Goal: Task Accomplishment & Management: Use online tool/utility

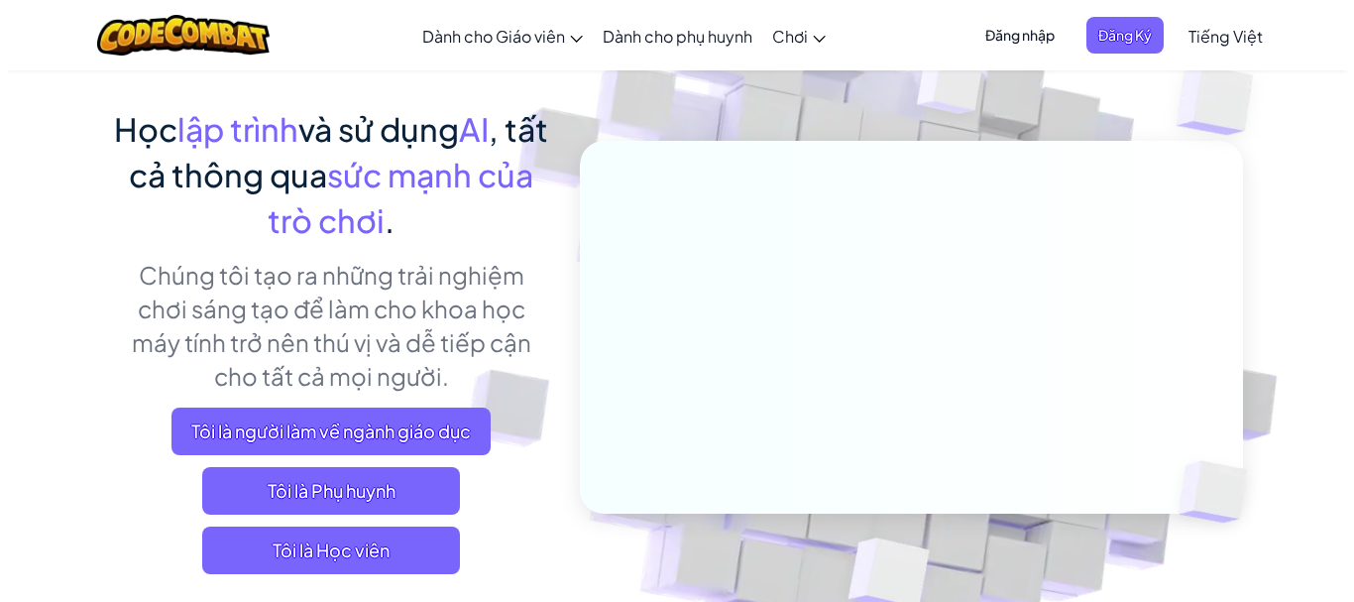
scroll to position [99, 0]
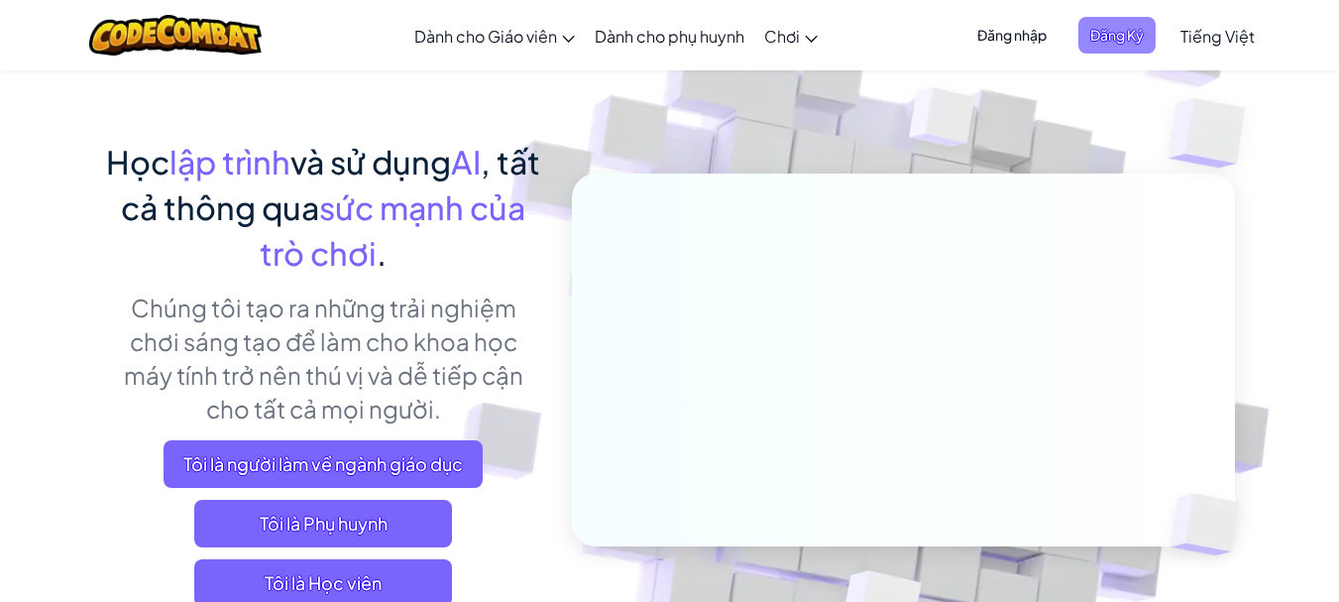
click at [1101, 32] on span "Đăng Ký" at bounding box center [1117, 35] width 77 height 37
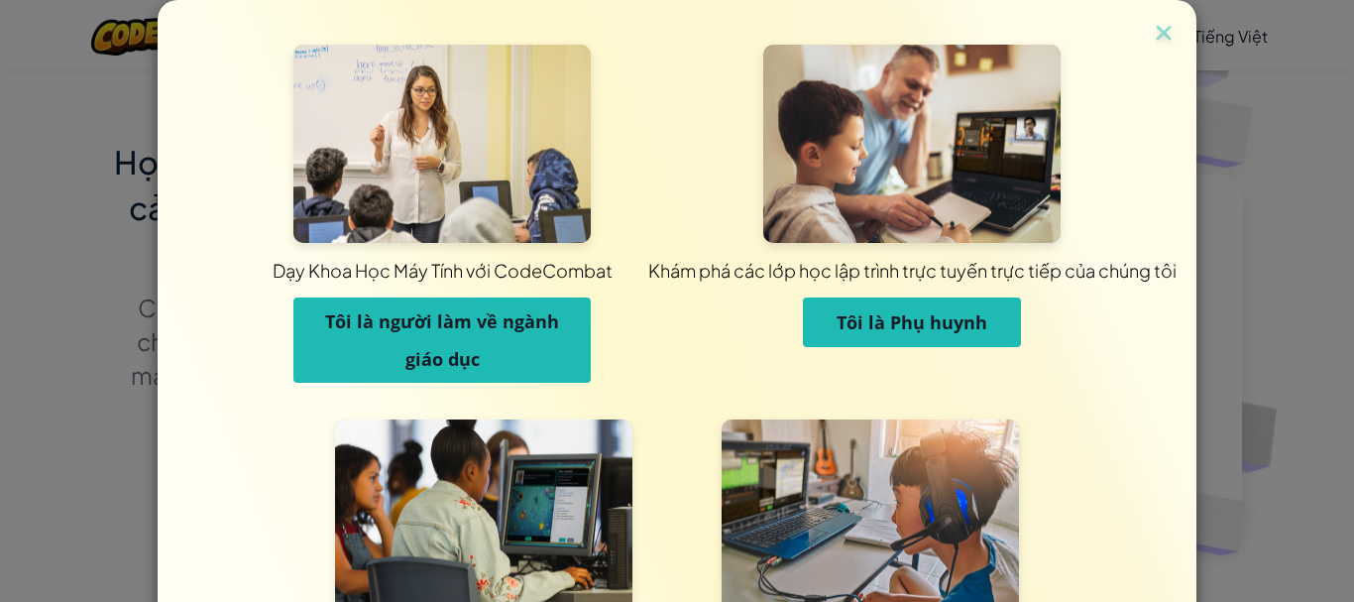
scroll to position [219, 0]
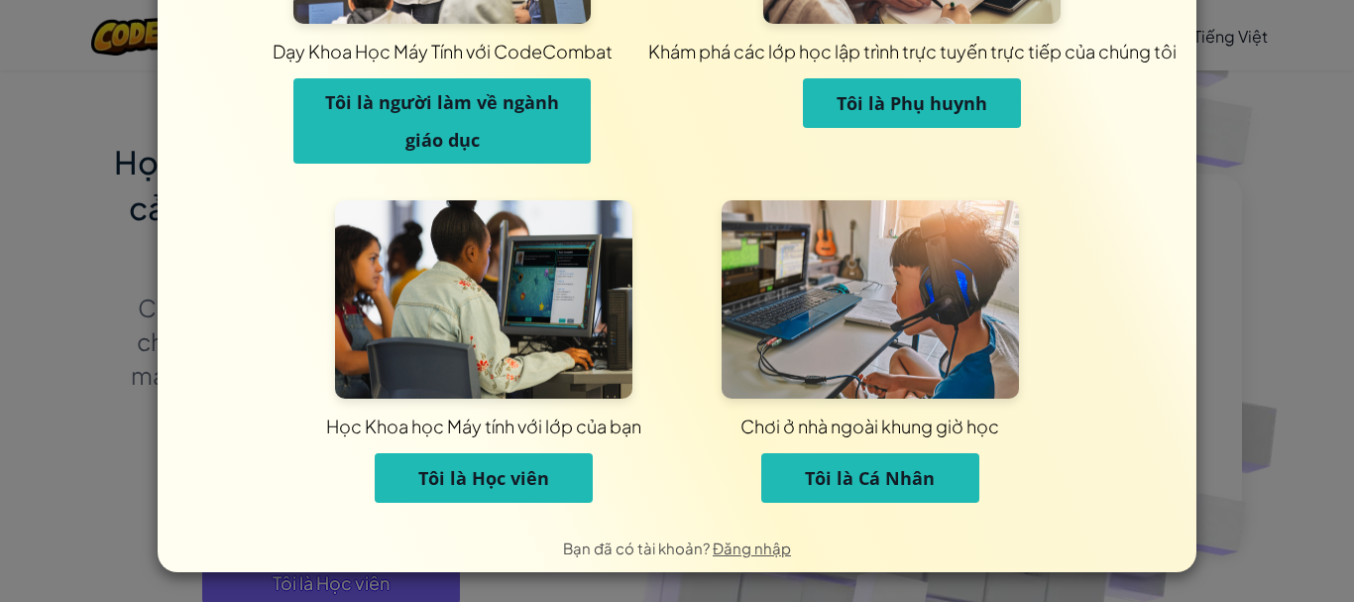
click at [523, 488] on span "Tôi là Học viên" at bounding box center [483, 478] width 131 height 24
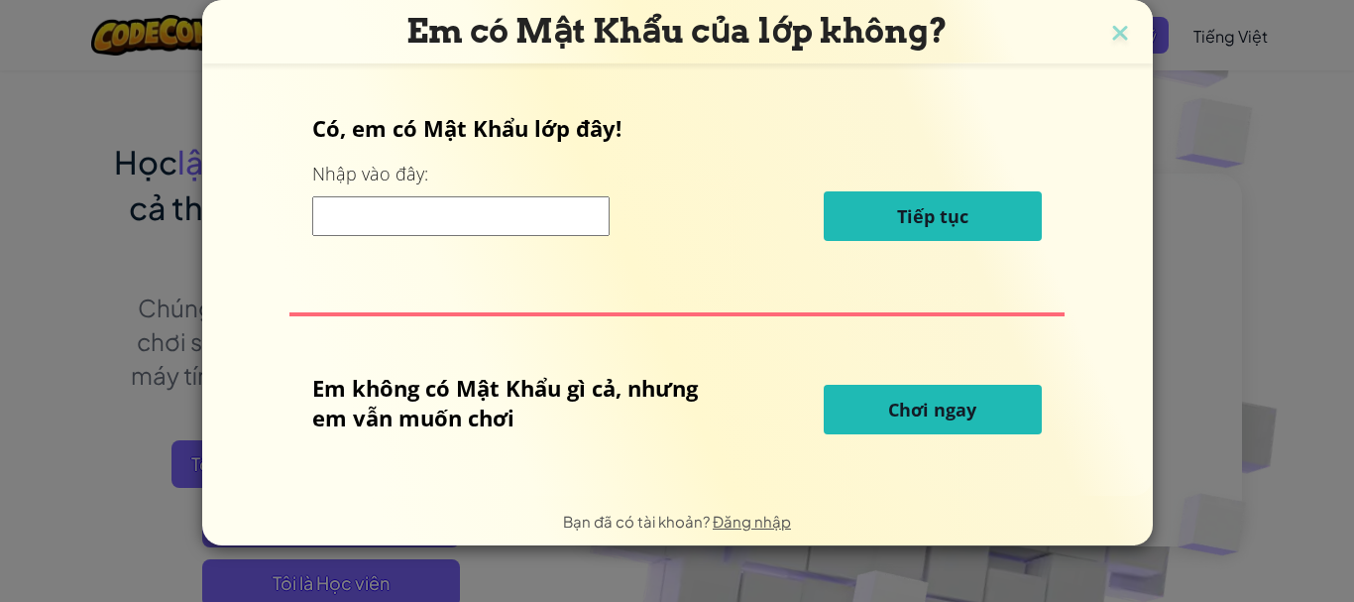
scroll to position [0, 0]
click at [515, 225] on input at bounding box center [460, 216] width 297 height 40
click at [897, 398] on span "Chơi ngay" at bounding box center [932, 410] width 88 height 24
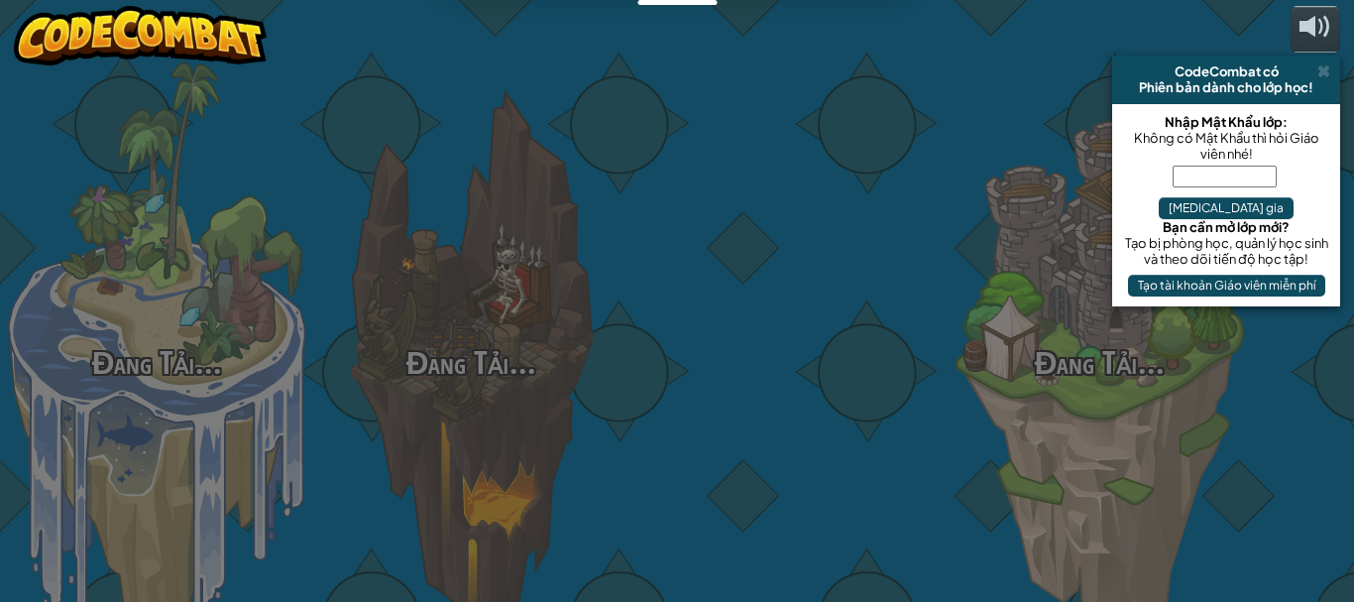
select select "vi"
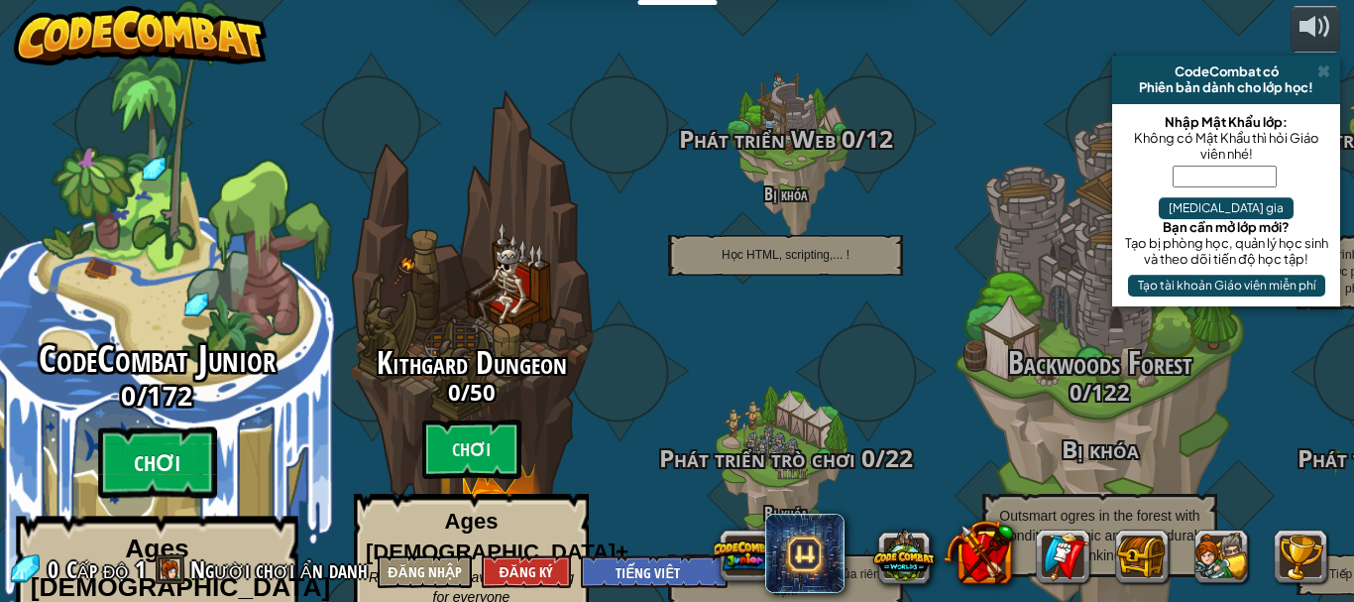
click at [184, 440] on btn "Chơi" at bounding box center [157, 462] width 119 height 71
select select "vi"
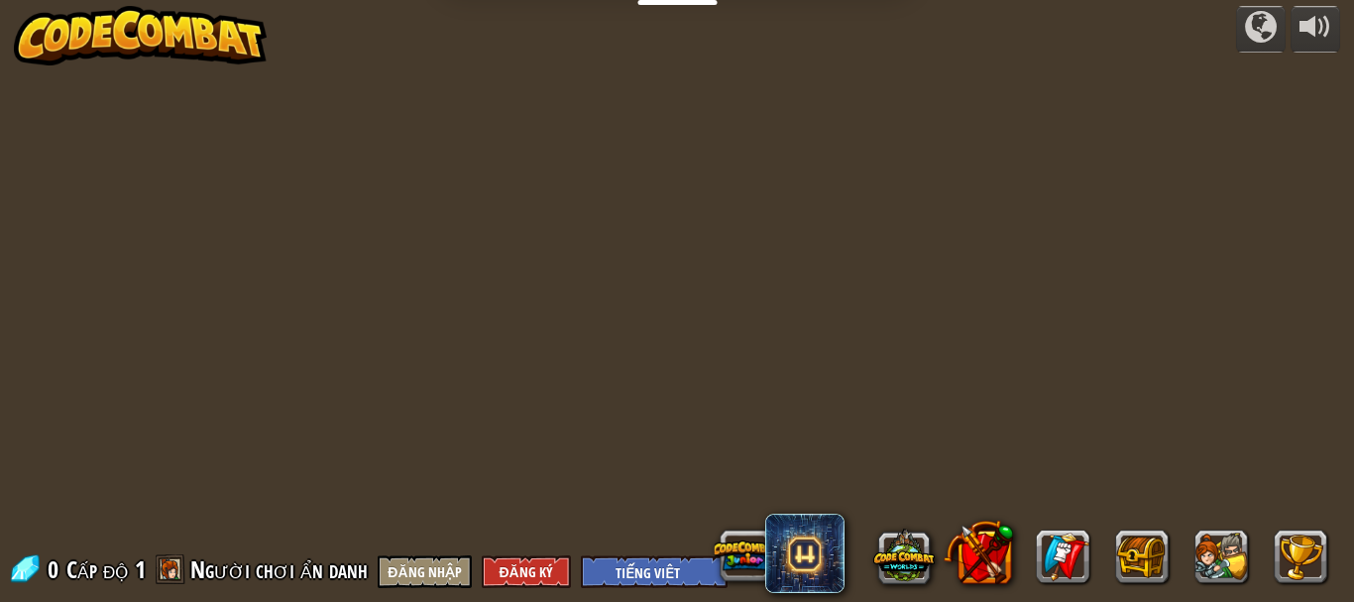
select select "vi"
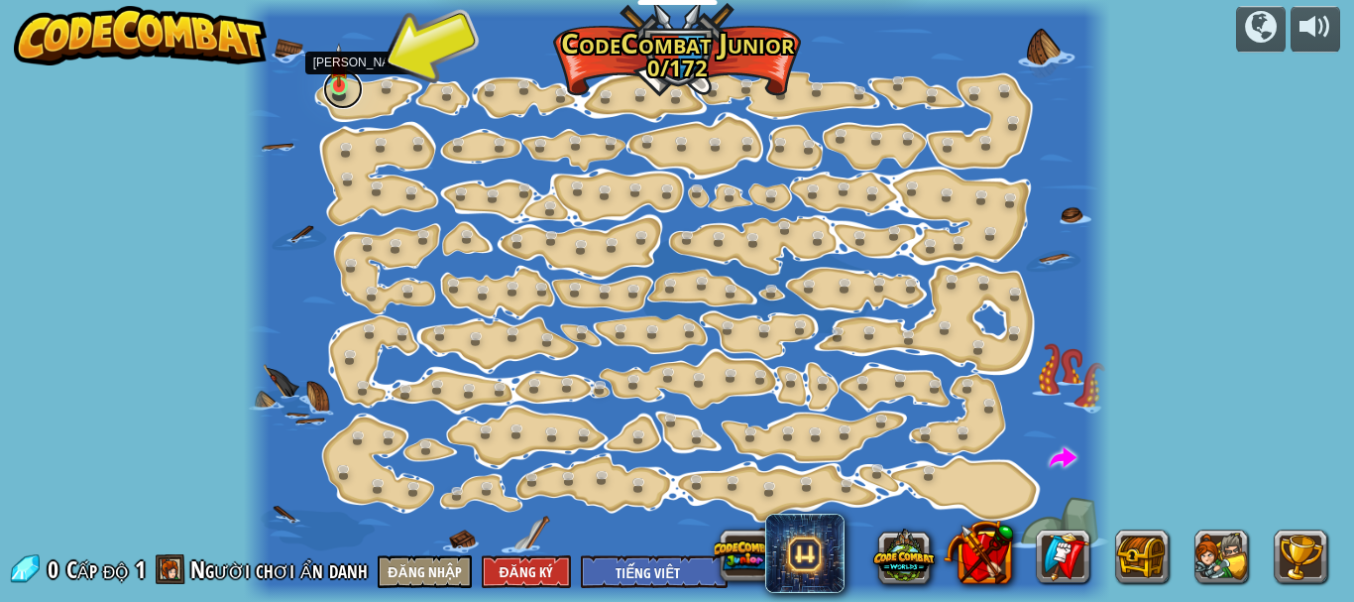
click at [337, 90] on link at bounding box center [343, 89] width 40 height 40
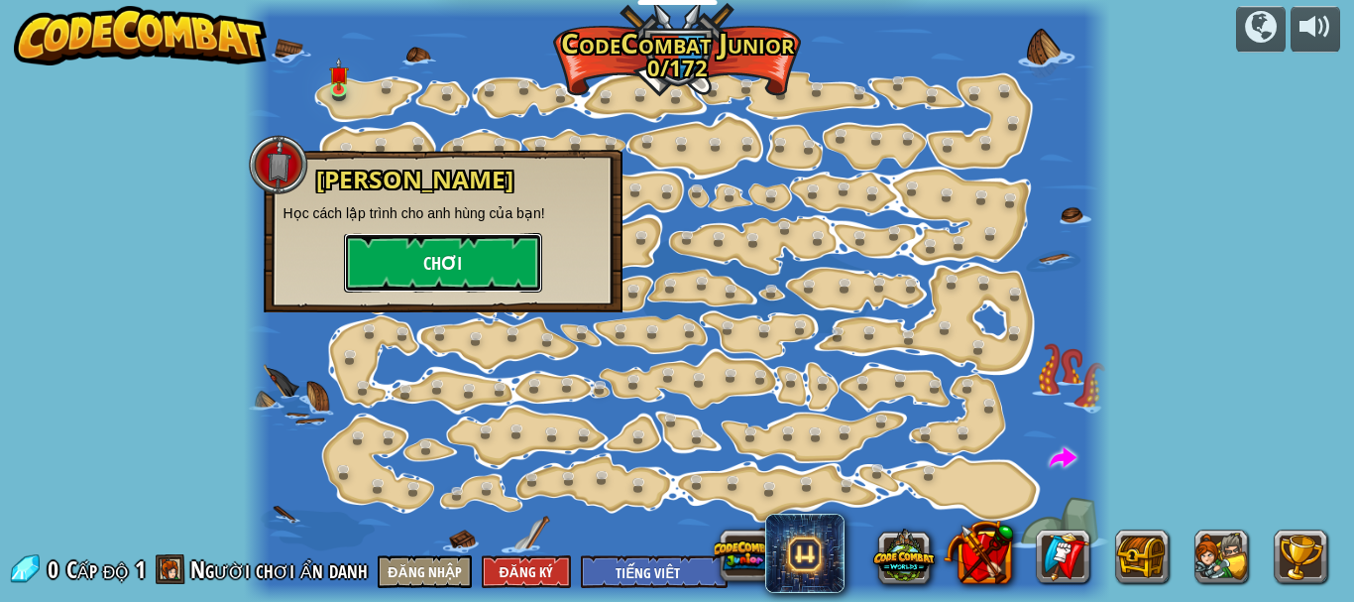
click at [438, 269] on button "Chơi" at bounding box center [443, 262] width 198 height 59
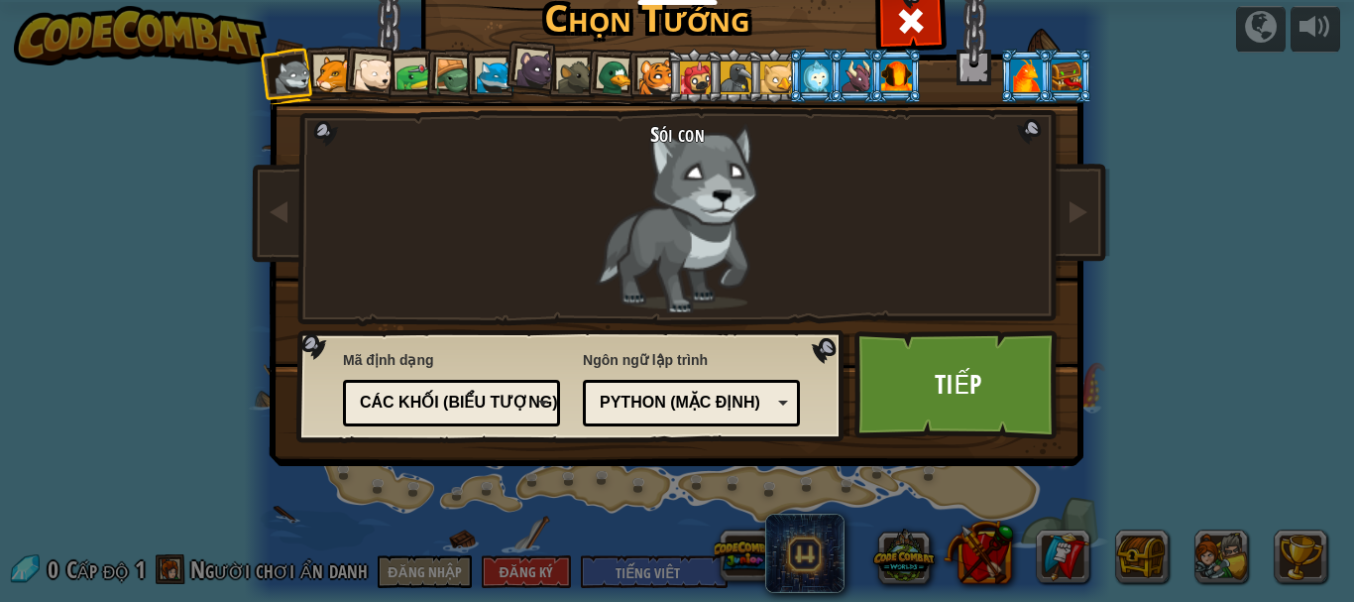
click at [325, 81] on div at bounding box center [333, 75] width 37 height 37
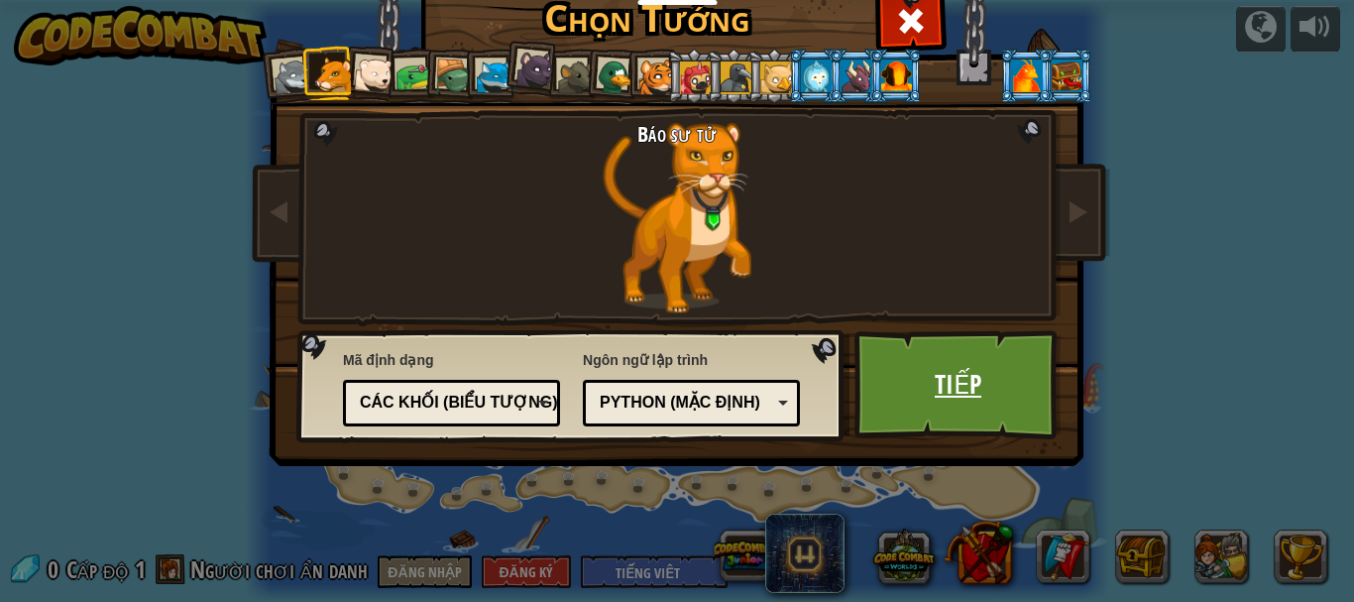
click at [912, 404] on link "Tiếp" at bounding box center [958, 384] width 207 height 109
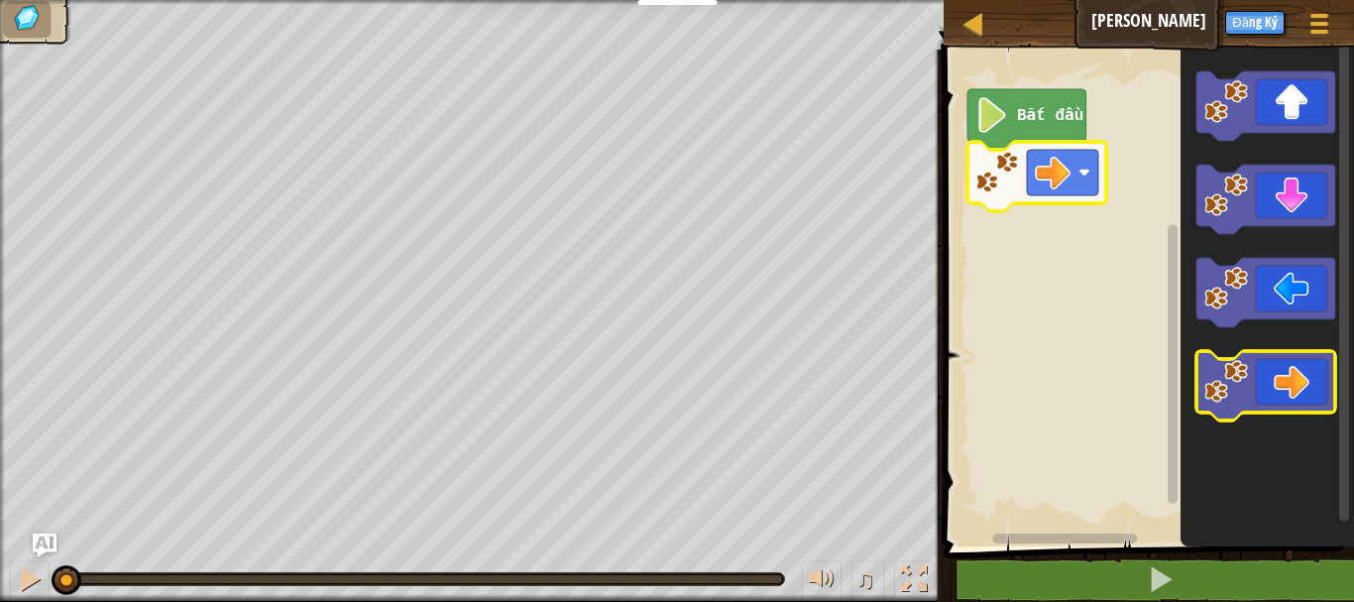
click at [1289, 365] on icon "Không gian làm việc Blockly" at bounding box center [1266, 385] width 139 height 69
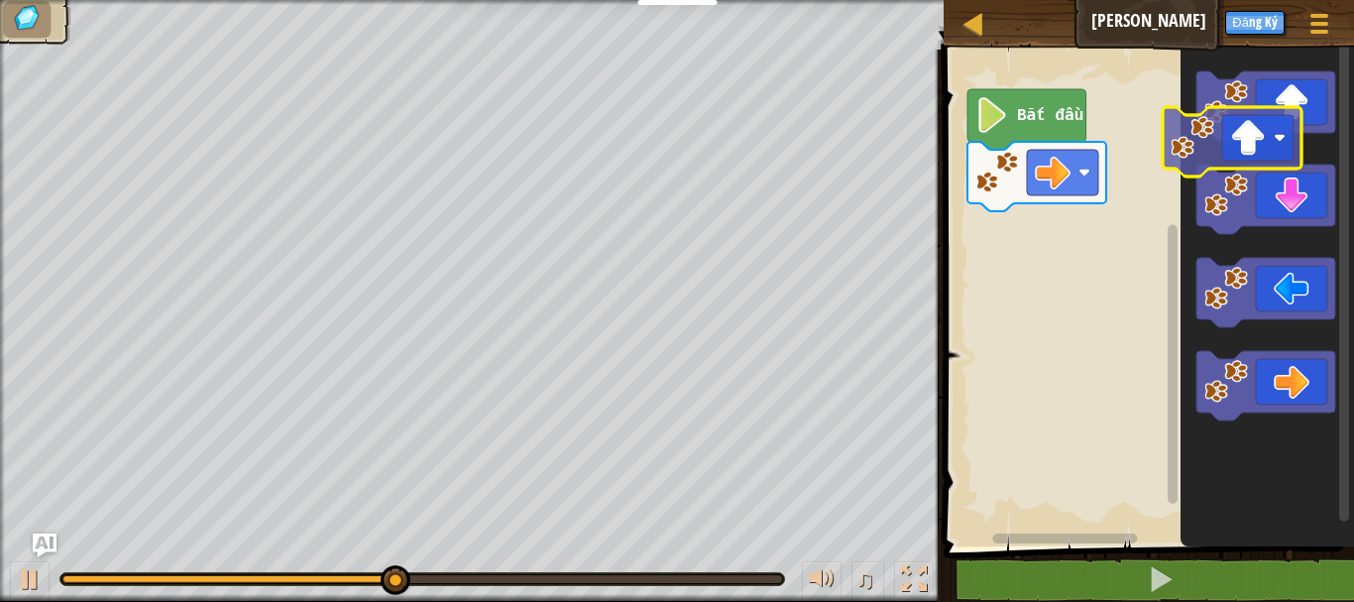
click at [1284, 138] on g "Không gian làm việc Blockly" at bounding box center [1266, 245] width 139 height 349
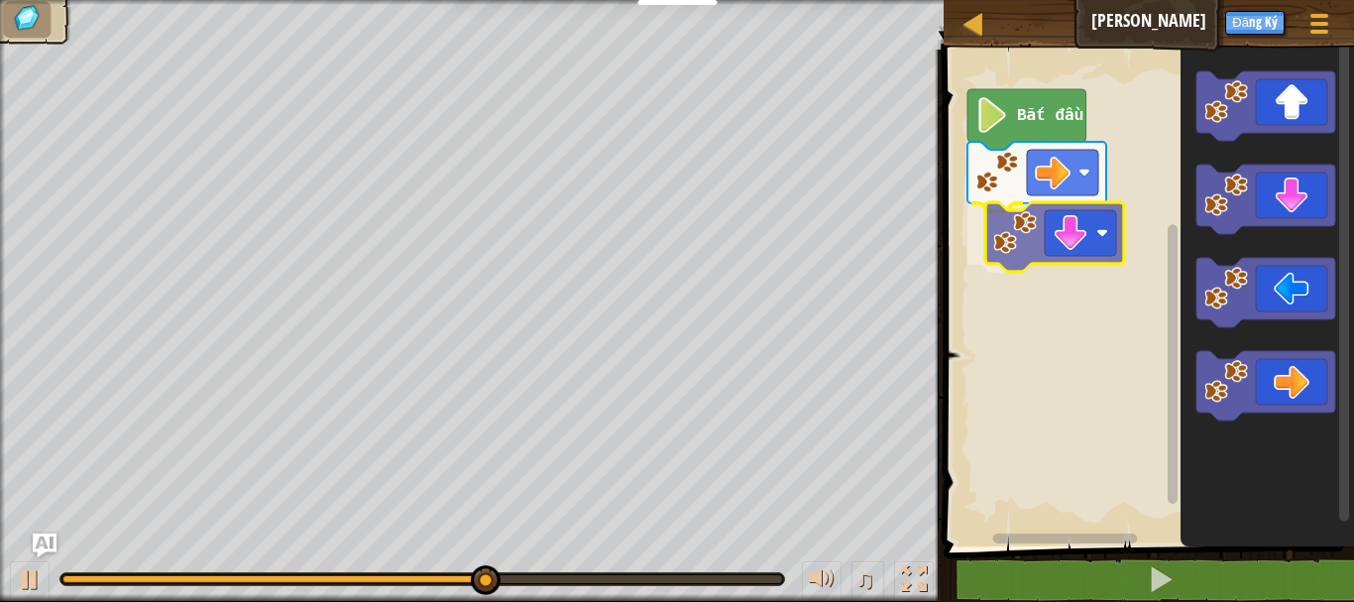
click at [1090, 251] on div "Bắt đầu" at bounding box center [1146, 293] width 416 height 507
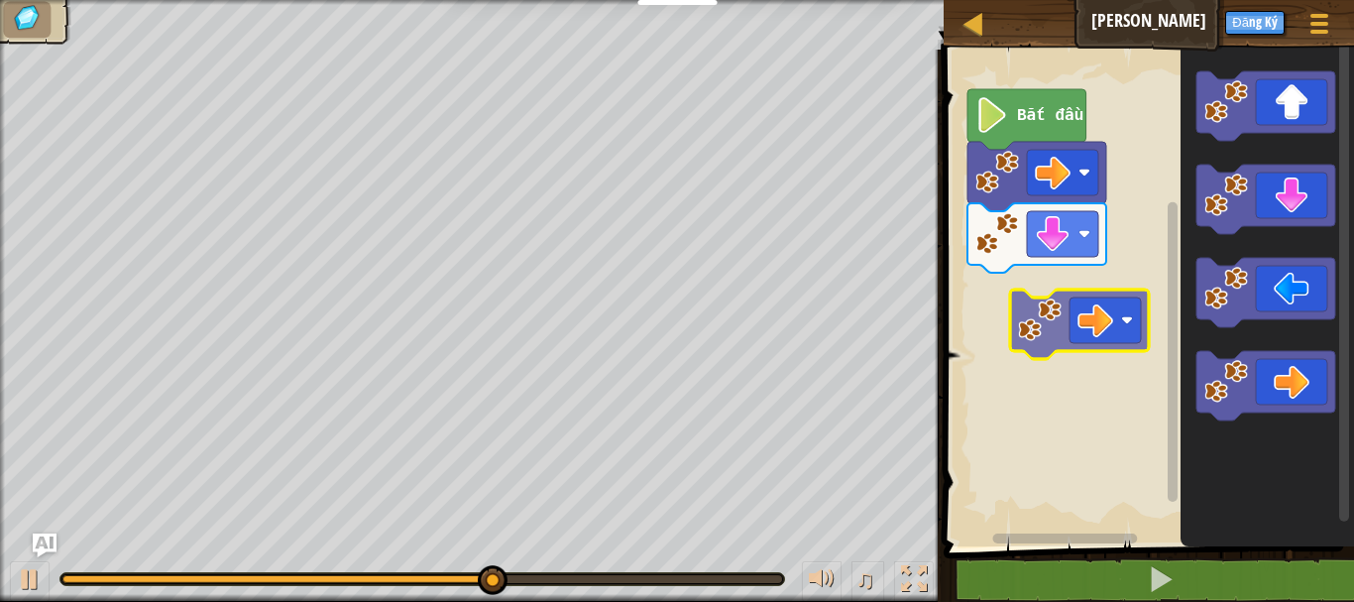
click at [1043, 291] on div "Bắt đầu" at bounding box center [1146, 293] width 416 height 507
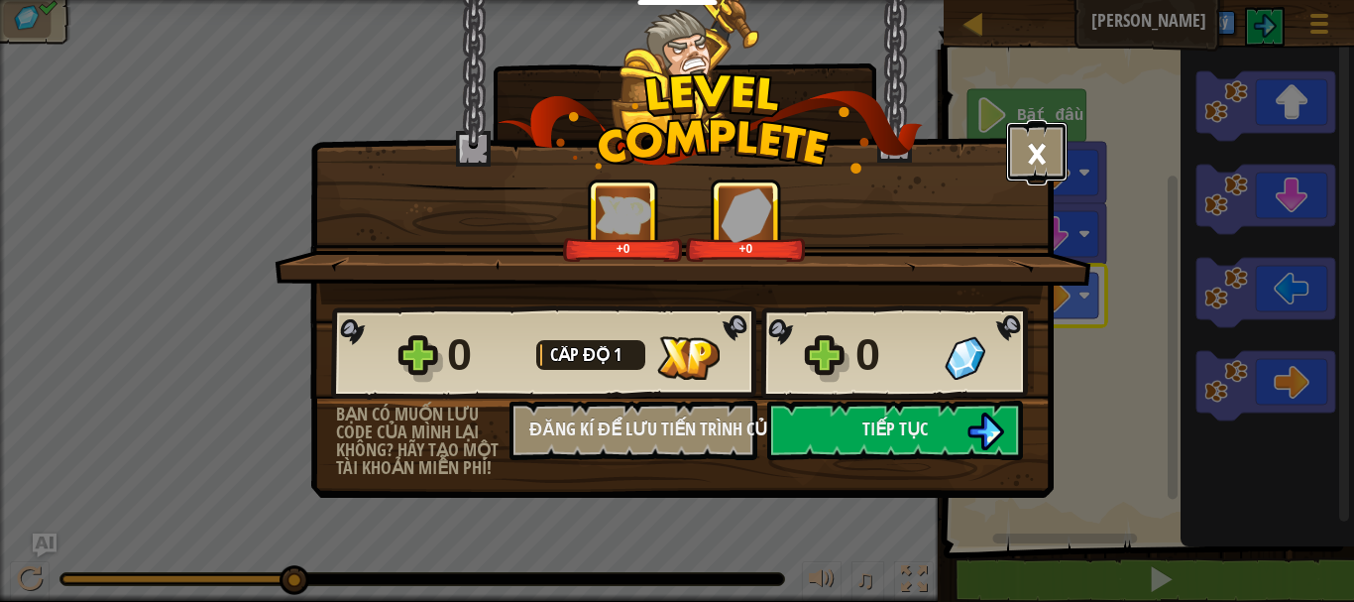
click at [1025, 152] on button "×" at bounding box center [1036, 151] width 61 height 59
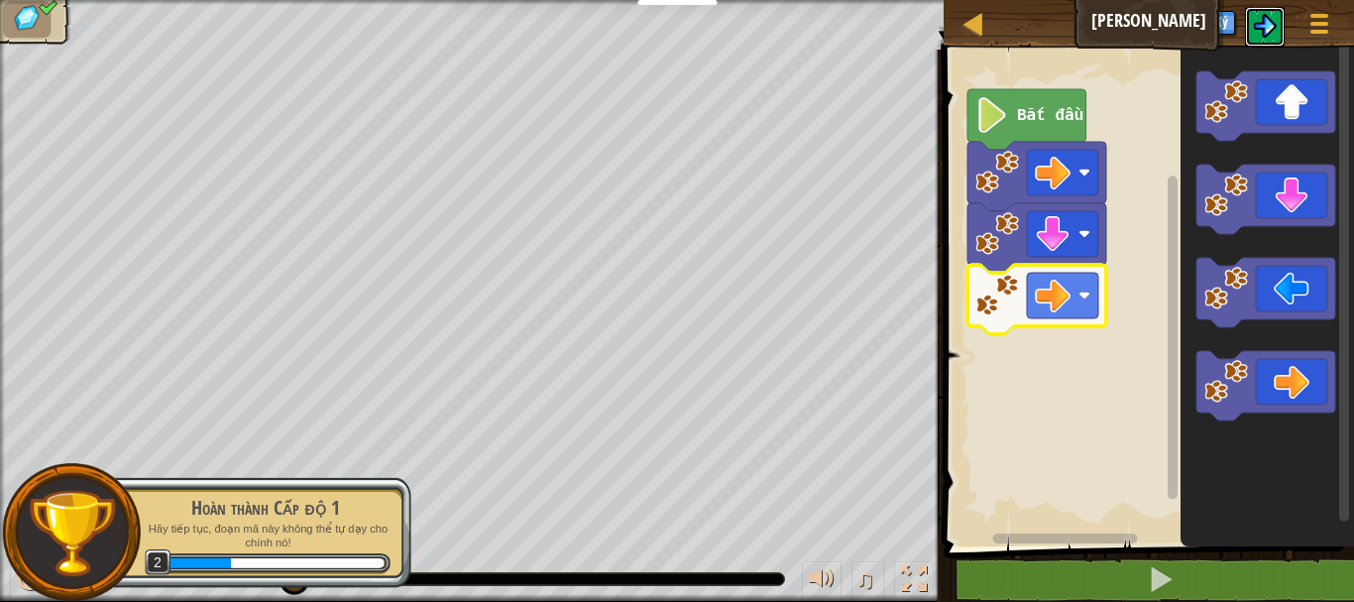
click at [1277, 44] on button at bounding box center [1265, 27] width 40 height 40
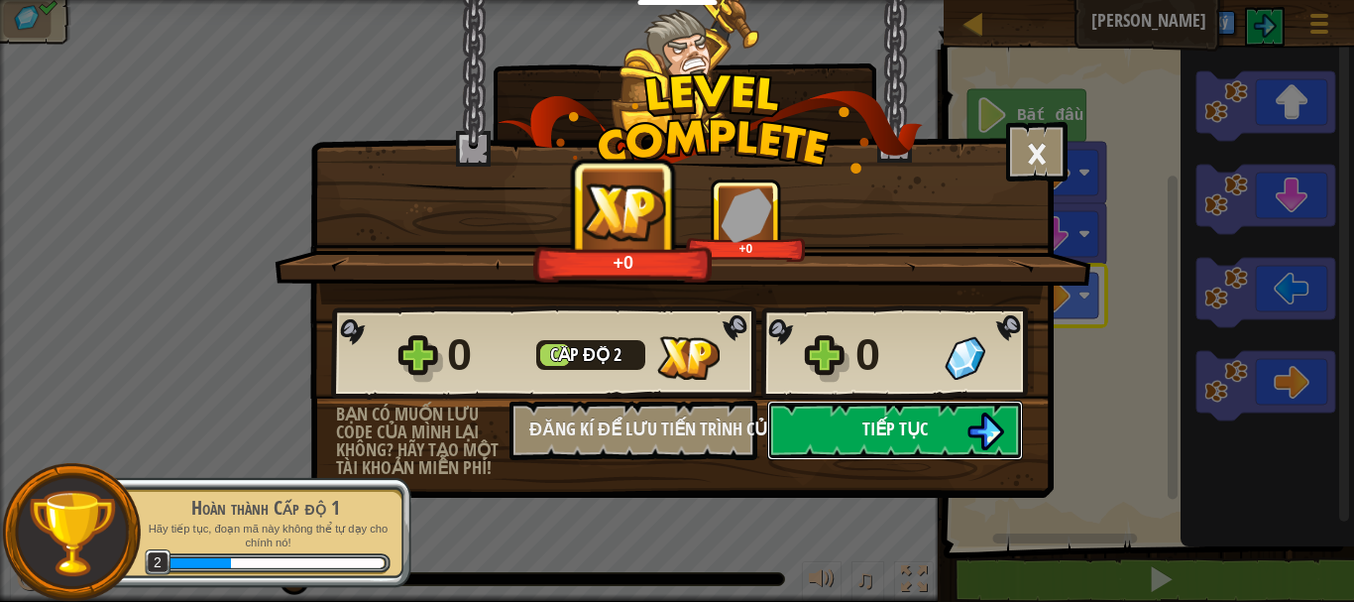
click at [938, 430] on button "Tiếp tục" at bounding box center [895, 429] width 256 height 59
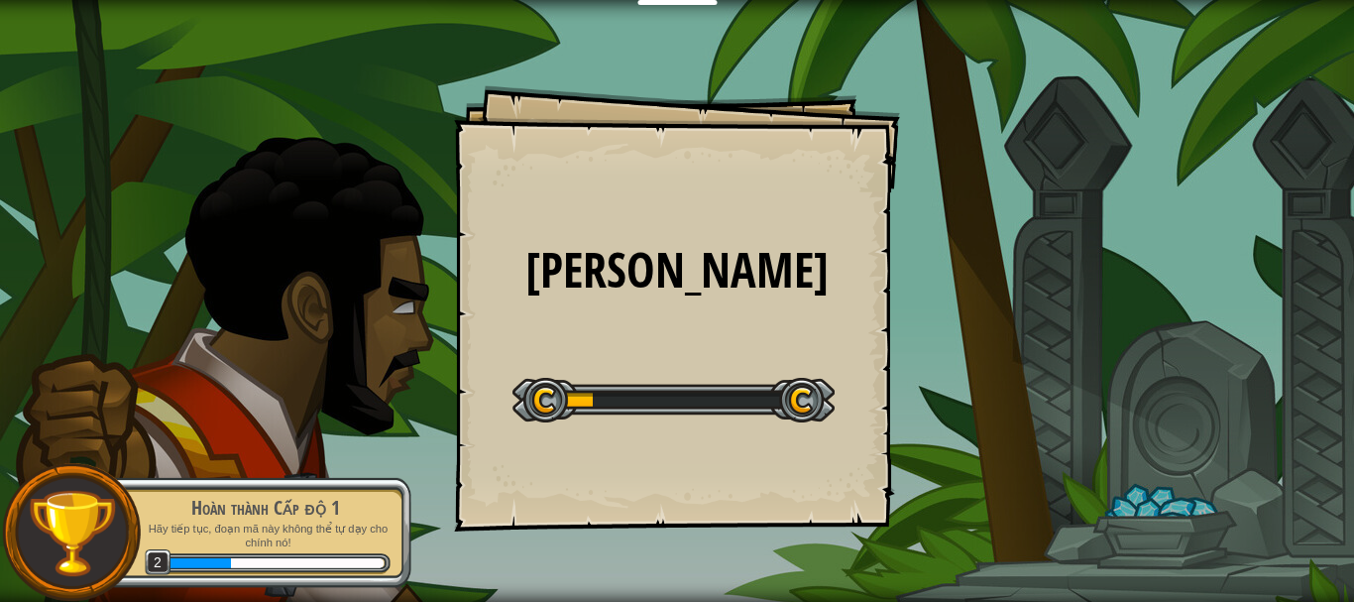
select select "vi"
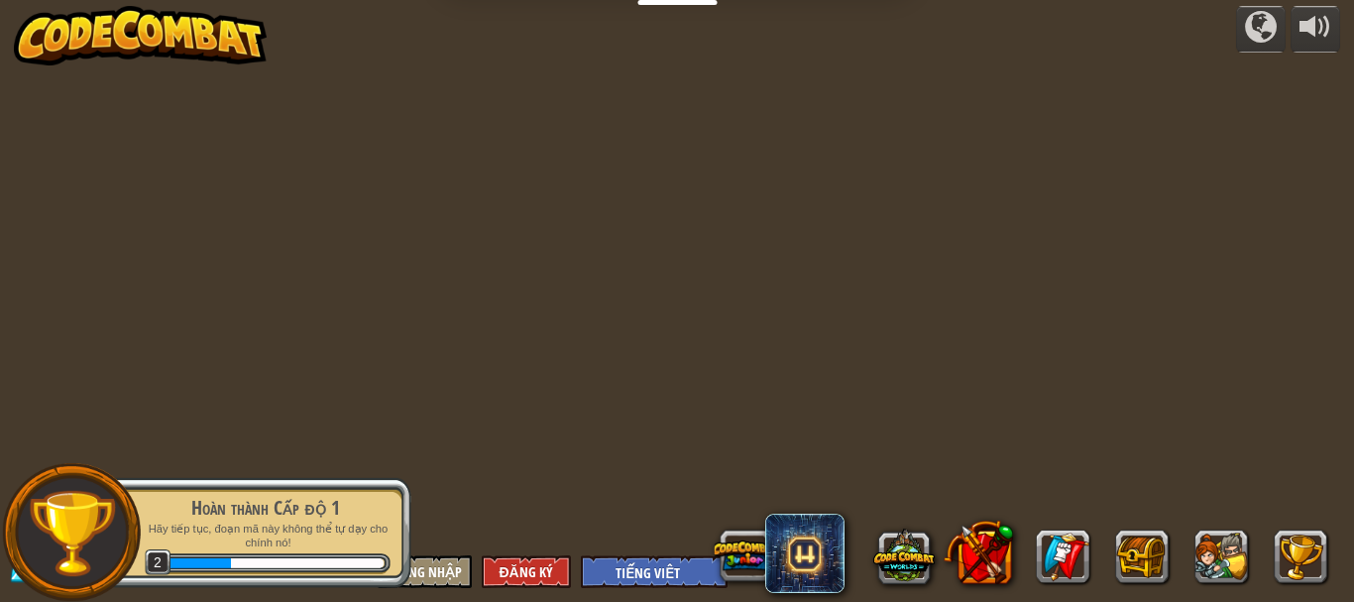
select select "vi"
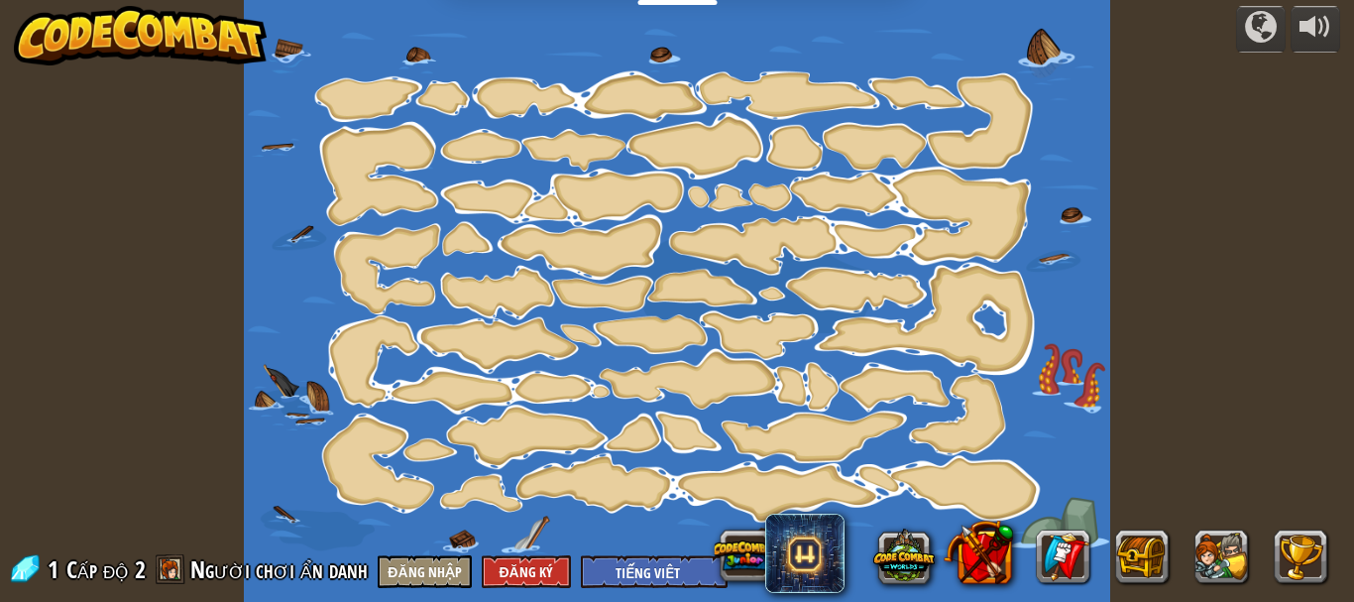
select select "vi"
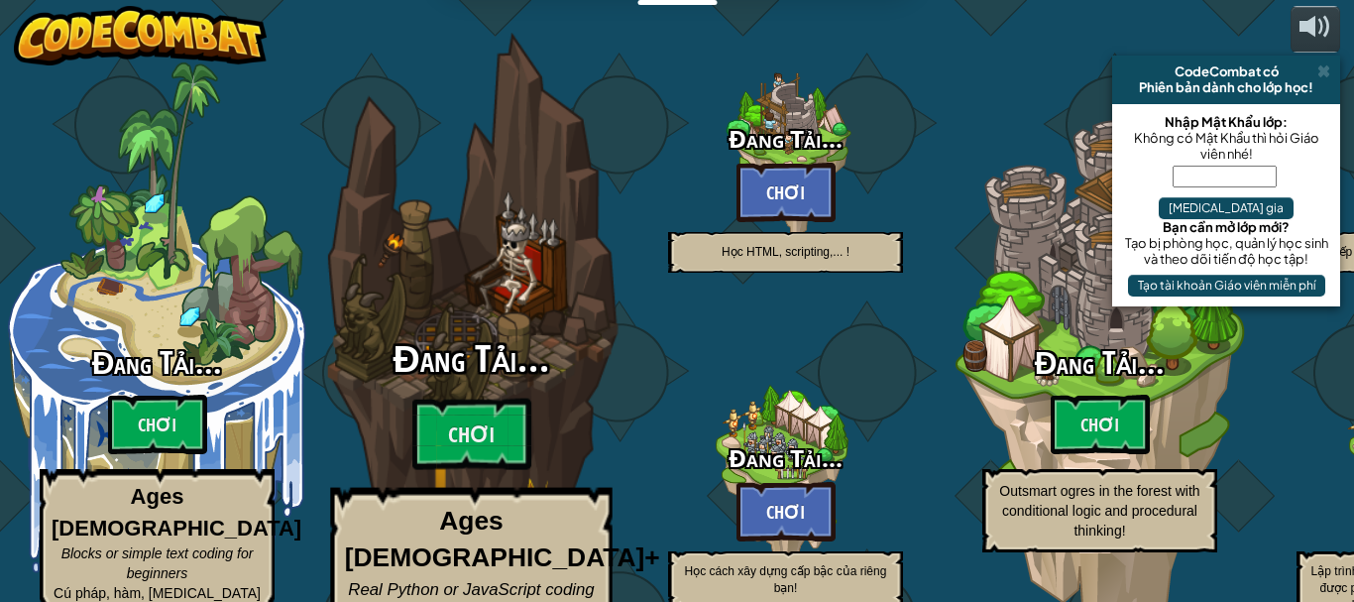
select select "vi"
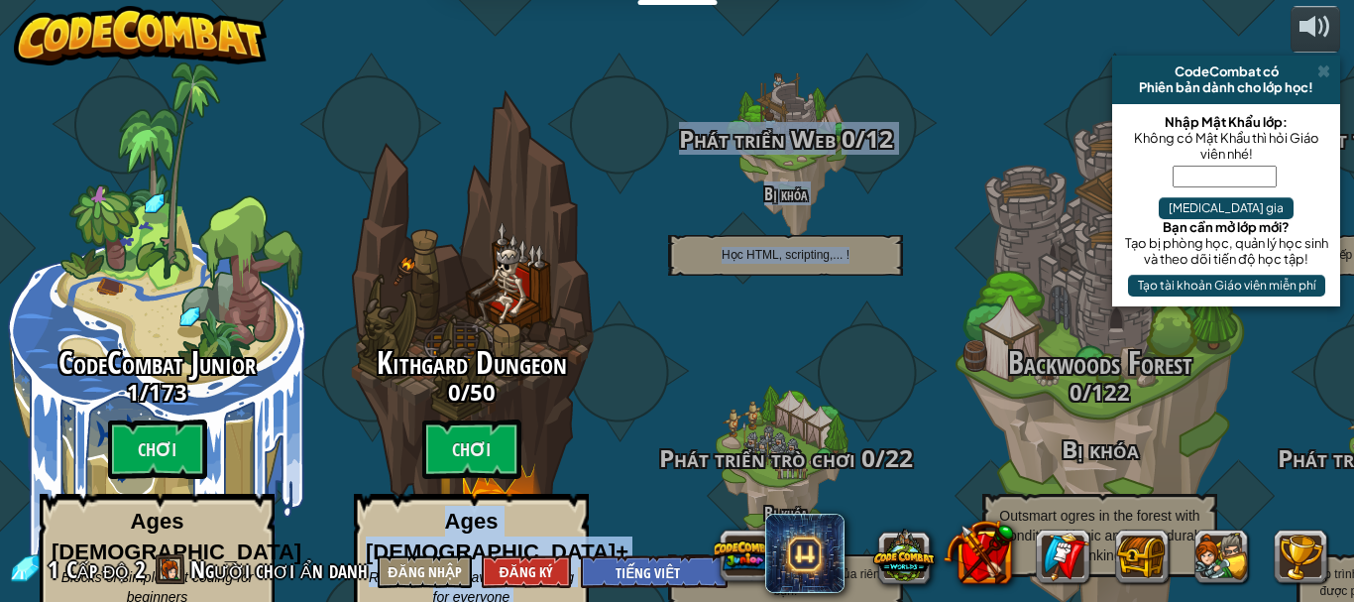
click at [575, 341] on div "CodeCombat Junior 1 / 173 Chơi Ages [DEMOGRAPHIC_DATA] Blocks or simple text co…" at bounding box center [677, 301] width 1354 height 602
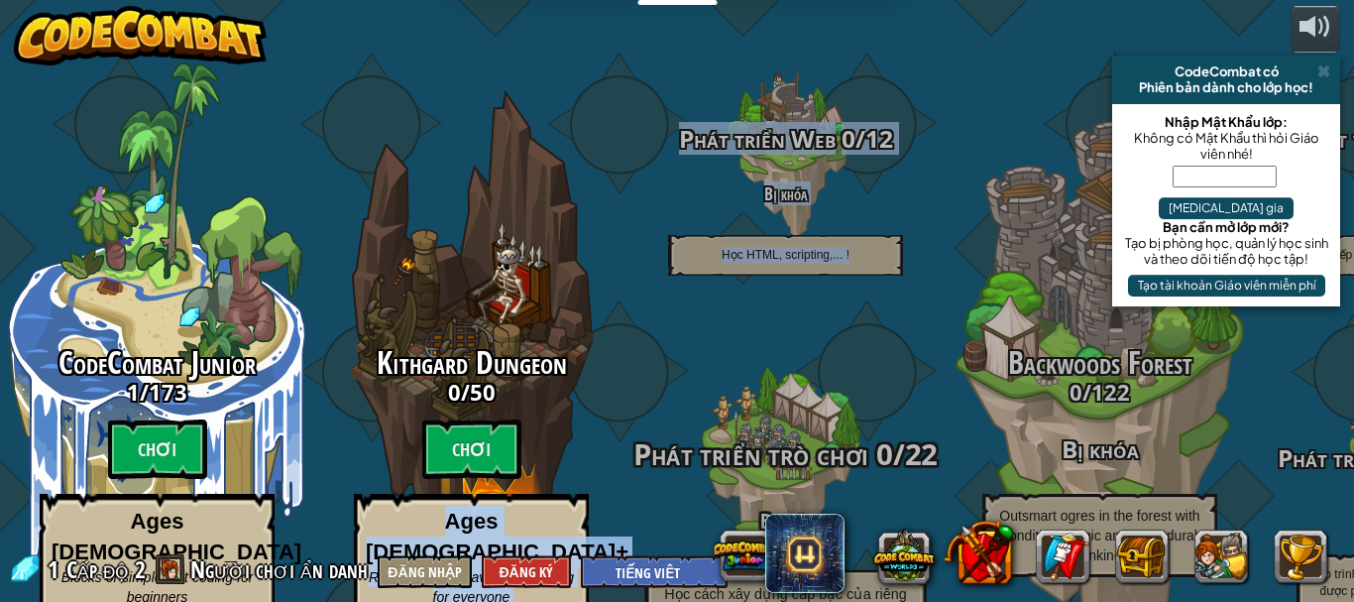
click at [679, 367] on div "Phát triển trò chơi 0 / 22 Bị khóa Học cách xây dựng cấp bậc của riêng bạn!" at bounding box center [785, 475] width 377 height 377
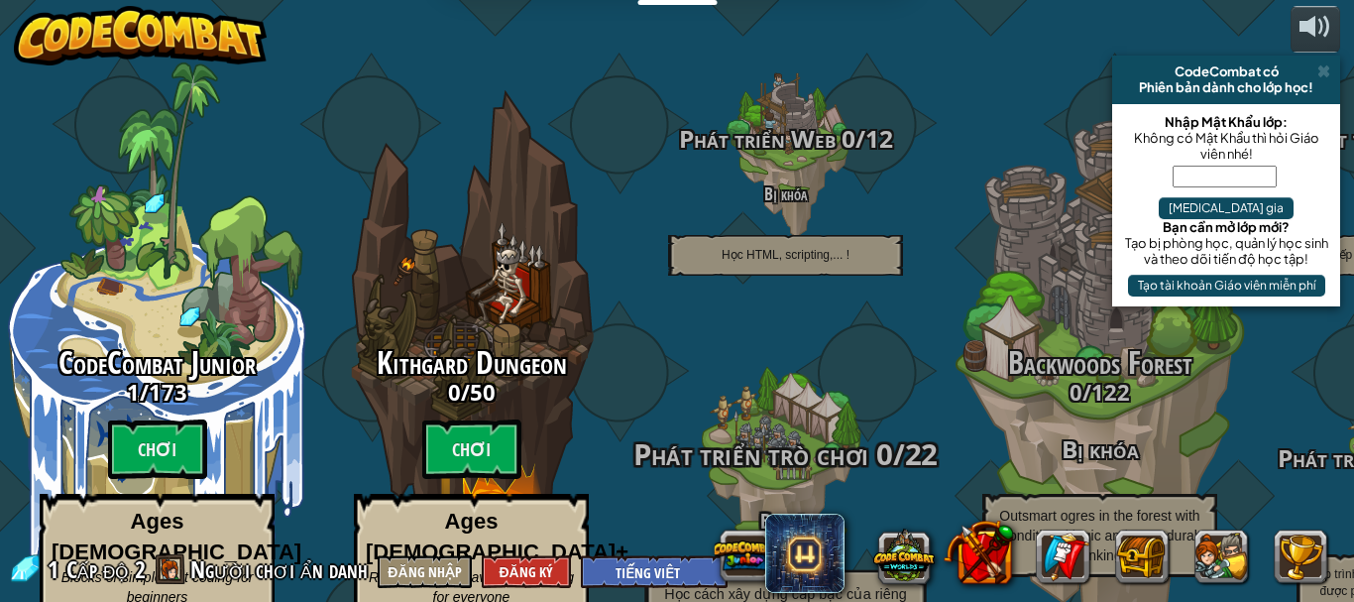
click at [814, 287] on div at bounding box center [785, 475] width 188 height 377
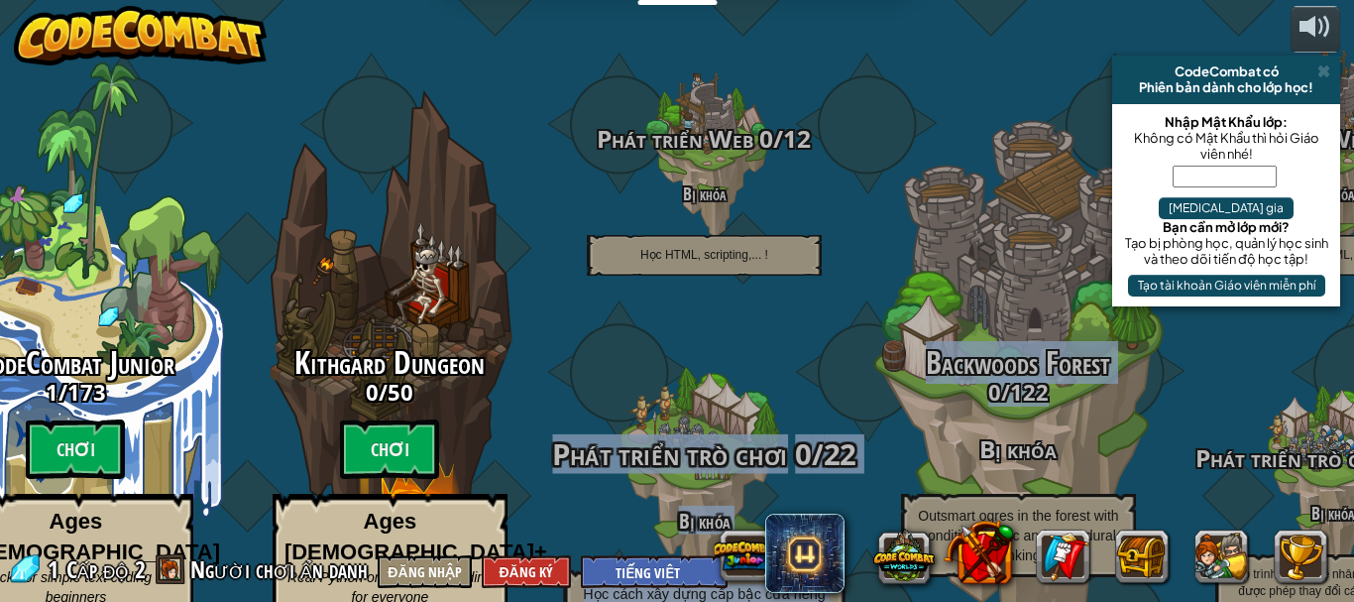
drag, startPoint x: 1105, startPoint y: 357, endPoint x: 592, endPoint y: 365, distance: 513.6
click at [592, 365] on div "CodeCombat Junior 1 / 173 Chơi Ages [DEMOGRAPHIC_DATA] Blocks or simple text co…" at bounding box center [636, 301] width 1435 height 602
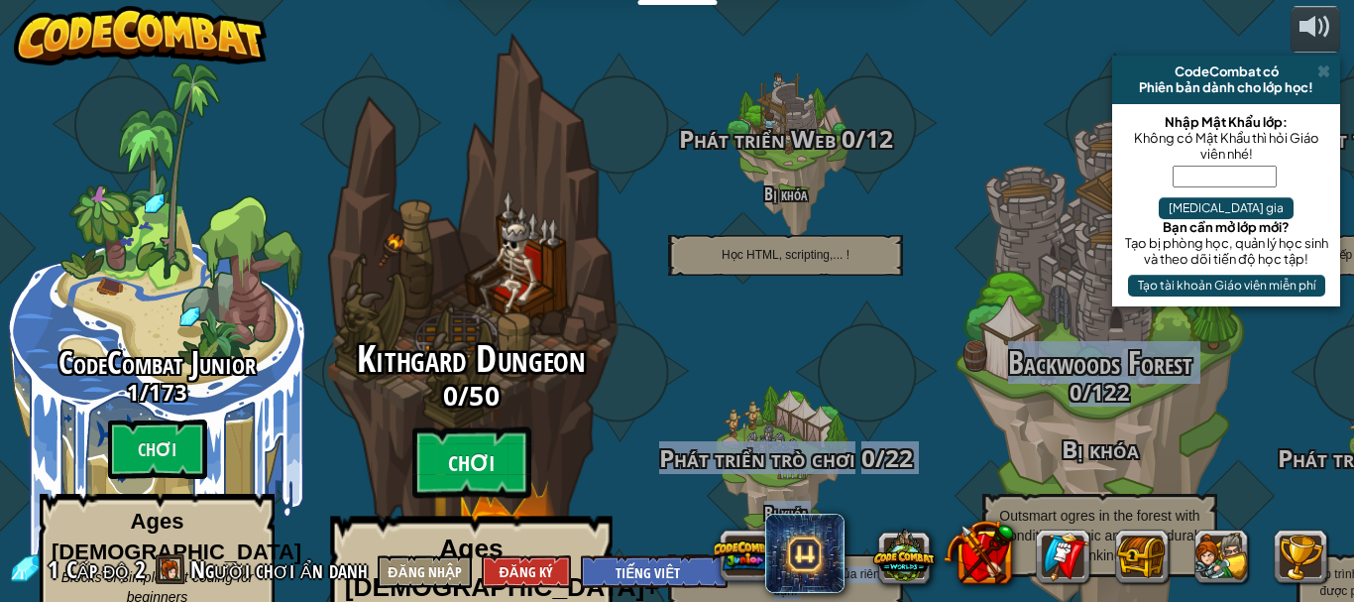
click at [487, 427] on btn "Chơi" at bounding box center [471, 462] width 119 height 71
select select "vi"
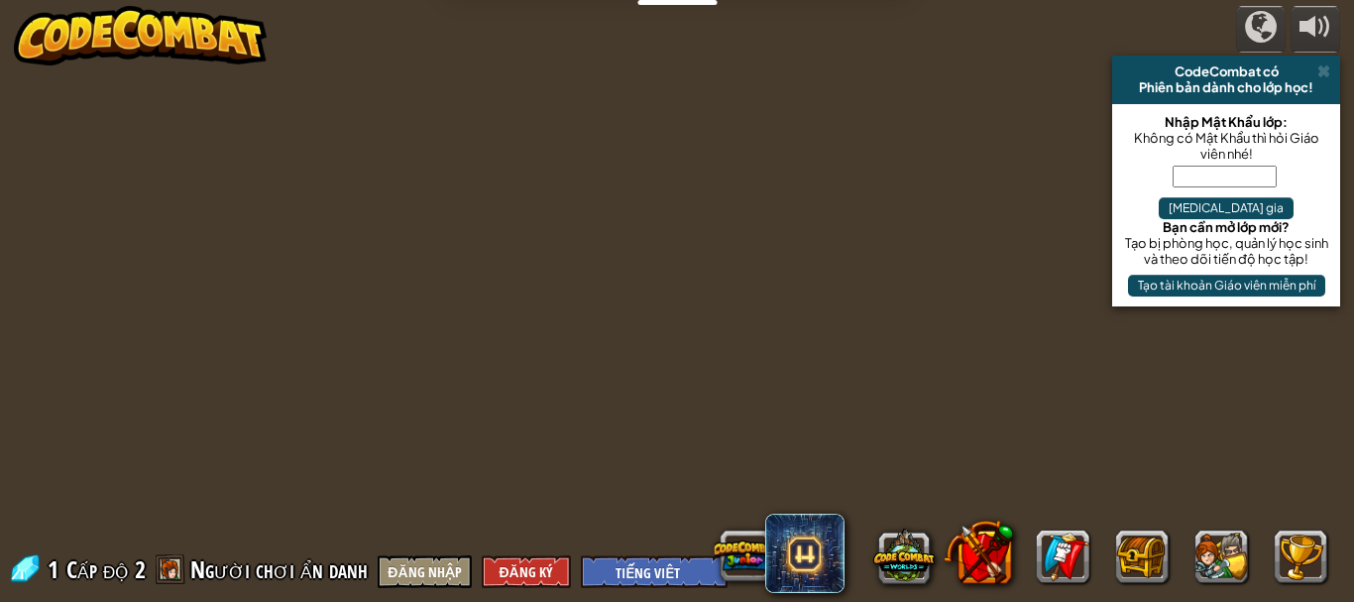
select select "vi"
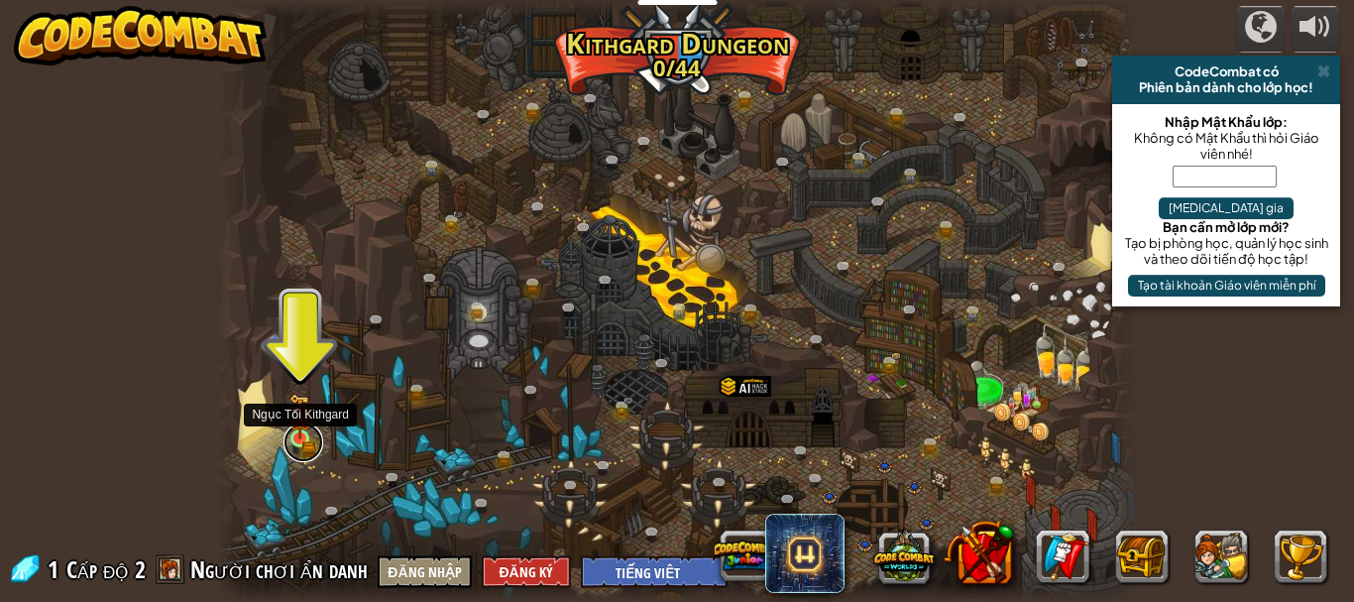
click at [305, 451] on link at bounding box center [304, 442] width 40 height 40
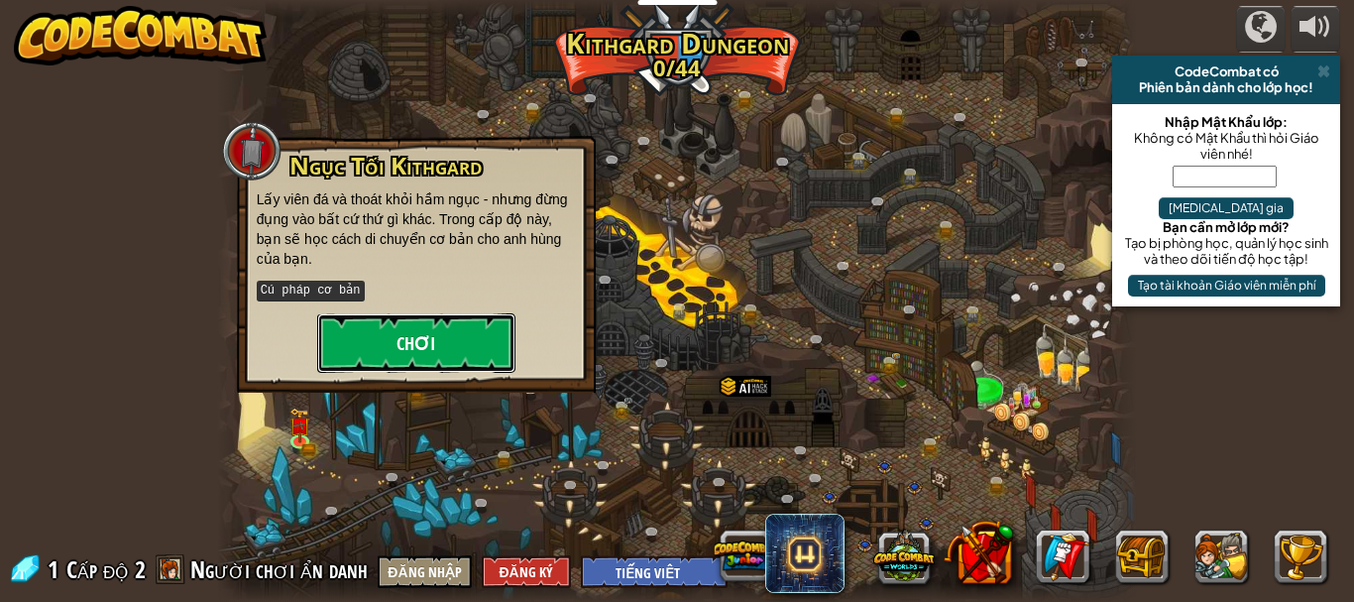
click at [426, 342] on button "Chơi" at bounding box center [416, 342] width 198 height 59
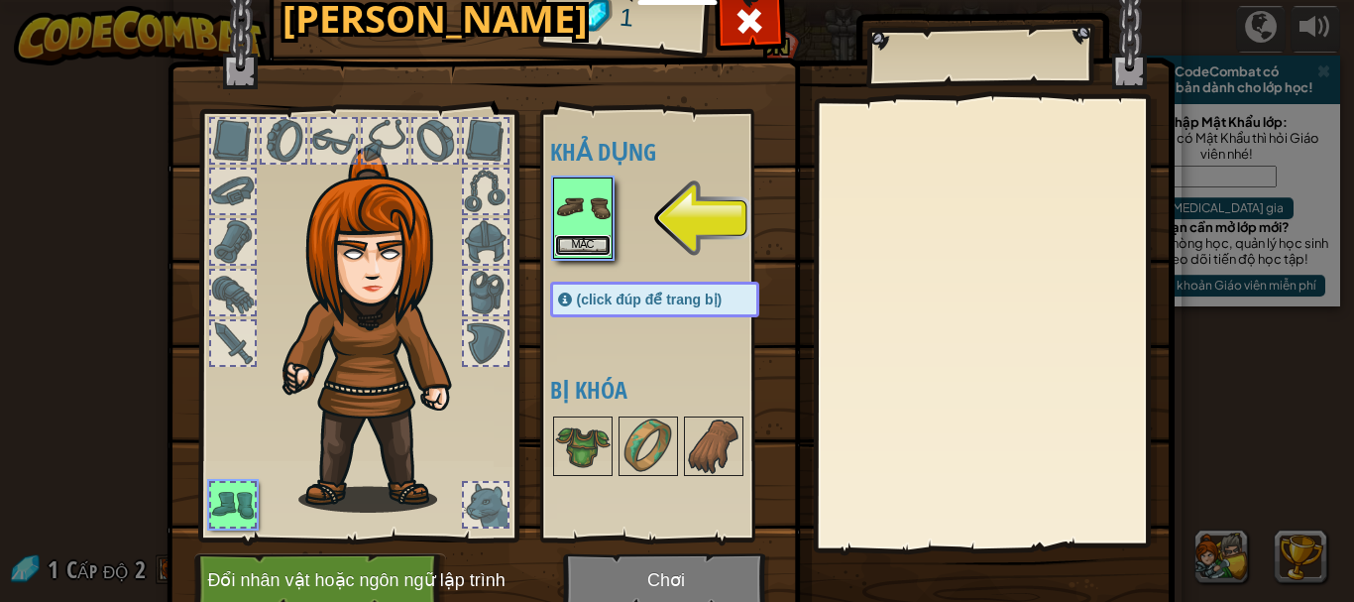
click at [581, 247] on button "Mặc" at bounding box center [583, 245] width 56 height 21
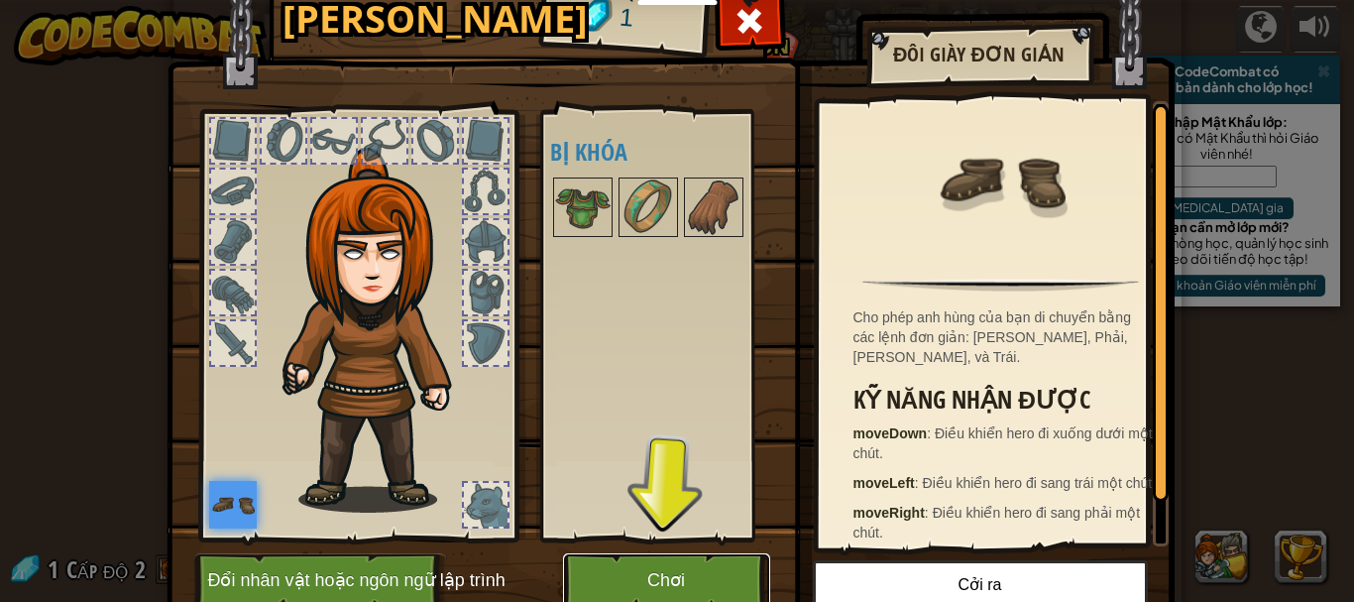
click at [669, 583] on button "Chơi" at bounding box center [666, 580] width 207 height 55
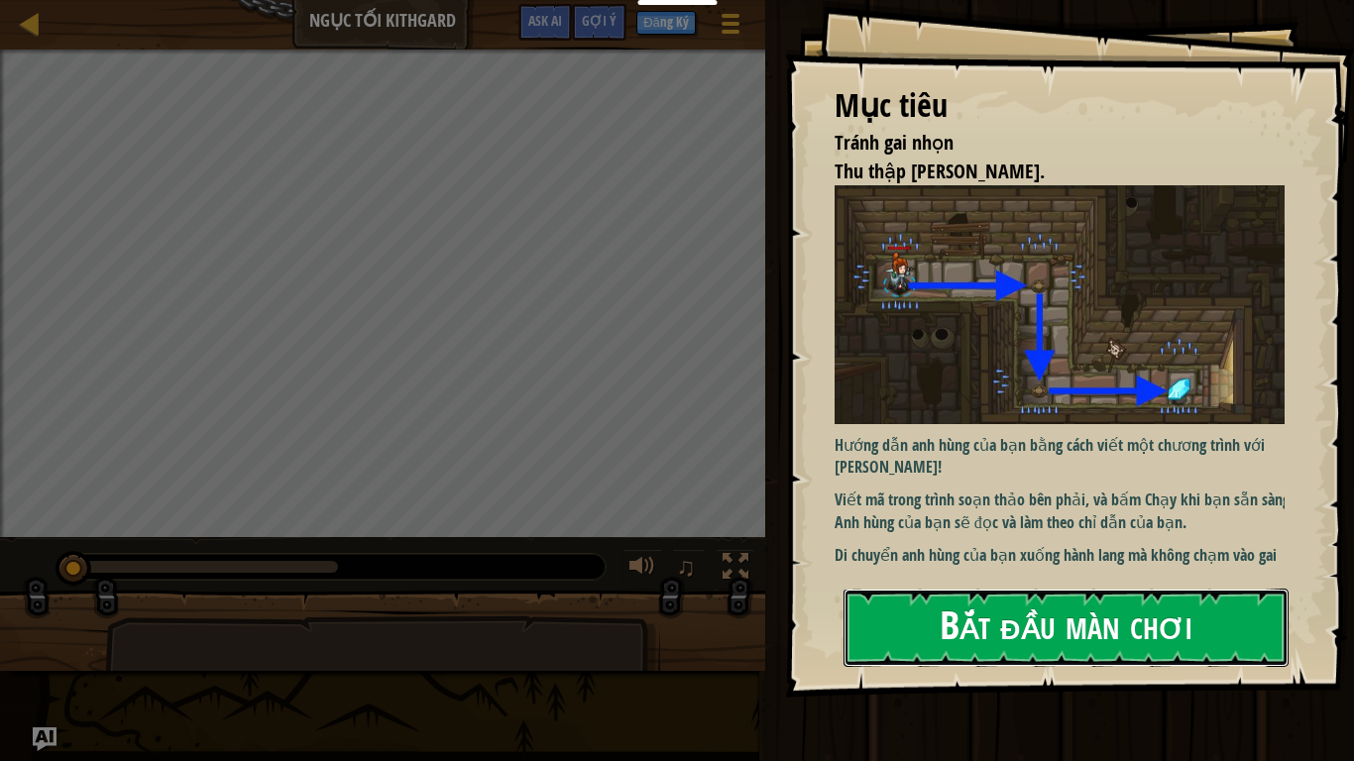
click at [1041, 601] on button "Bắt đầu màn chơi" at bounding box center [1066, 628] width 445 height 78
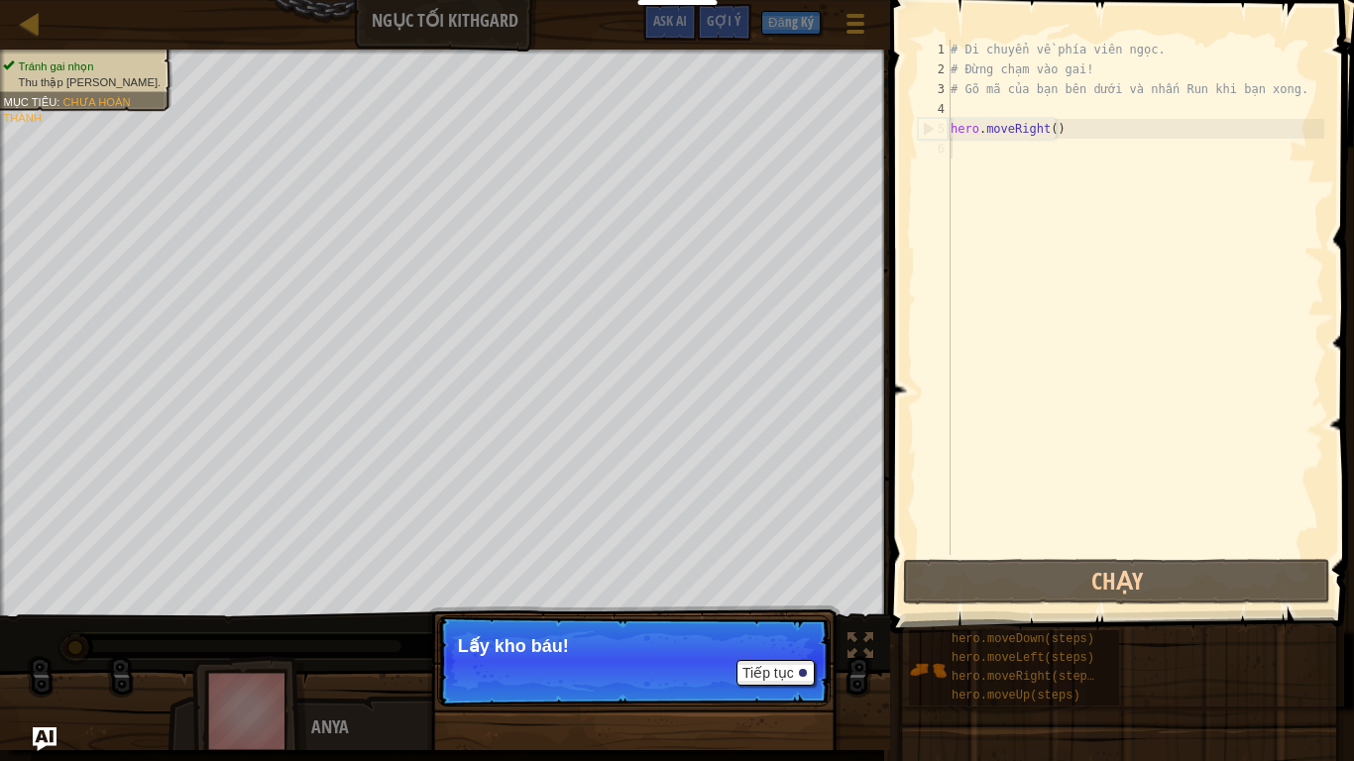
click at [773, 601] on p "Tiếp tục Lấy kho báu!" at bounding box center [634, 661] width 394 height 91
click at [781, 601] on button "Tiếp tục" at bounding box center [776, 673] width 78 height 26
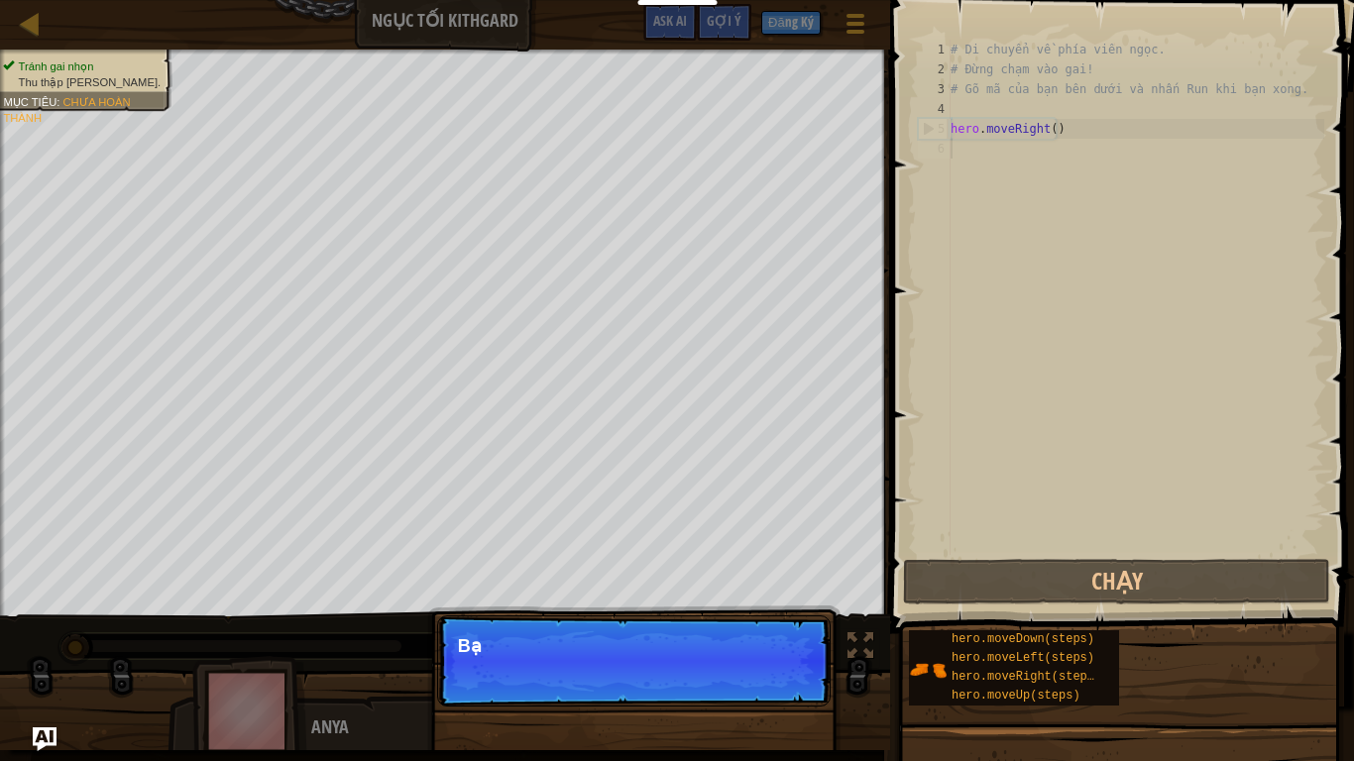
scroll to position [9, 0]
click at [752, 601] on button "Tiếp tục" at bounding box center [776, 673] width 78 height 26
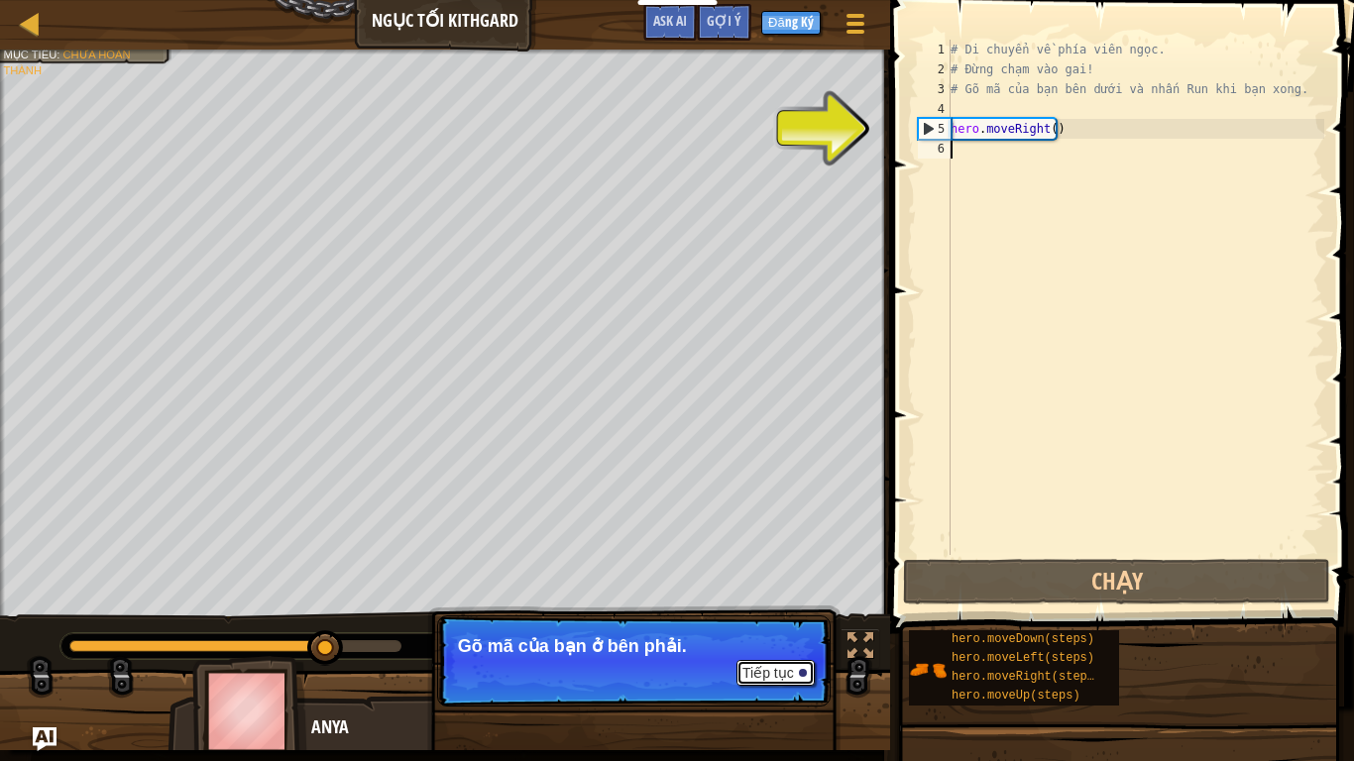
click at [798, 601] on button "Tiếp tục" at bounding box center [776, 673] width 78 height 26
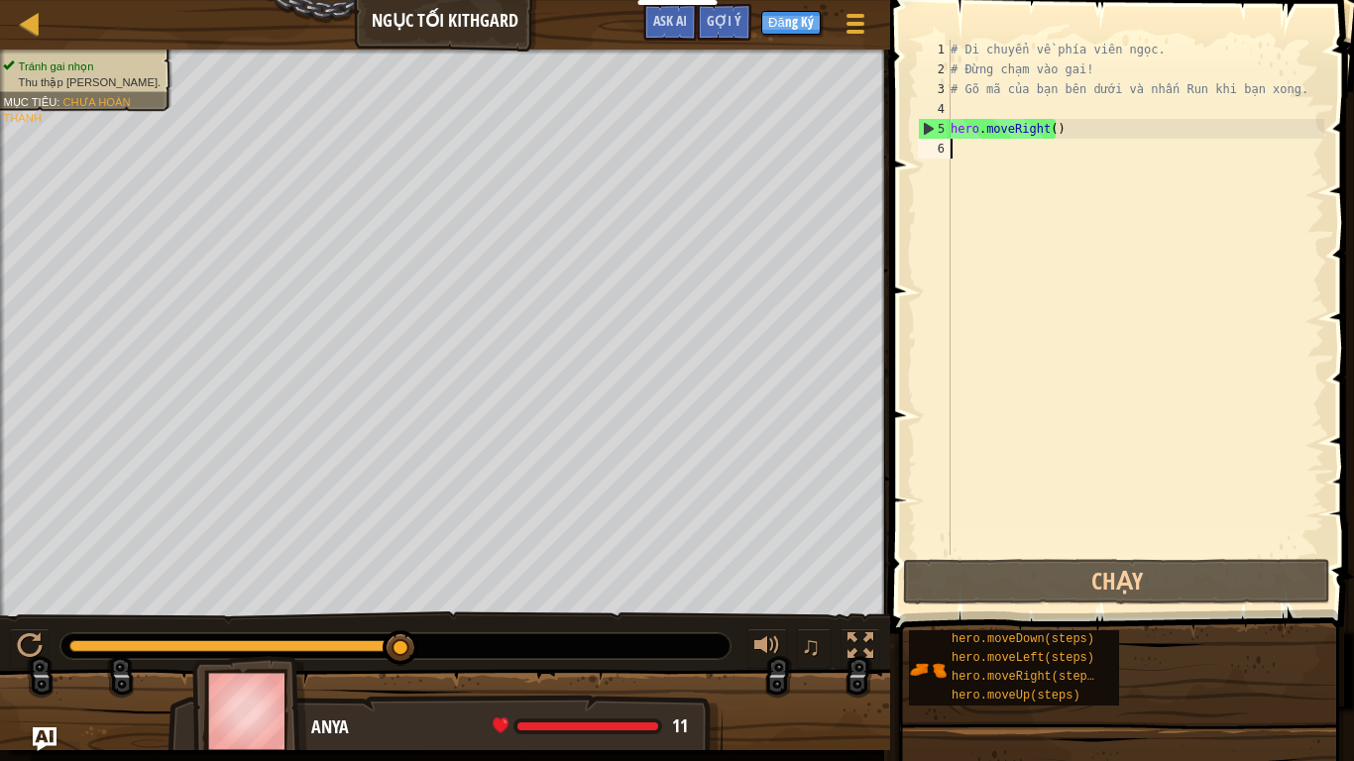
click at [976, 170] on div "# Di chuyển về phía viên ngọc. # Đừng chạm vào gai! # Gõ mã của bạn bên dưới và…" at bounding box center [1136, 317] width 378 height 555
click at [976, 159] on div "# Di chuyển về phía viên ngọc. # Đừng chạm vào gai! # Gõ mã của bạn bên dưới và…" at bounding box center [1136, 317] width 378 height 555
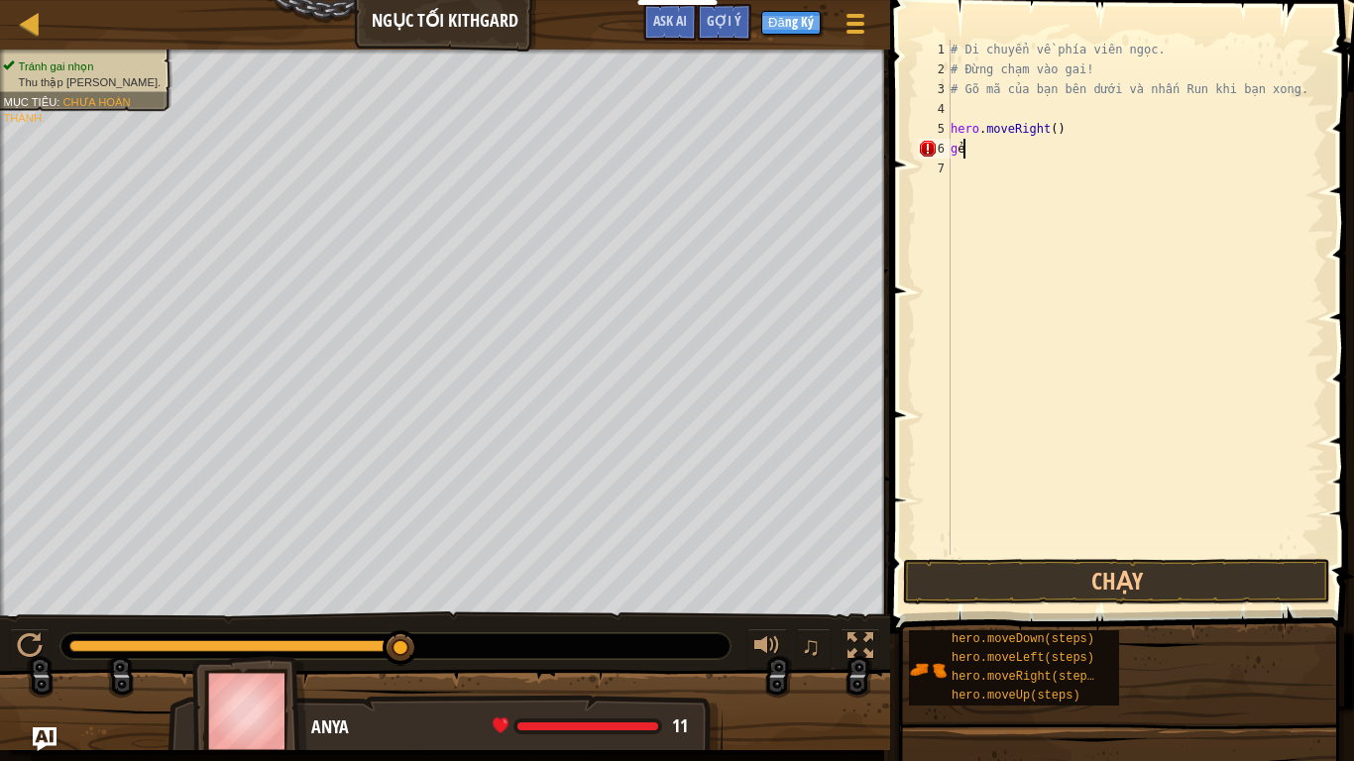
type textarea "g"
type textarea "her"
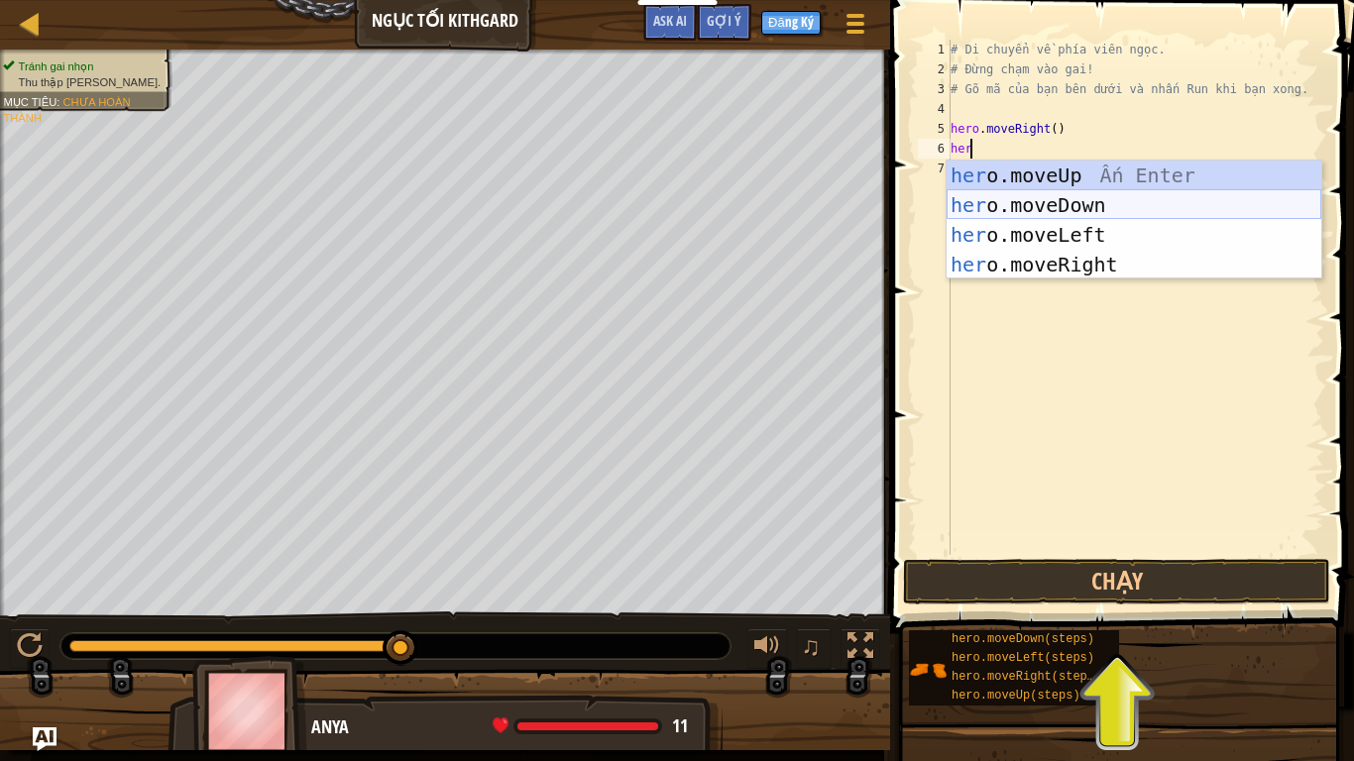
click at [1059, 208] on div "her o.moveUp Ấn Enter her o.moveDown Ấn Enter her o.moveLeft Ấn Enter her o.mov…" at bounding box center [1134, 250] width 375 height 178
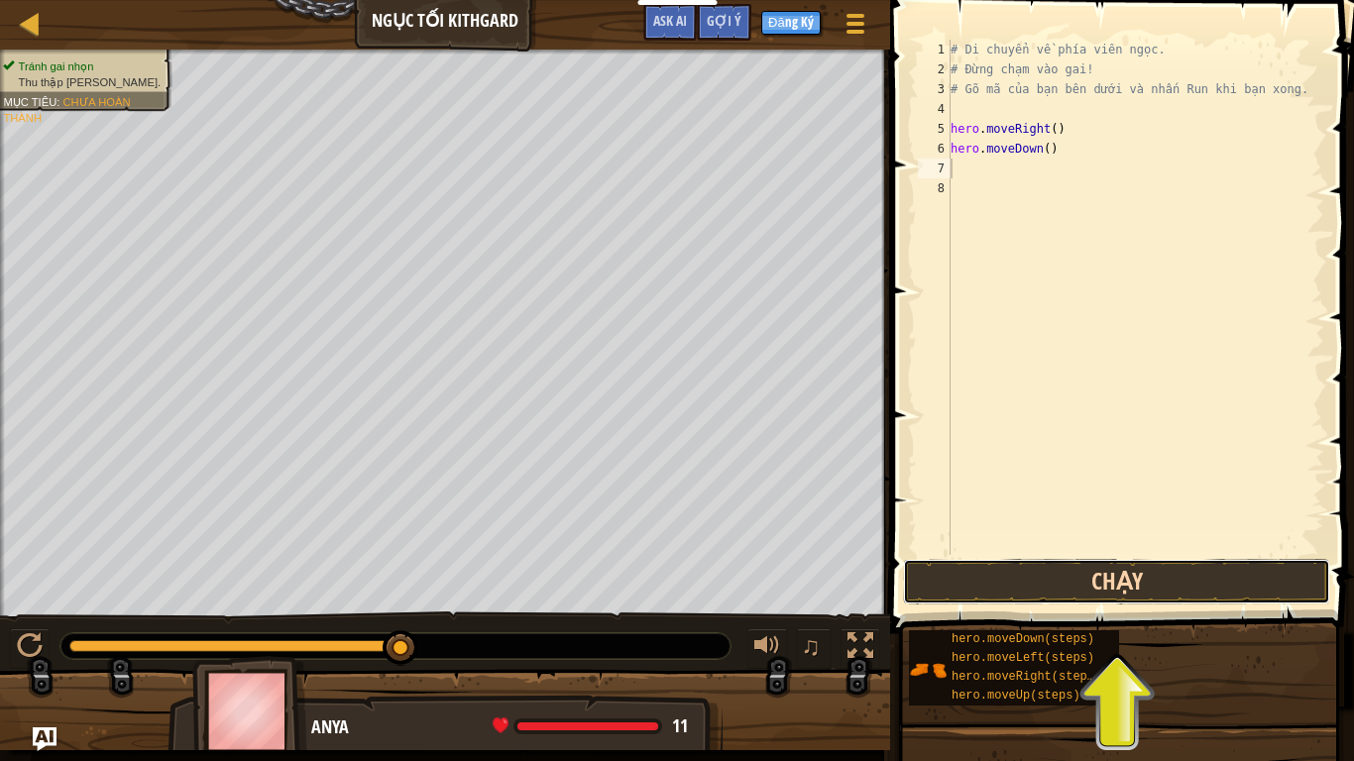
click at [1131, 583] on button "Chạy" at bounding box center [1116, 582] width 427 height 46
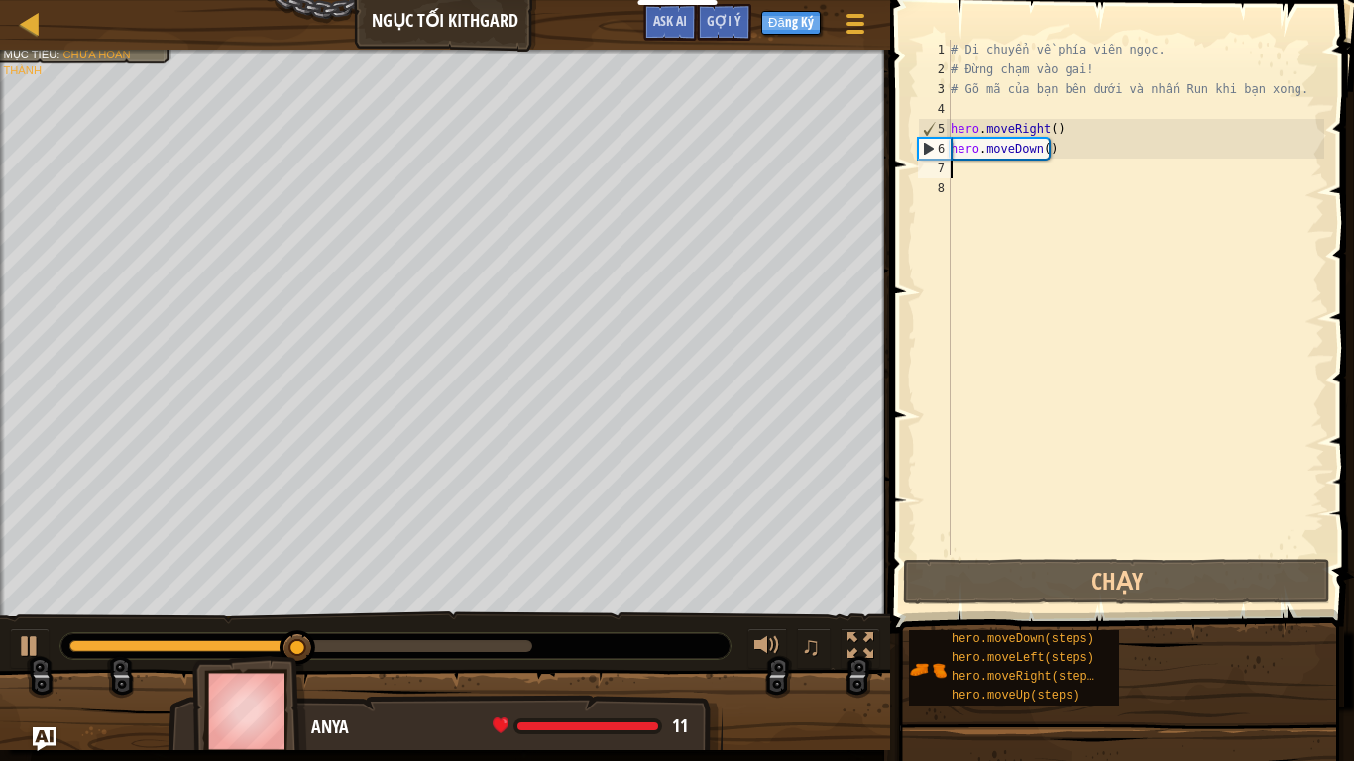
click at [1002, 179] on div "# Di chuyển về phía viên ngọc. # Đừng chạm vào gai! # Gõ mã của bạn bên dưới và…" at bounding box center [1136, 317] width 378 height 555
click at [967, 161] on div "# Di chuyển về phía viên ngọc. # Đừng chạm vào gai! # Gõ mã của bạn bên dưới và…" at bounding box center [1136, 317] width 378 height 555
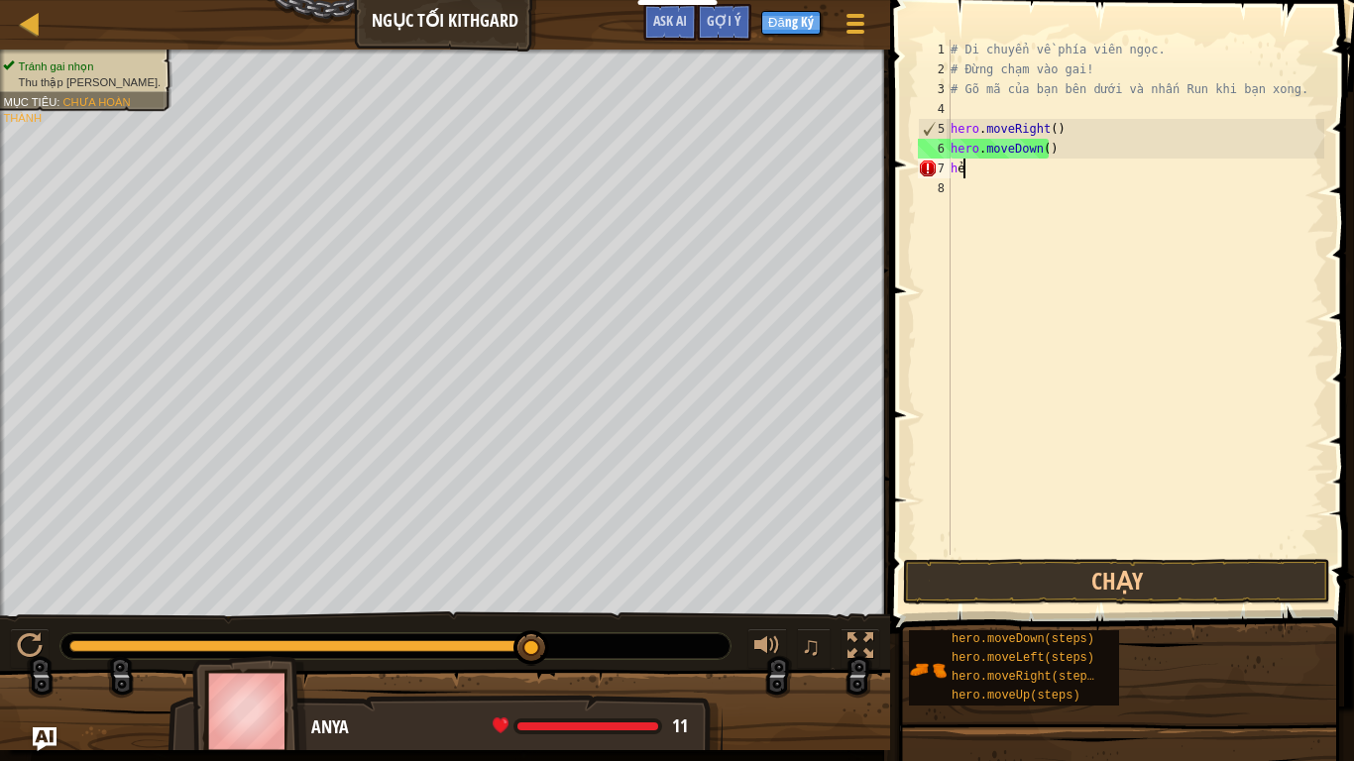
type textarea "her"
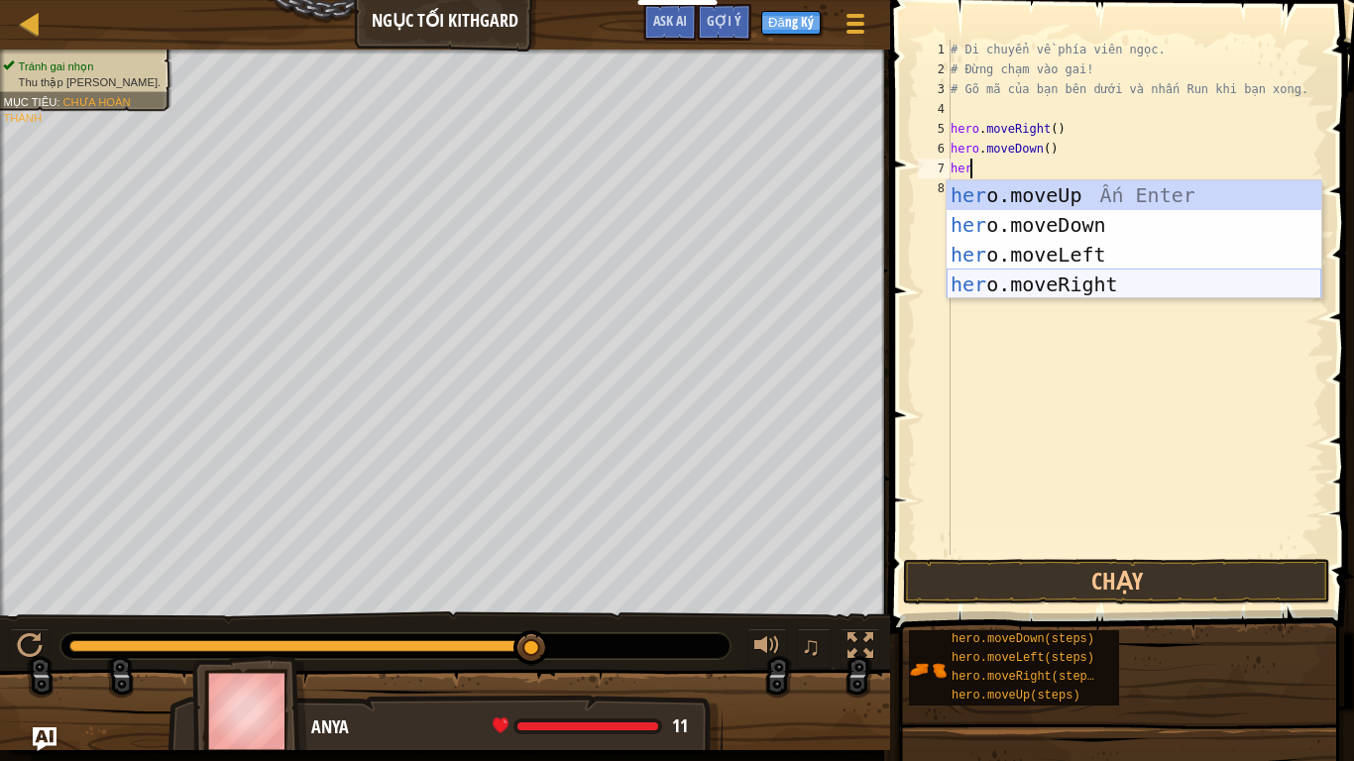
click at [1137, 281] on div "her o.moveUp Ấn Enter her o.moveDown Ấn Enter her o.moveLeft Ấn Enter her o.mov…" at bounding box center [1134, 269] width 375 height 178
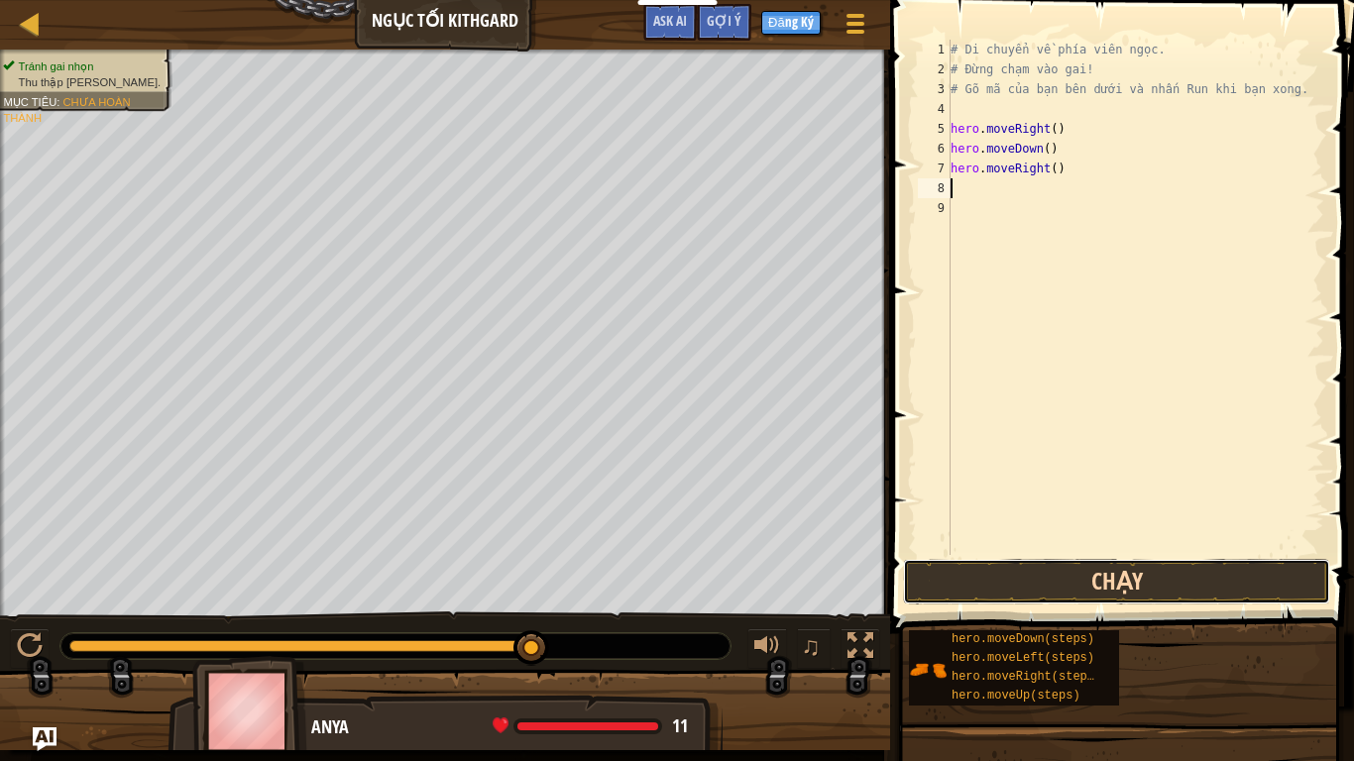
click at [1132, 575] on button "Chạy" at bounding box center [1116, 582] width 427 height 46
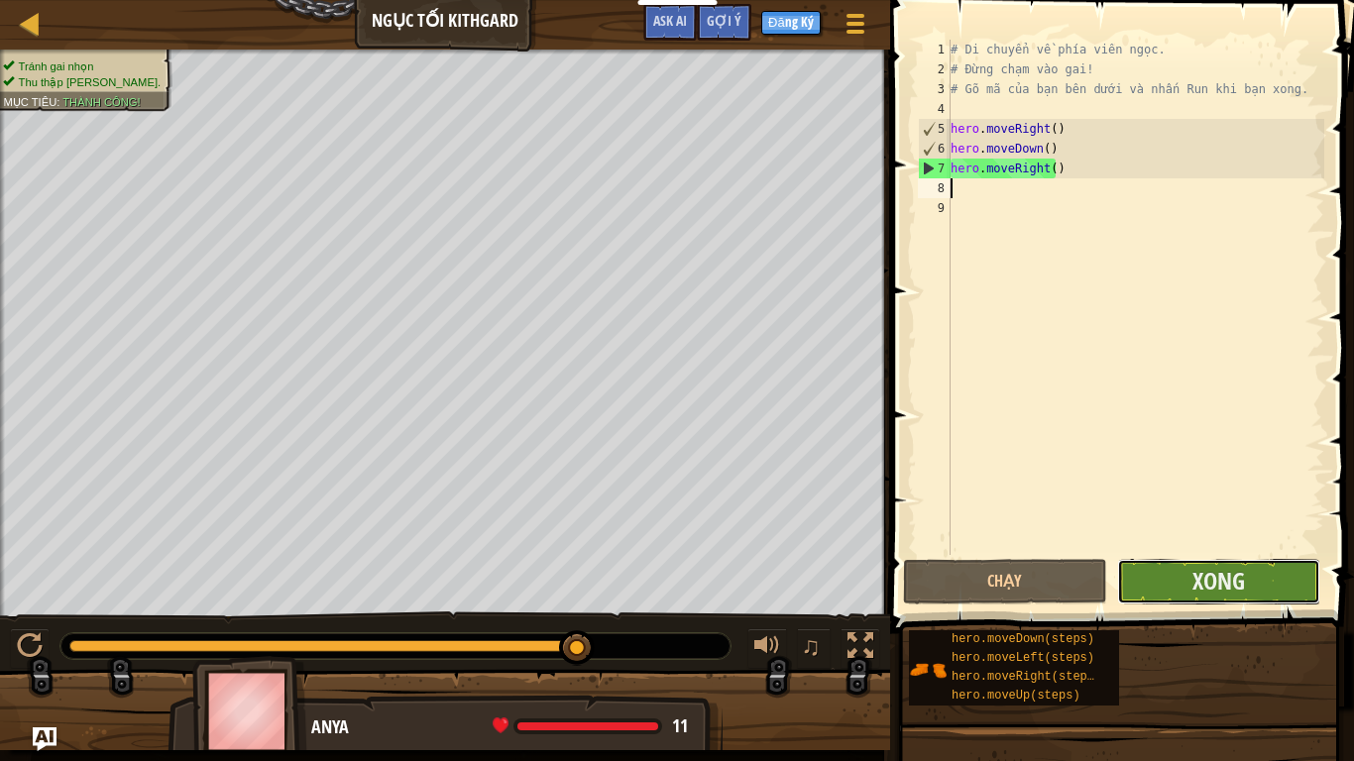
click at [1172, 588] on button "Xong" at bounding box center [1218, 582] width 203 height 46
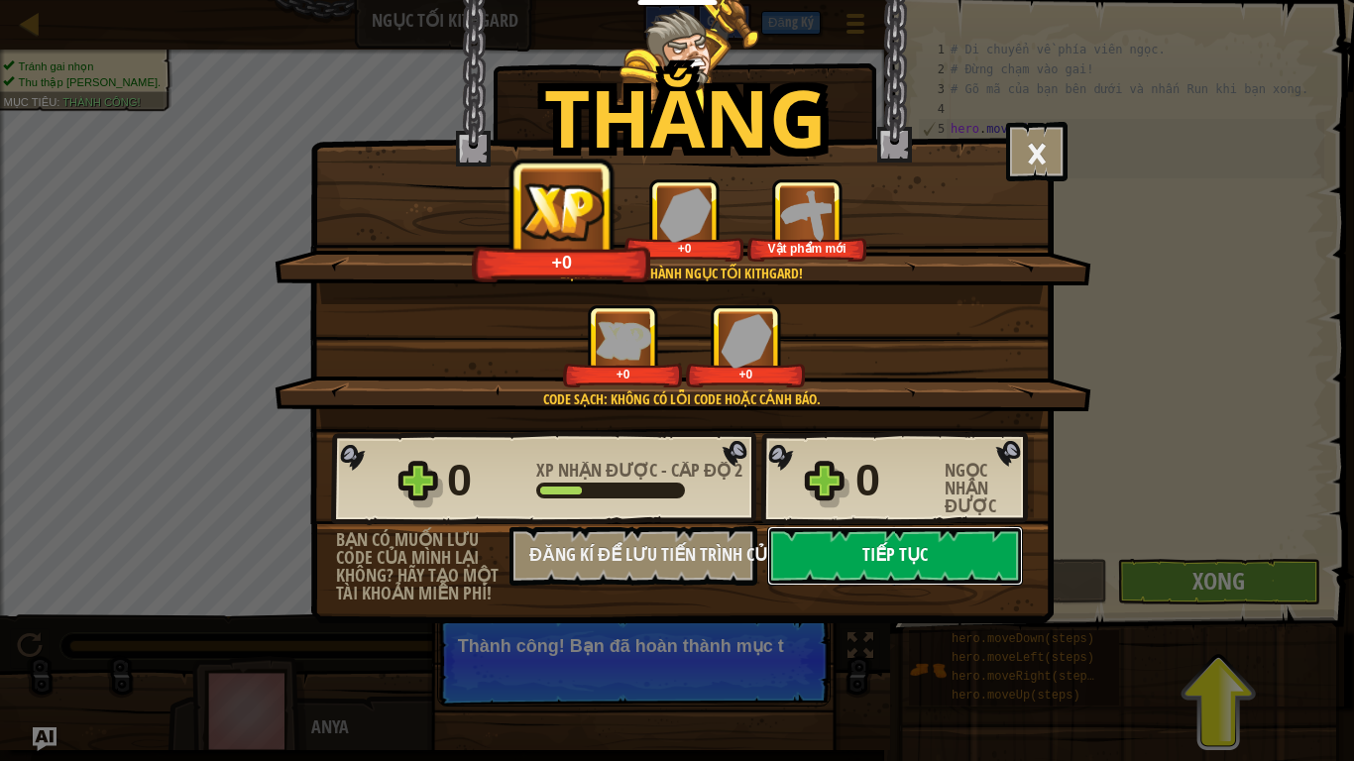
click at [880, 541] on button "Tiếp tục" at bounding box center [895, 555] width 256 height 59
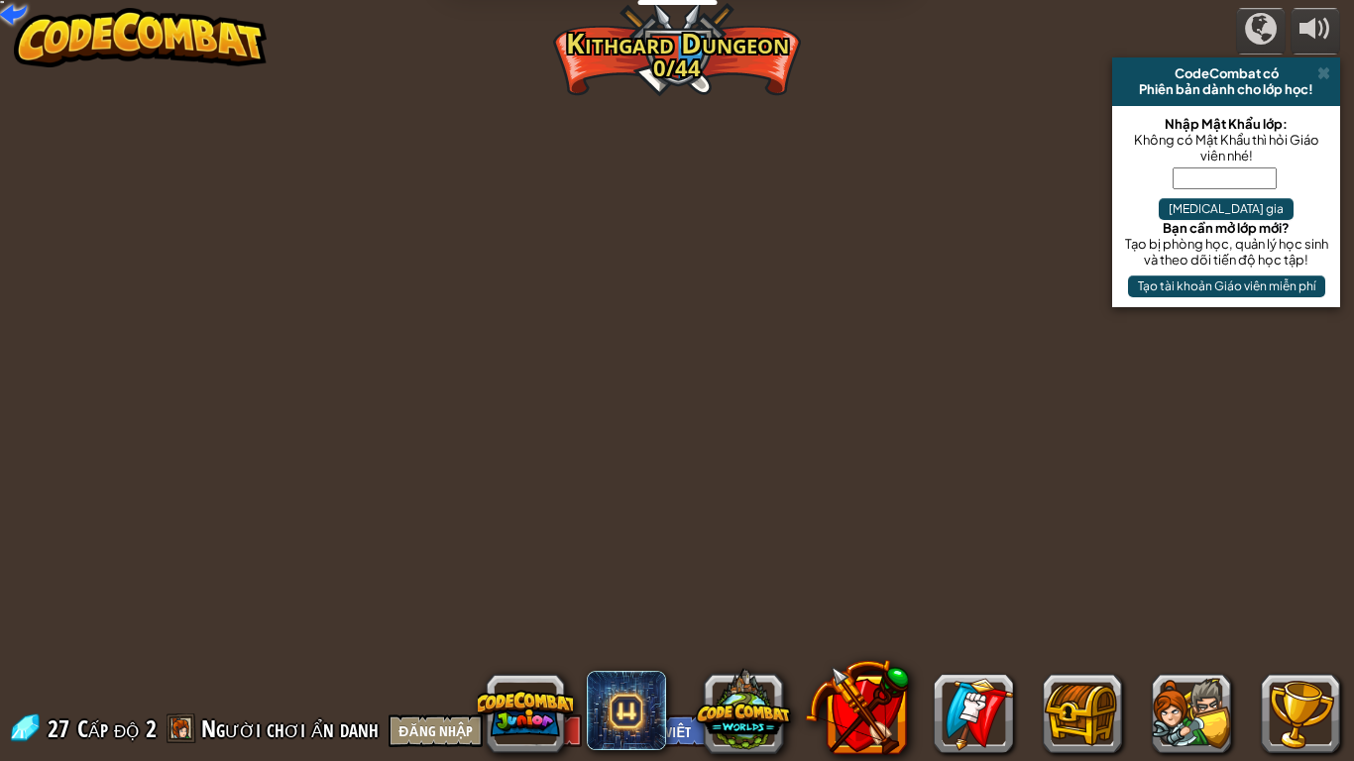
select select "vi"
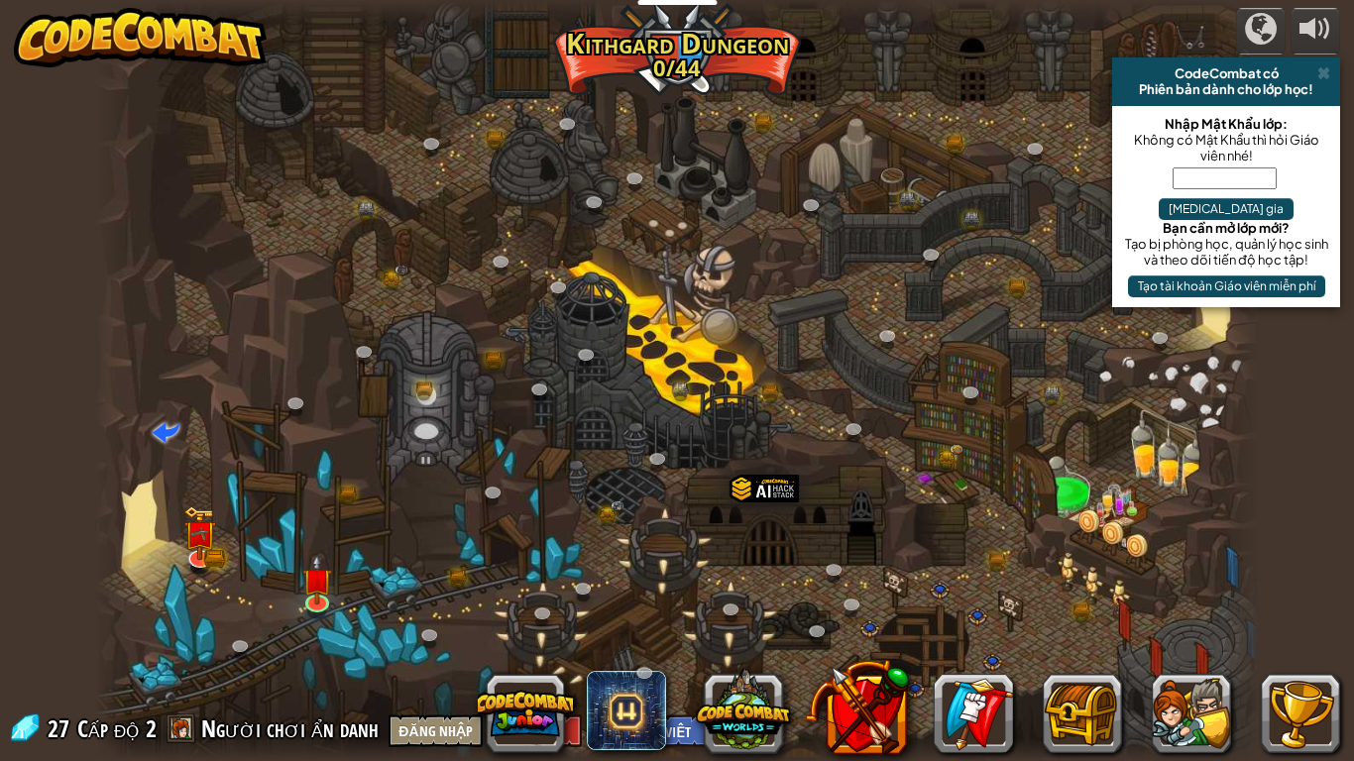
select select "vi"
click at [313, 588] on img at bounding box center [316, 566] width 30 height 67
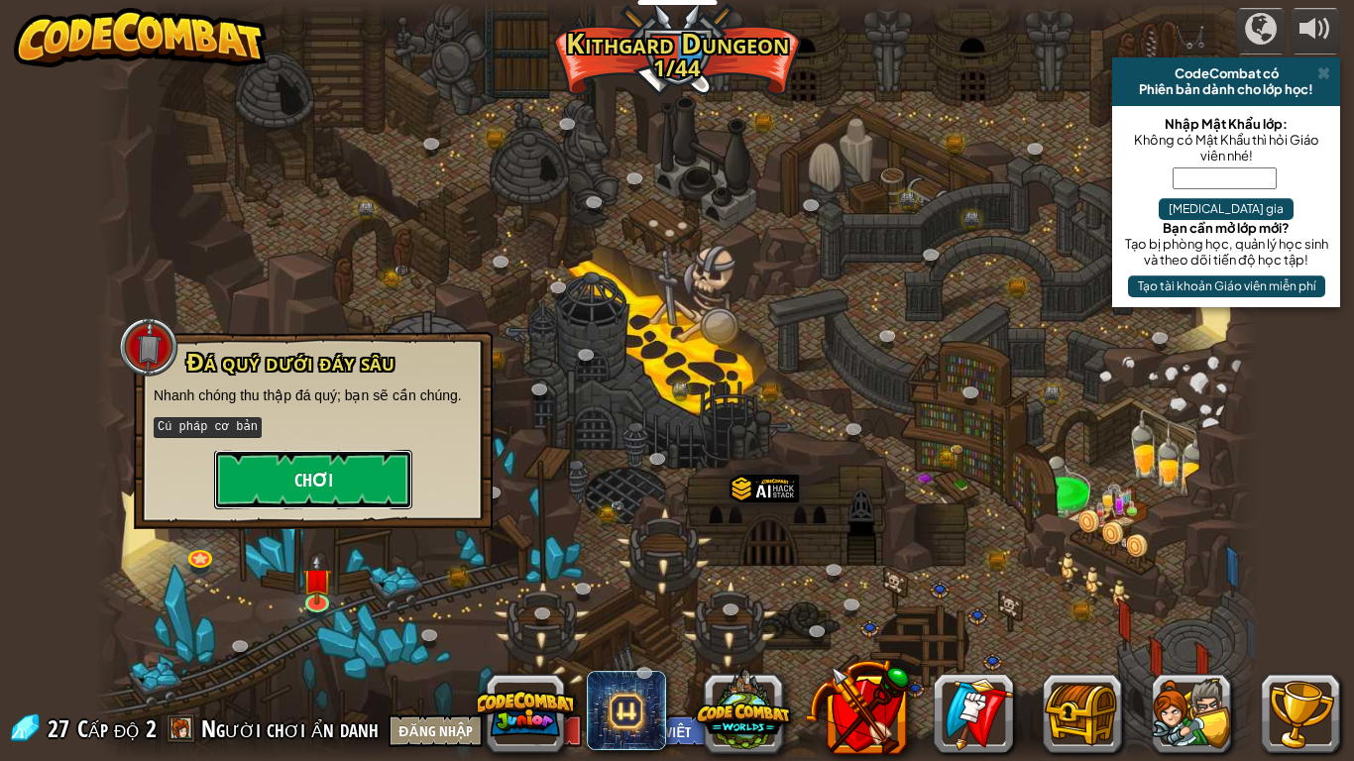
click at [337, 509] on button "Chơi" at bounding box center [313, 479] width 198 height 59
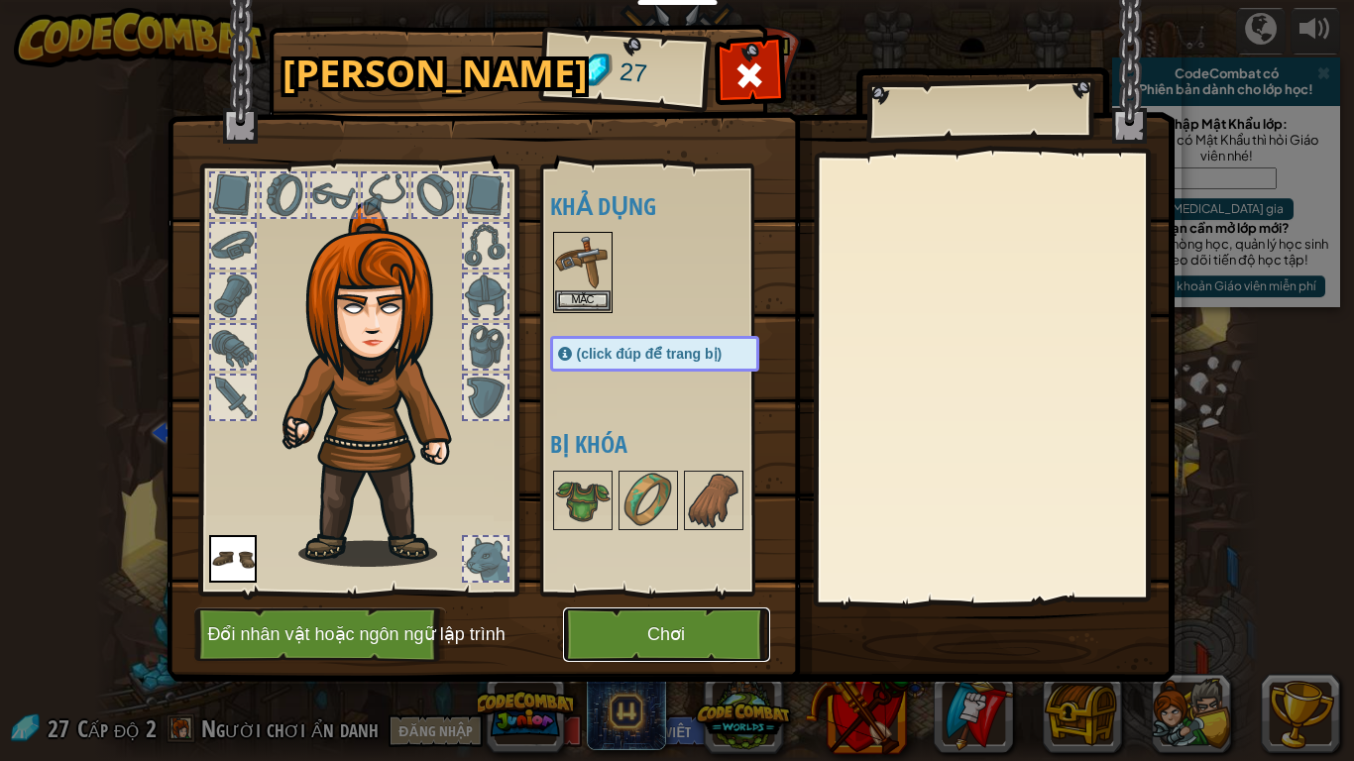
click at [685, 601] on button "Chơi" at bounding box center [666, 635] width 207 height 55
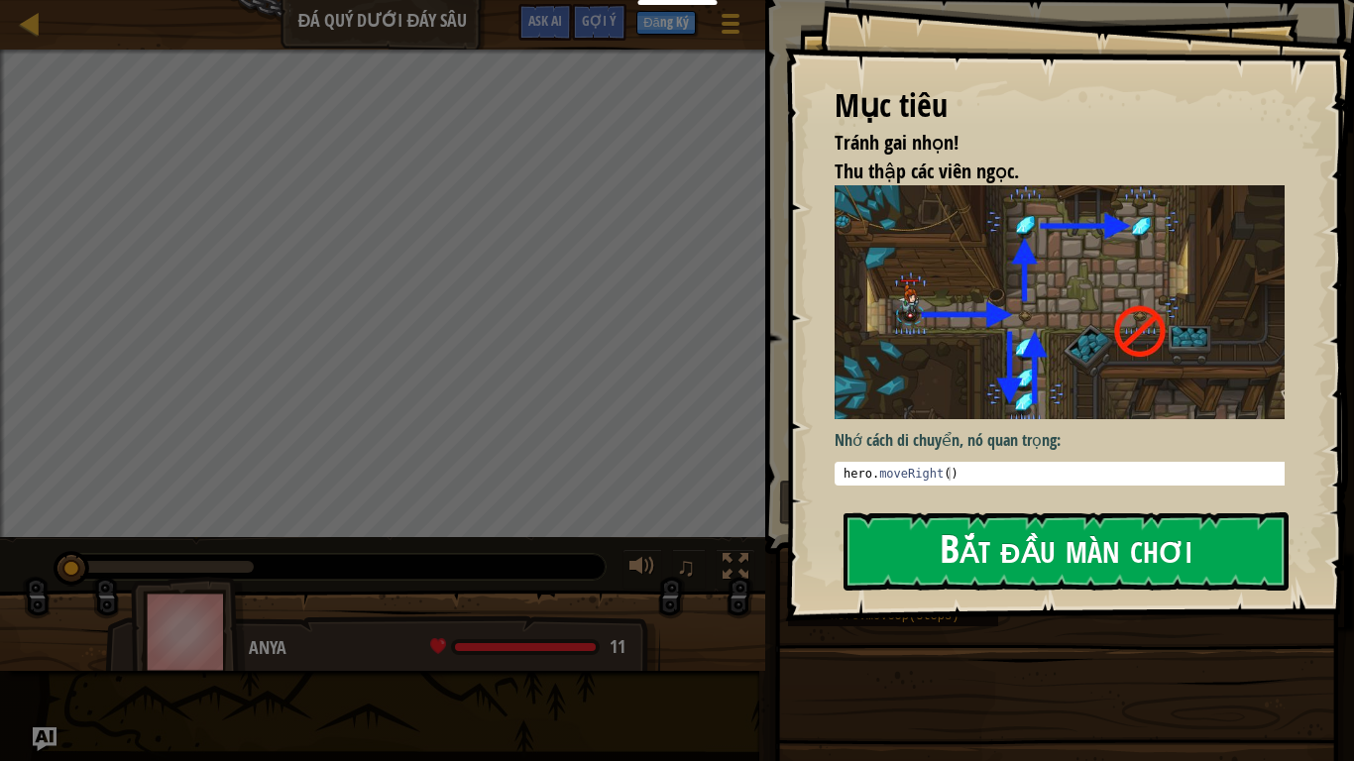
click at [1059, 538] on button "Bắt đầu màn chơi" at bounding box center [1066, 552] width 445 height 78
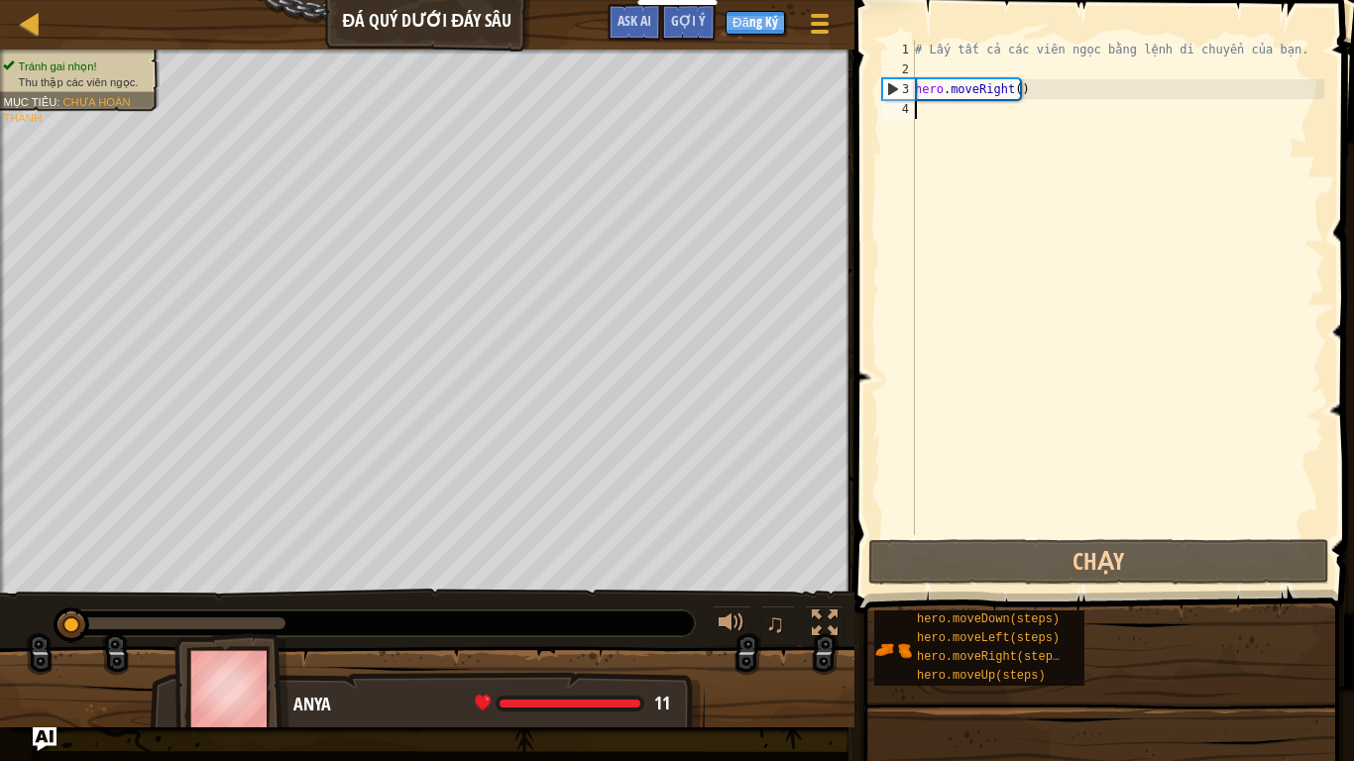
click at [952, 124] on div "# Lấy tất cả các viên ngọc bằng lệnh di chuyển của bạn. hero . moveRight ( )" at bounding box center [1117, 307] width 413 height 535
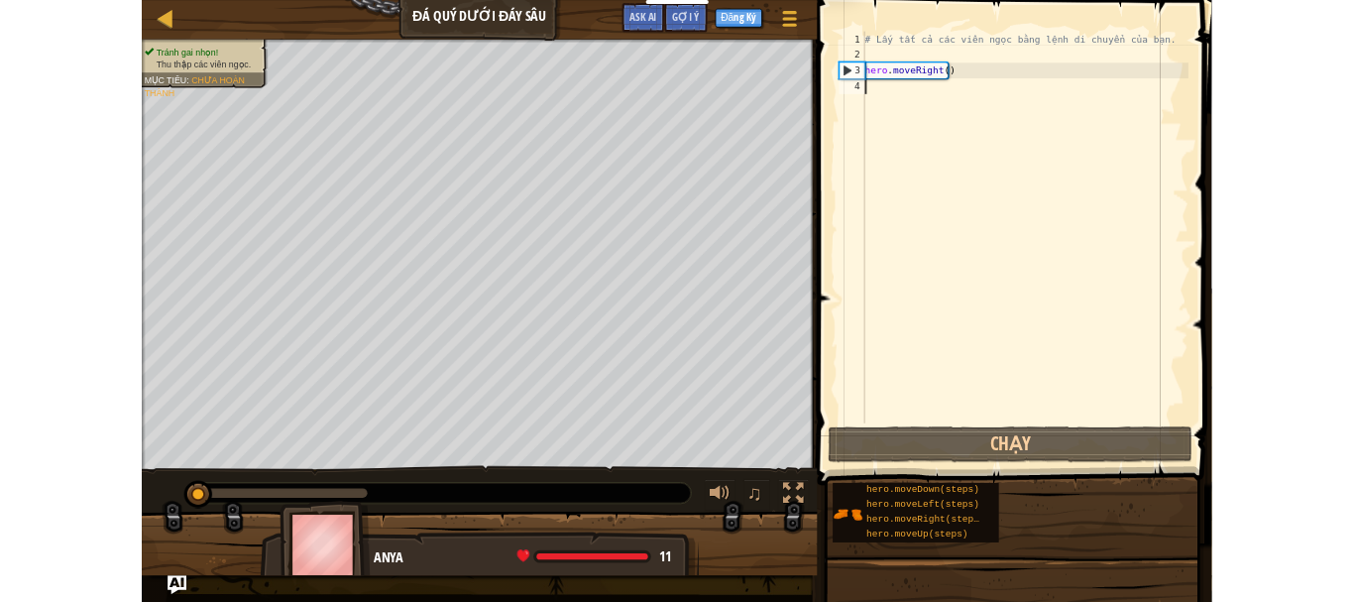
scroll to position [9, 0]
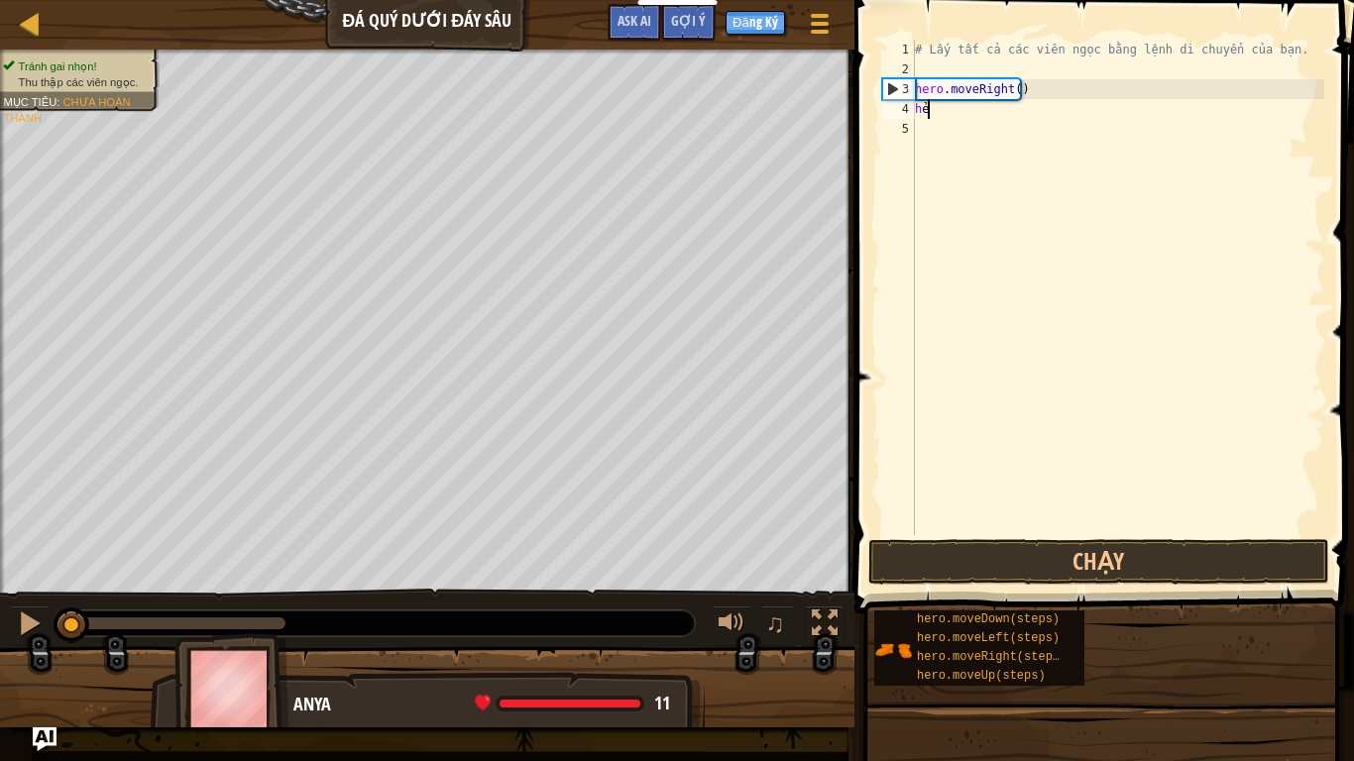
type textarea "her"
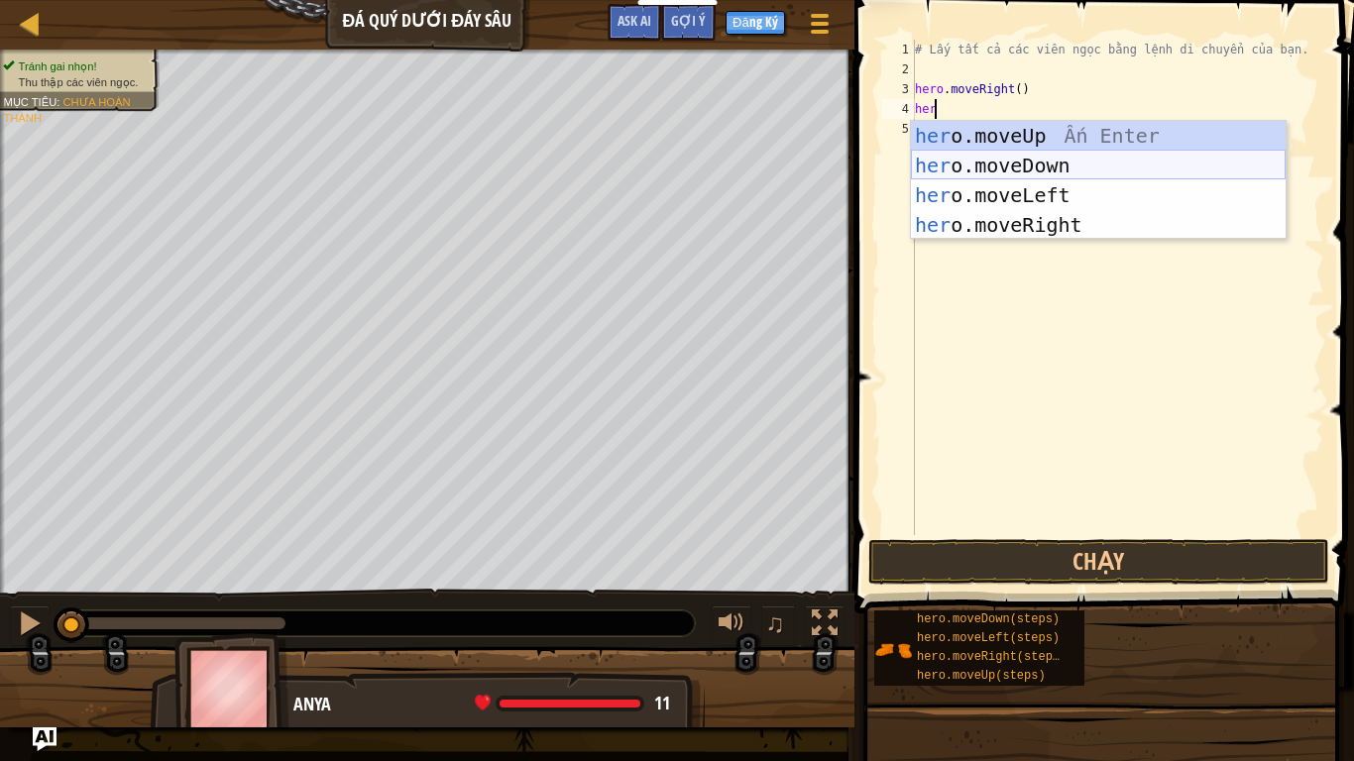
click at [1035, 159] on div "her o.moveUp Ấn Enter her o.moveDown Ấn Enter her o.moveLeft Ấn Enter her o.mov…" at bounding box center [1098, 210] width 375 height 178
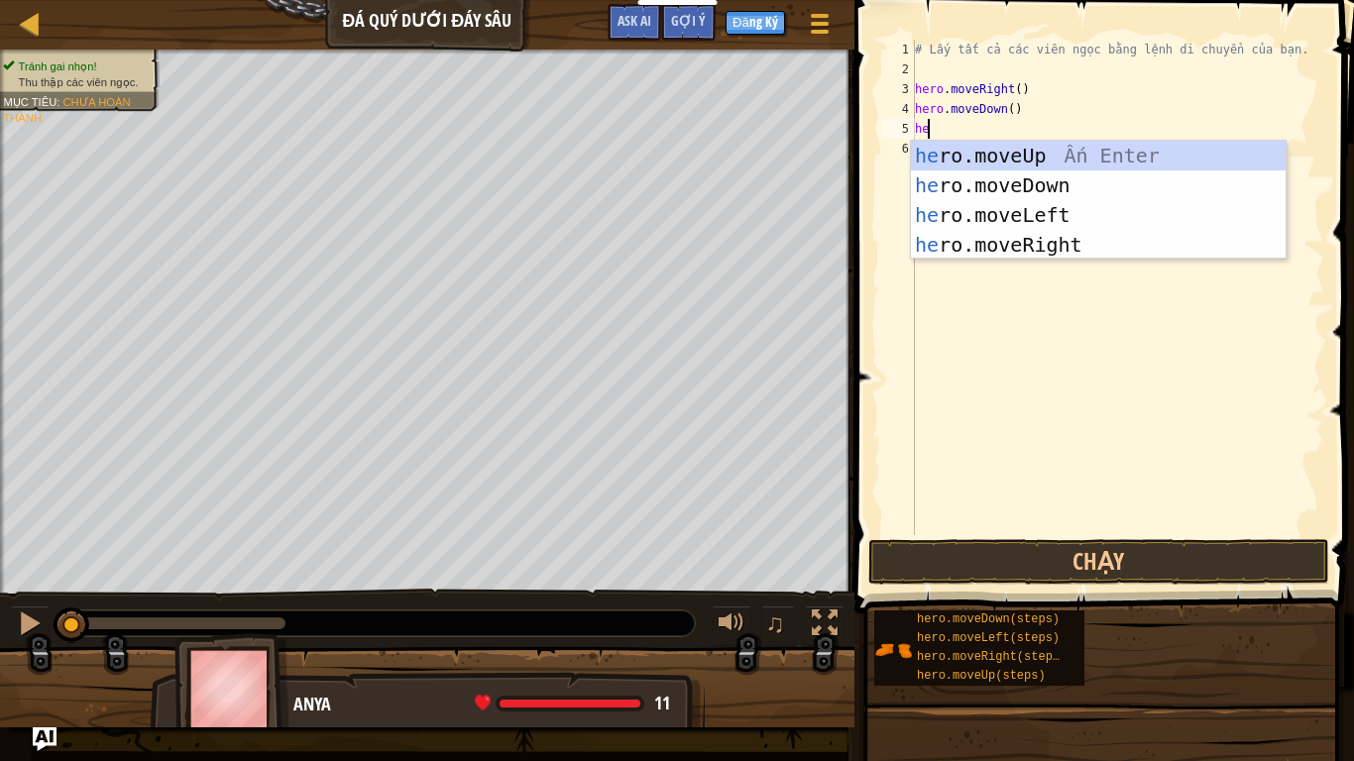
type textarea "her"
click at [987, 157] on div "her o.moveUp Ấn Enter her o.moveDown Ấn Enter her o.moveLeft Ấn Enter her o.mov…" at bounding box center [1098, 230] width 375 height 178
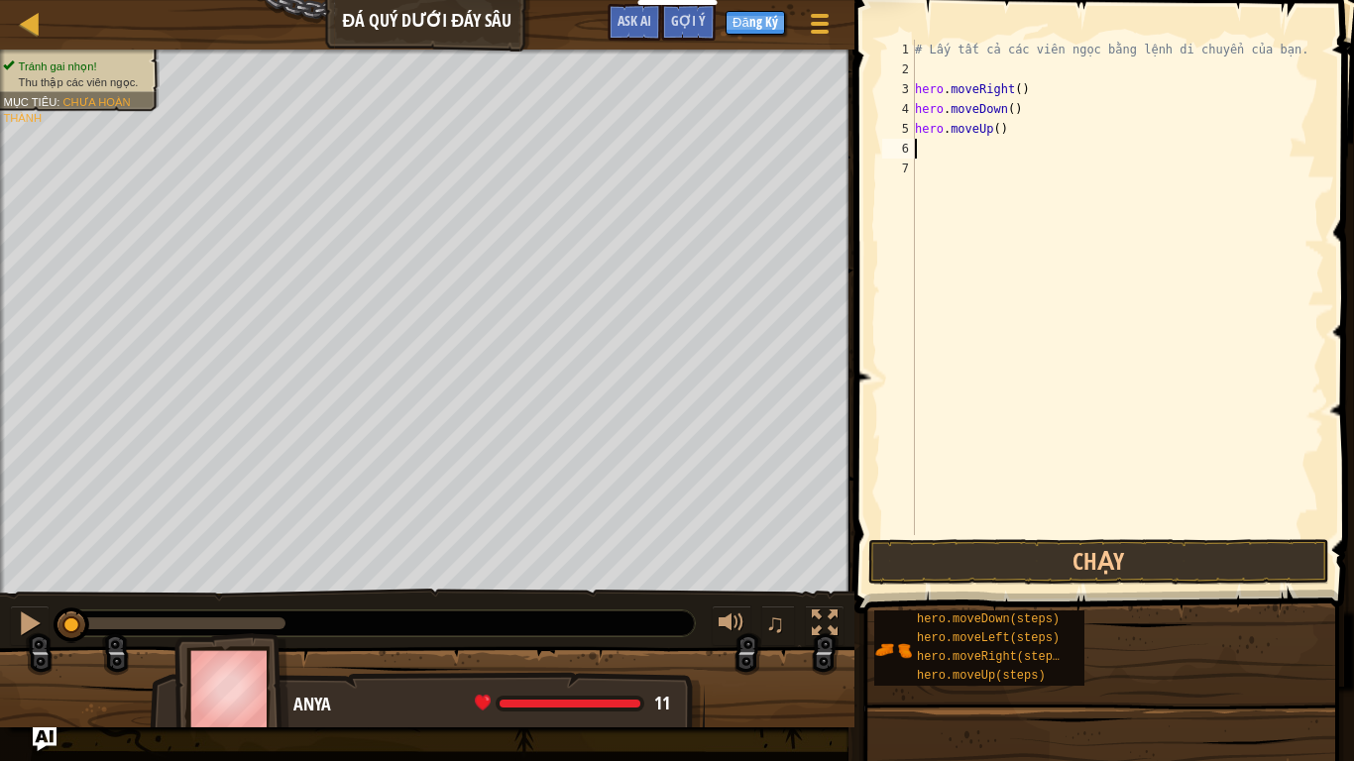
type textarea "g"
type textarea "her"
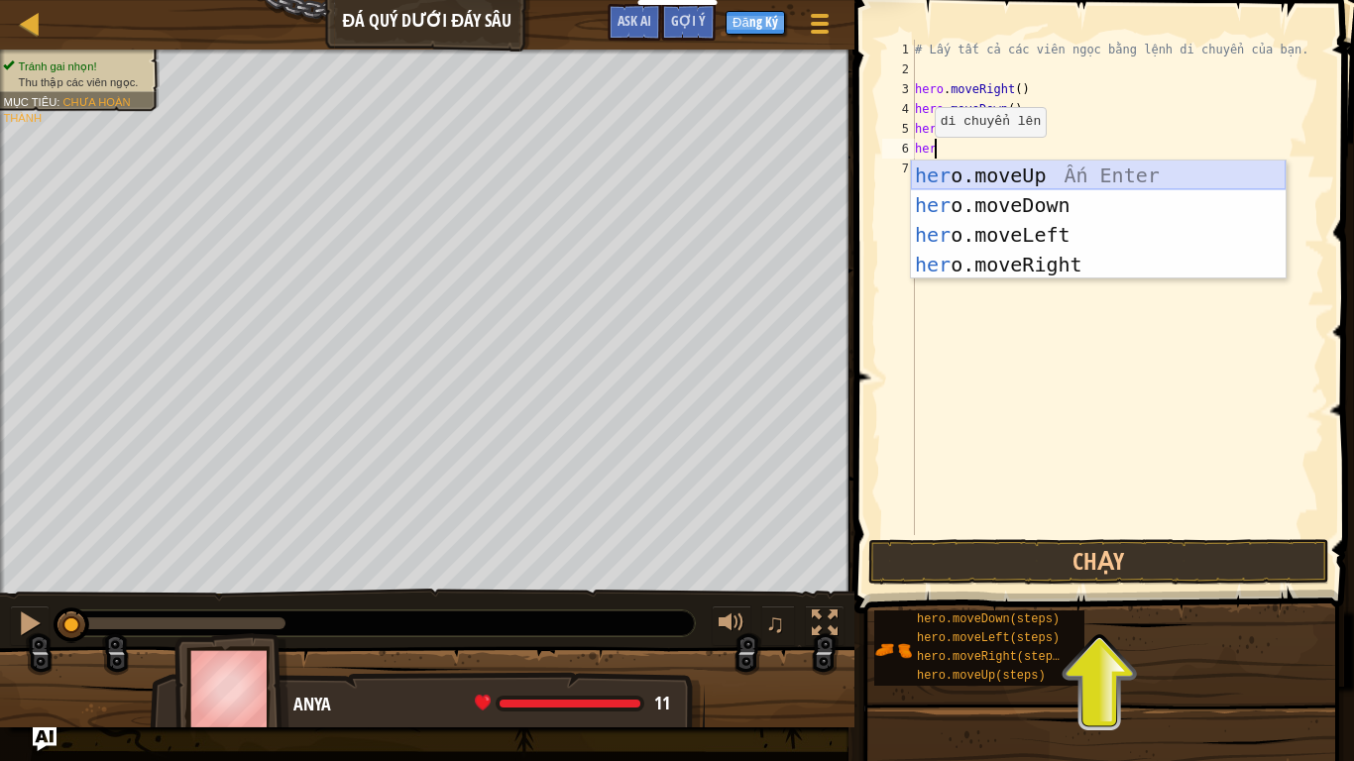
click at [961, 176] on div "her o.moveUp Ấn Enter her o.moveDown Ấn Enter her o.moveLeft Ấn Enter her o.mov…" at bounding box center [1098, 250] width 375 height 178
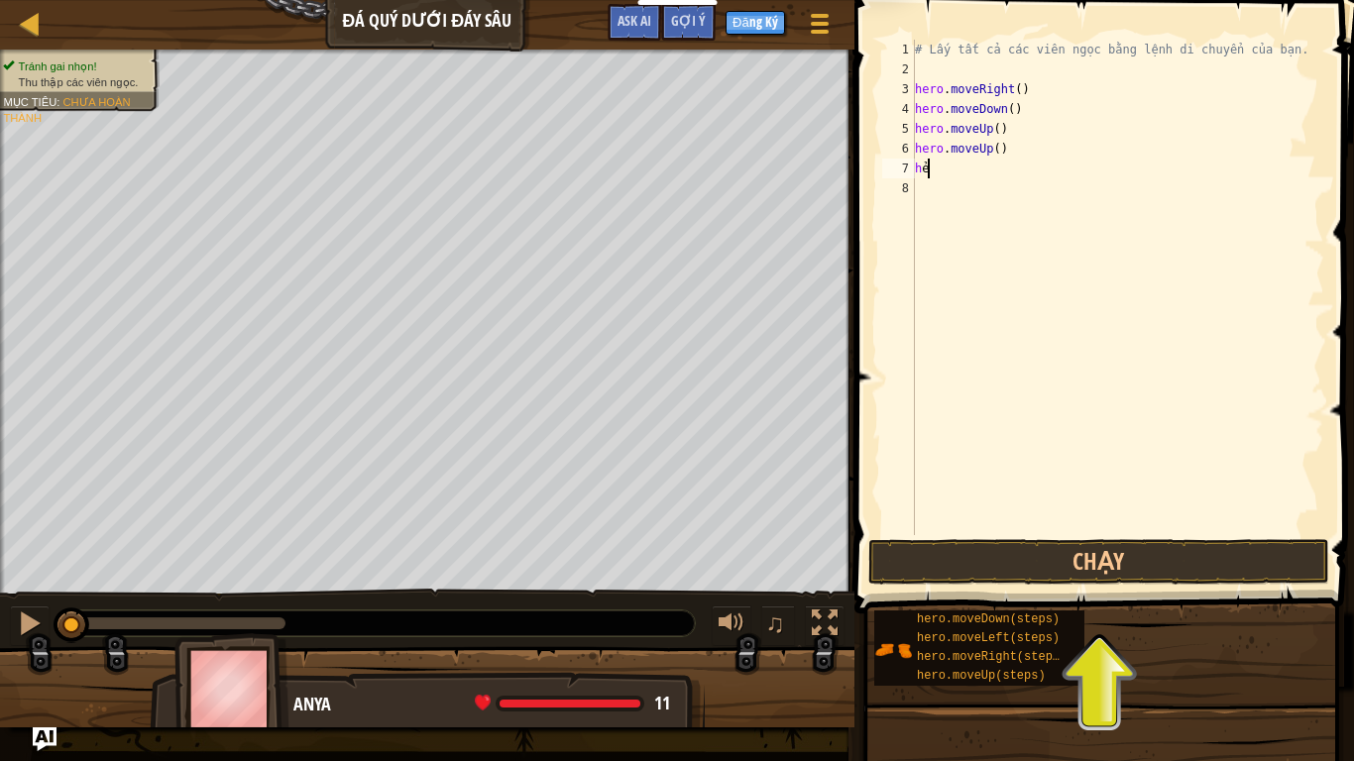
type textarea "her"
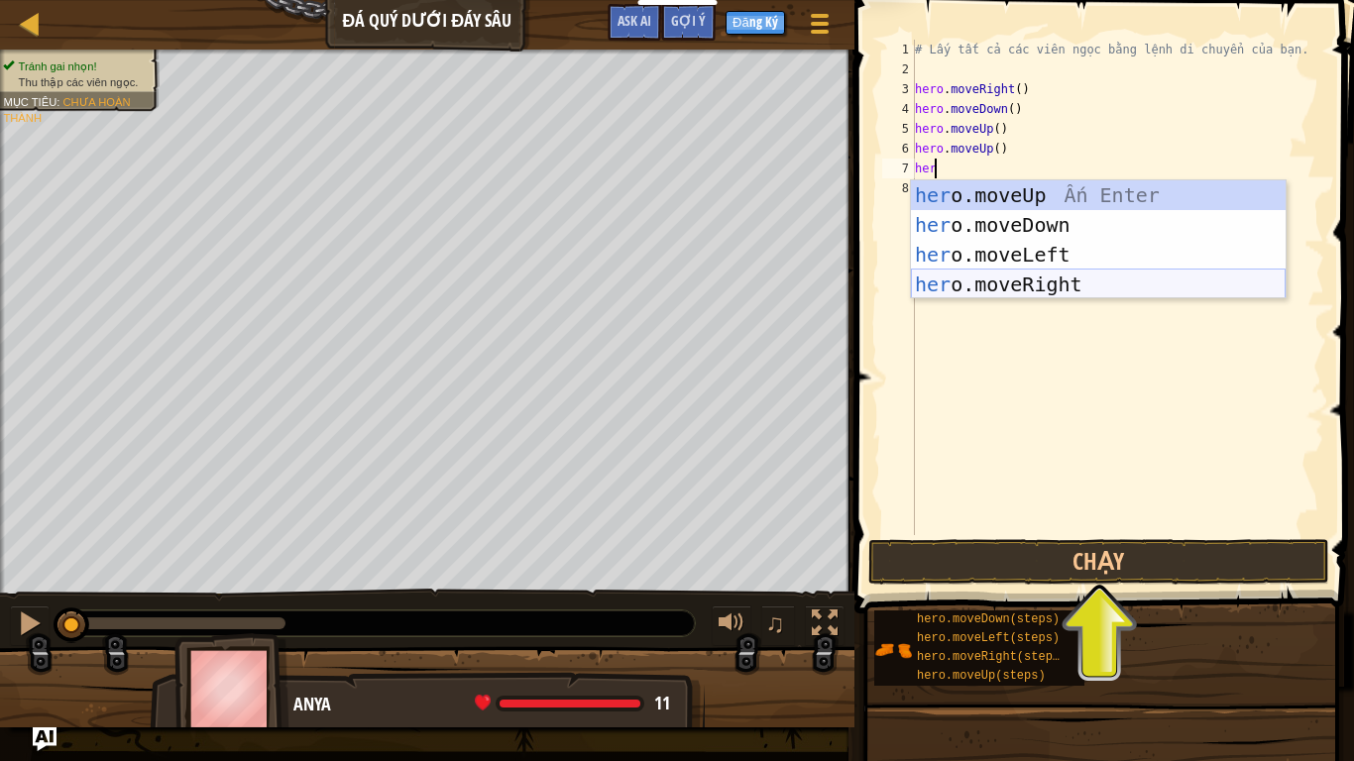
click at [1020, 283] on div "her o.moveUp Ấn Enter her o.moveDown Ấn Enter her o.moveLeft Ấn Enter her o.mov…" at bounding box center [1098, 269] width 375 height 178
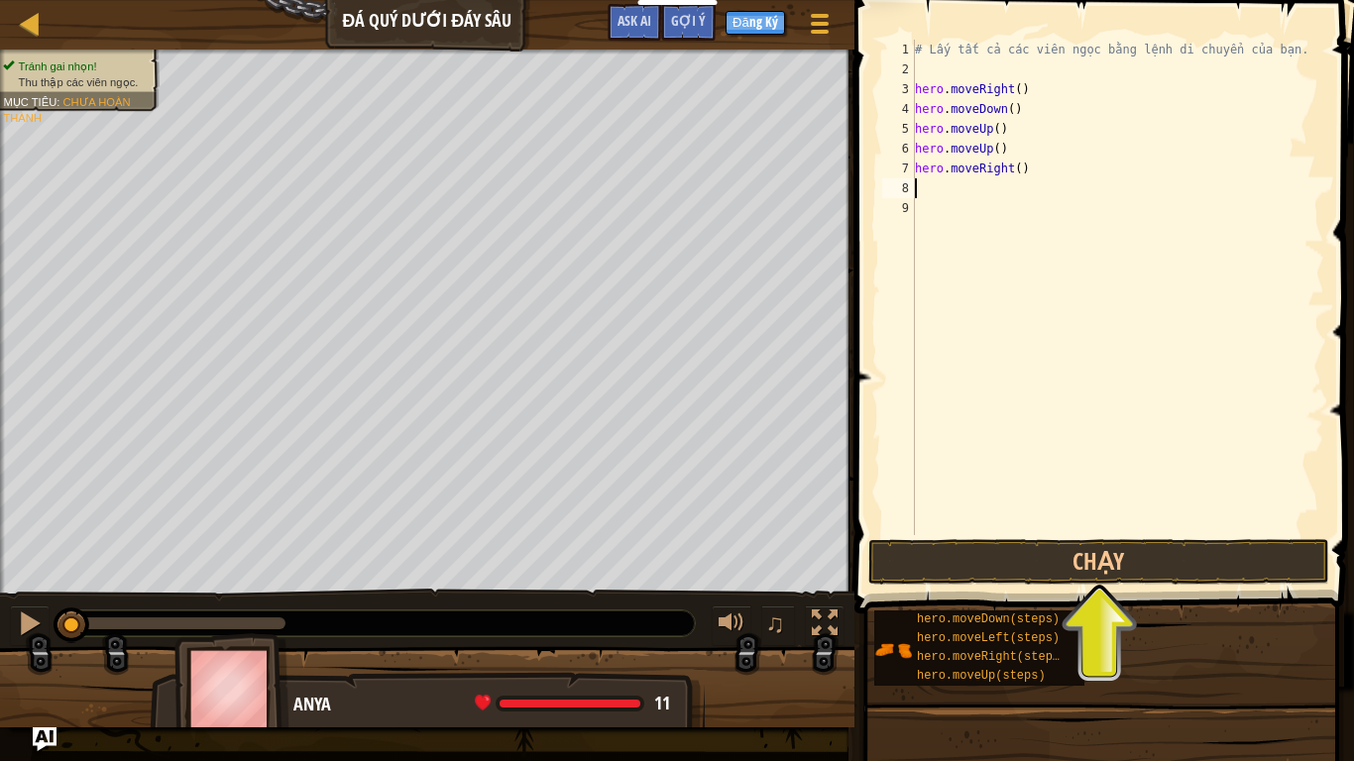
click at [964, 188] on div "# Lấy tất cả các viên ngọc bằng lệnh di chuyển của bạn. hero . moveRight ( ) he…" at bounding box center [1117, 307] width 413 height 535
type textarea "her"
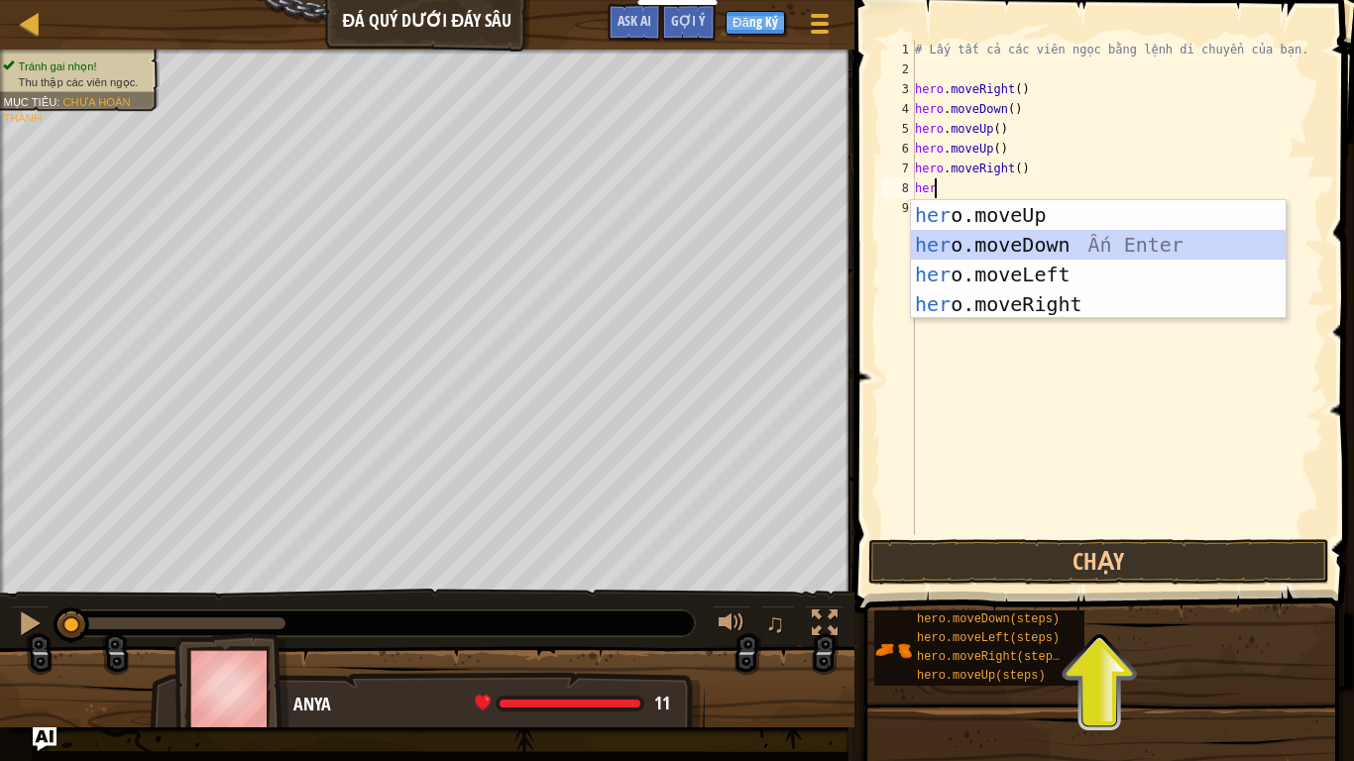
click at [971, 248] on div "her o.moveUp Ấn Enter her o.moveDown Ấn Enter her o.moveLeft Ấn Enter her o.mov…" at bounding box center [1098, 289] width 375 height 178
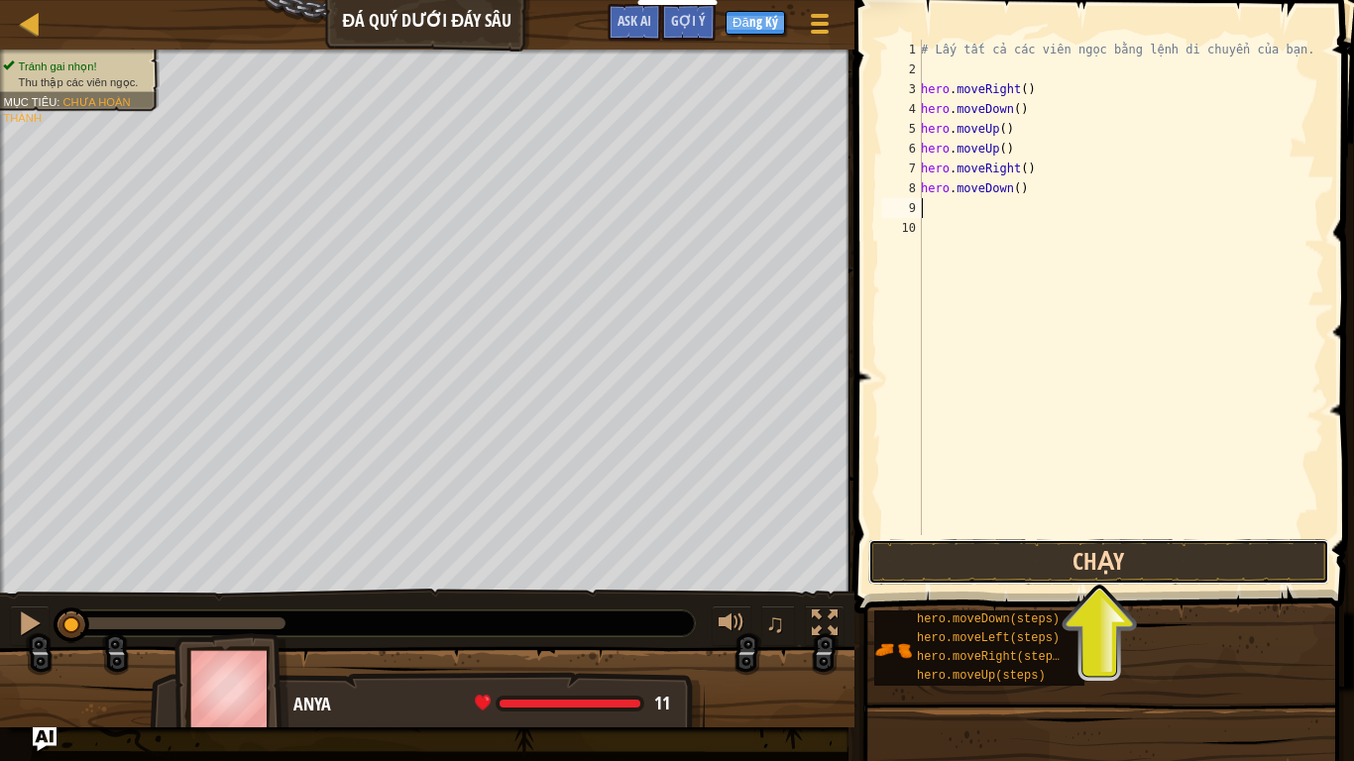
click at [1081, 566] on button "Chạy" at bounding box center [1099, 562] width 462 height 46
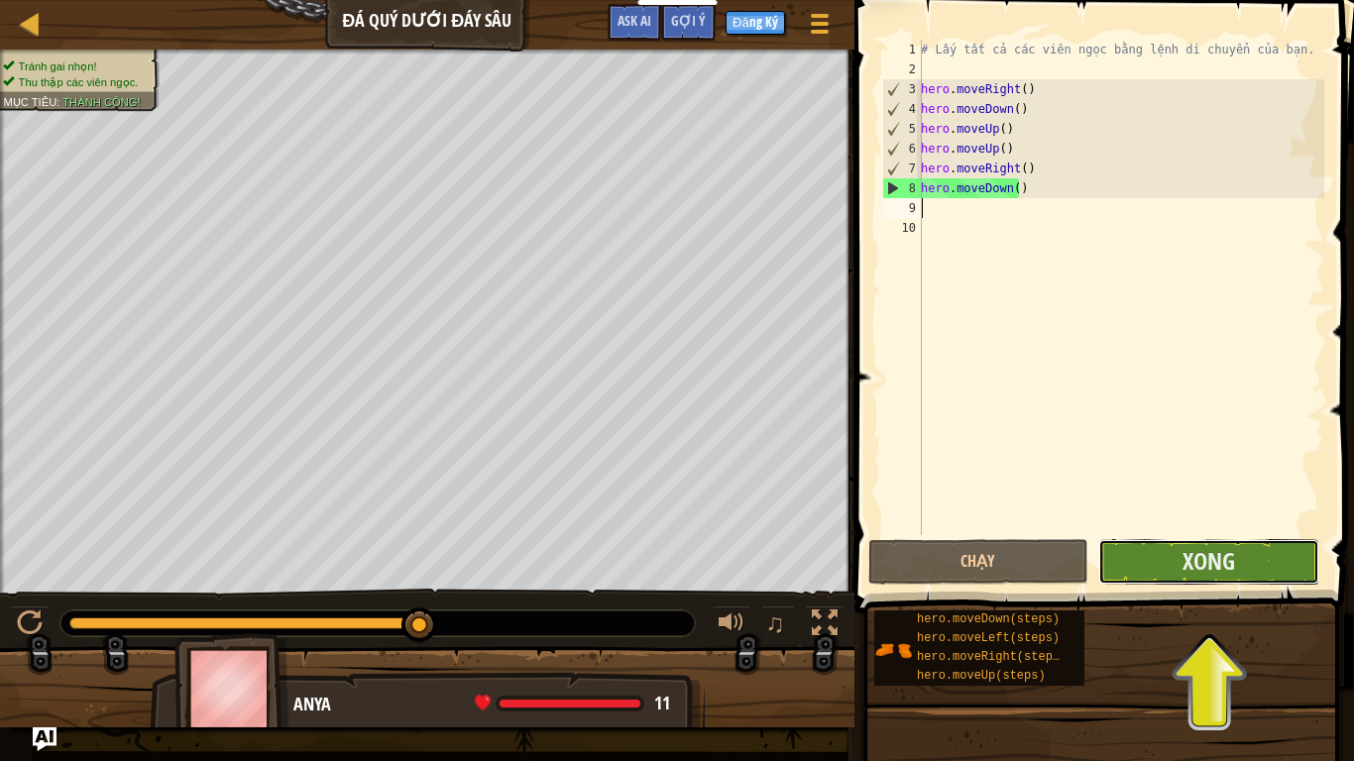
click at [1155, 565] on button "Xong" at bounding box center [1208, 562] width 221 height 46
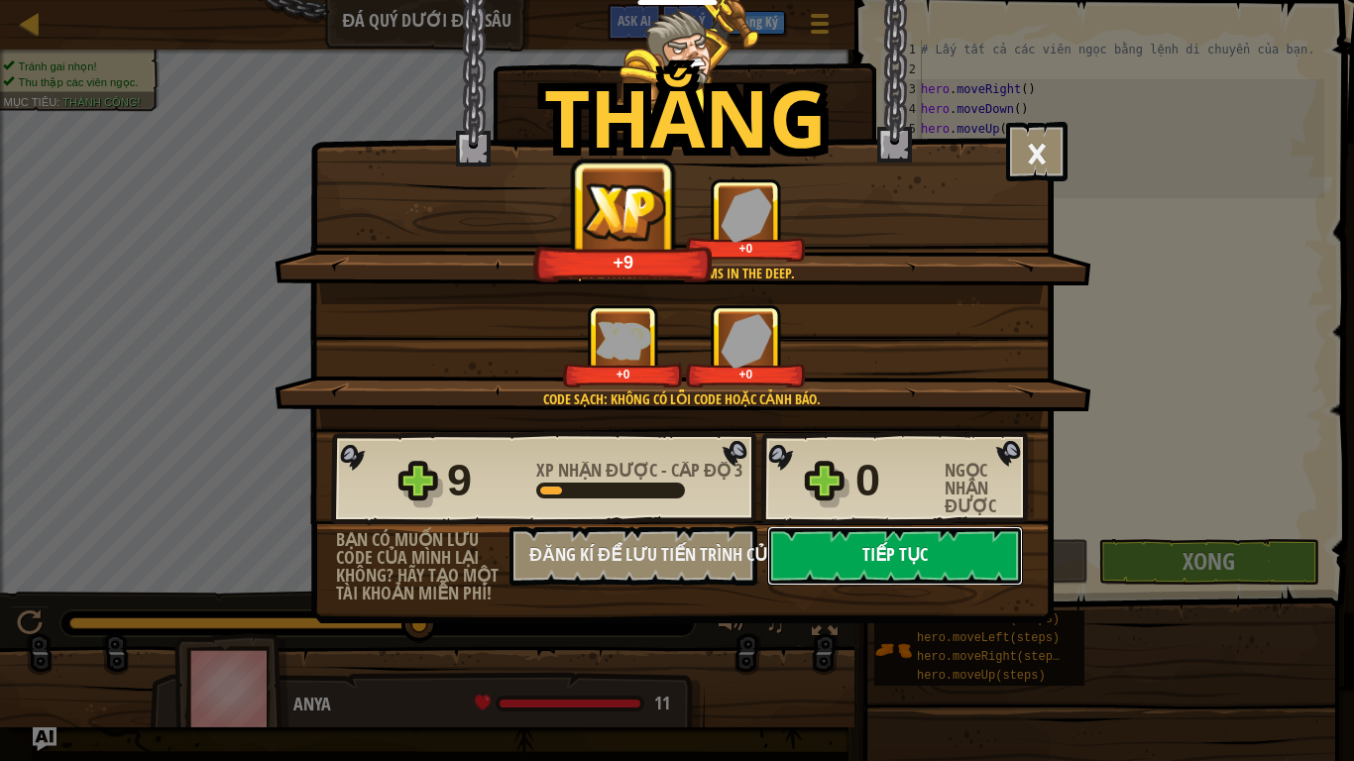
click at [873, 565] on button "Tiếp tục" at bounding box center [895, 555] width 256 height 59
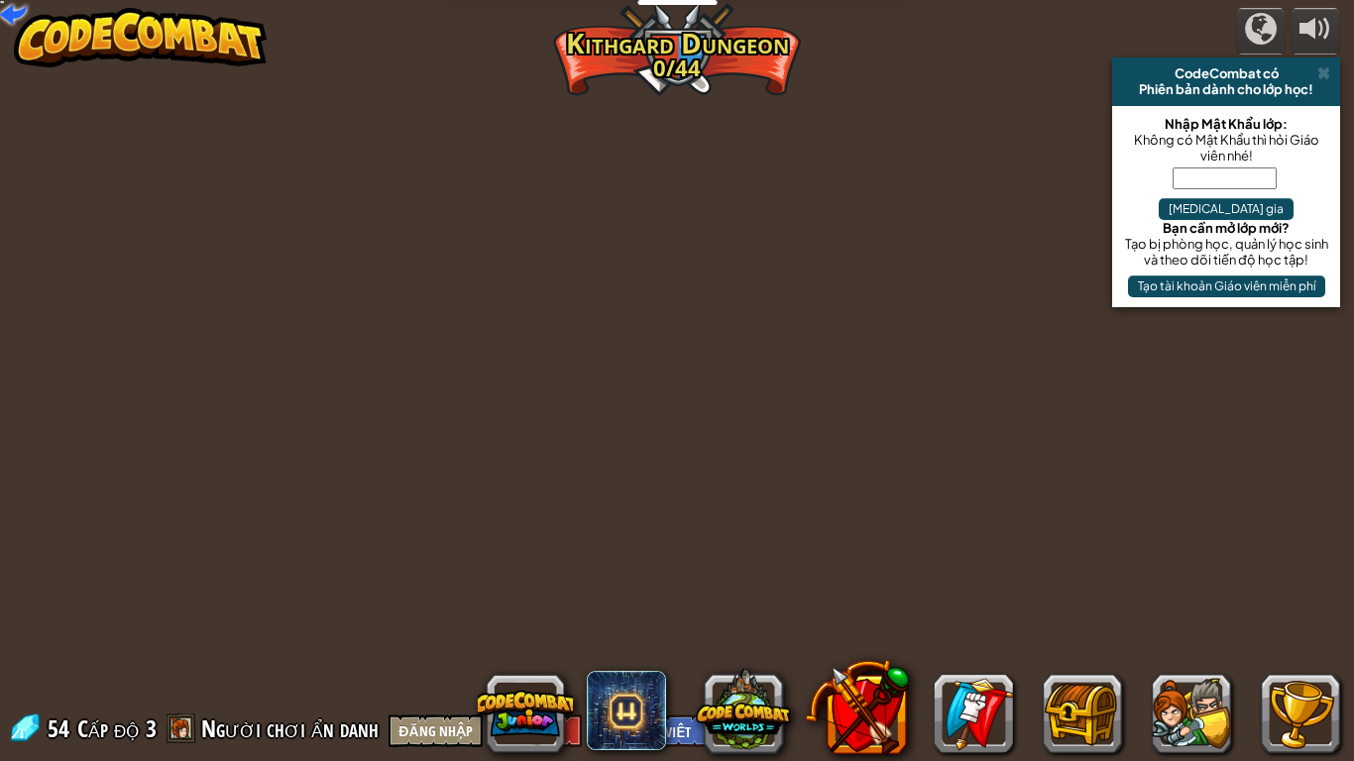
select select "vi"
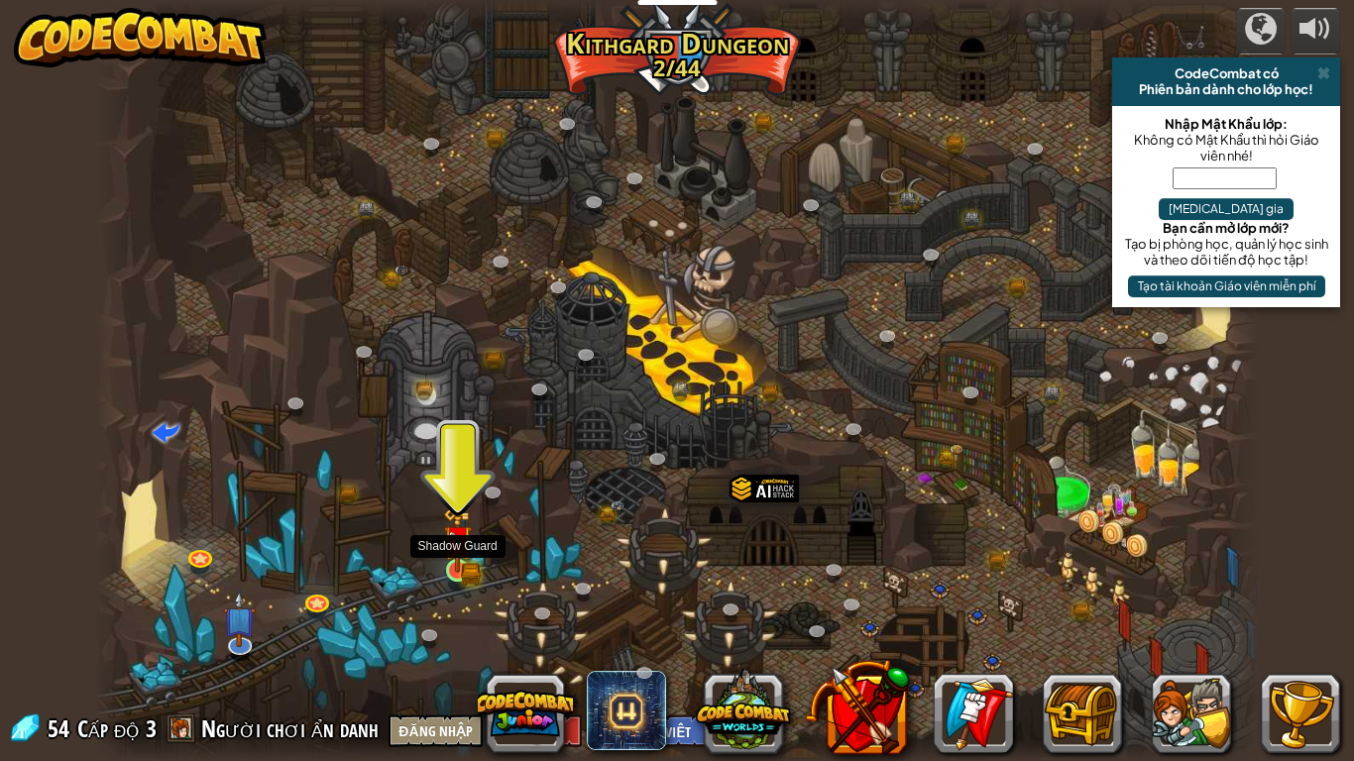
click at [466, 567] on img at bounding box center [458, 540] width 30 height 64
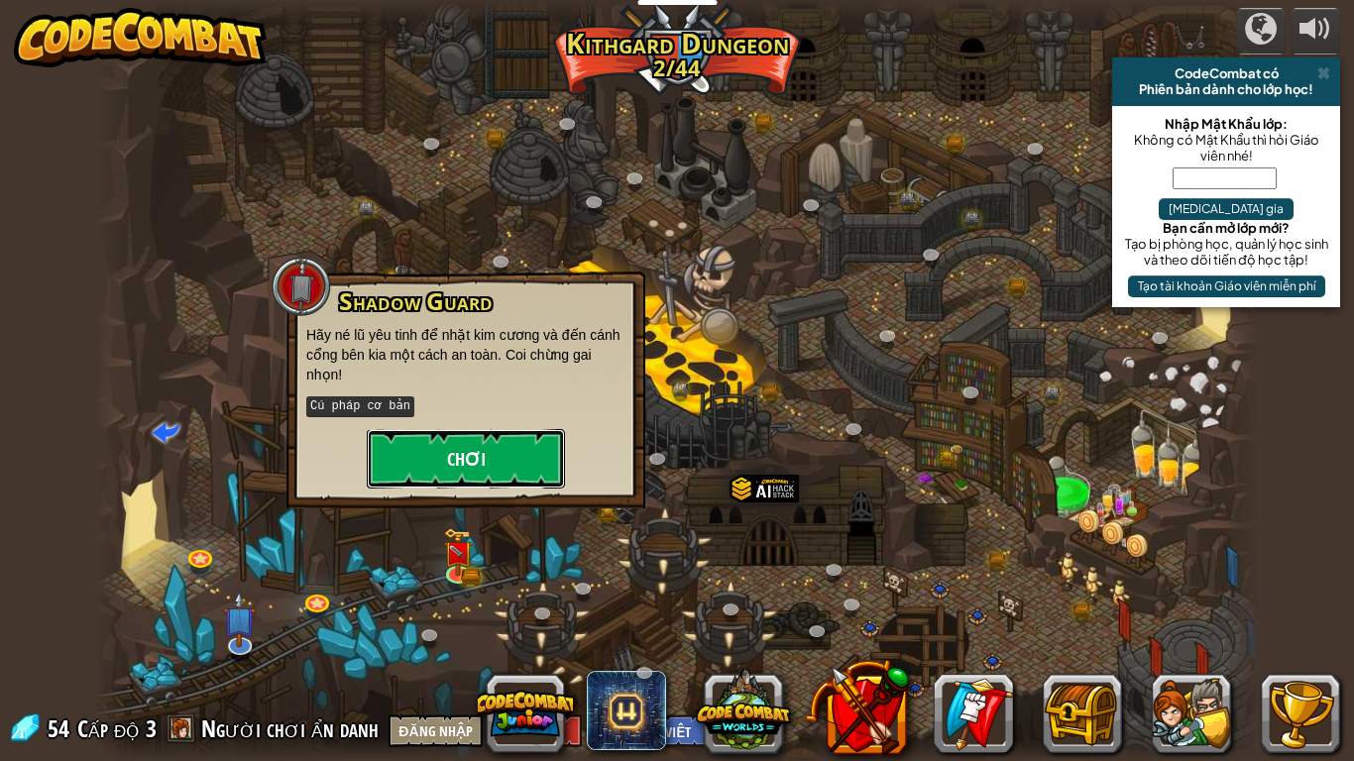
click at [470, 451] on button "Chơi" at bounding box center [466, 458] width 198 height 59
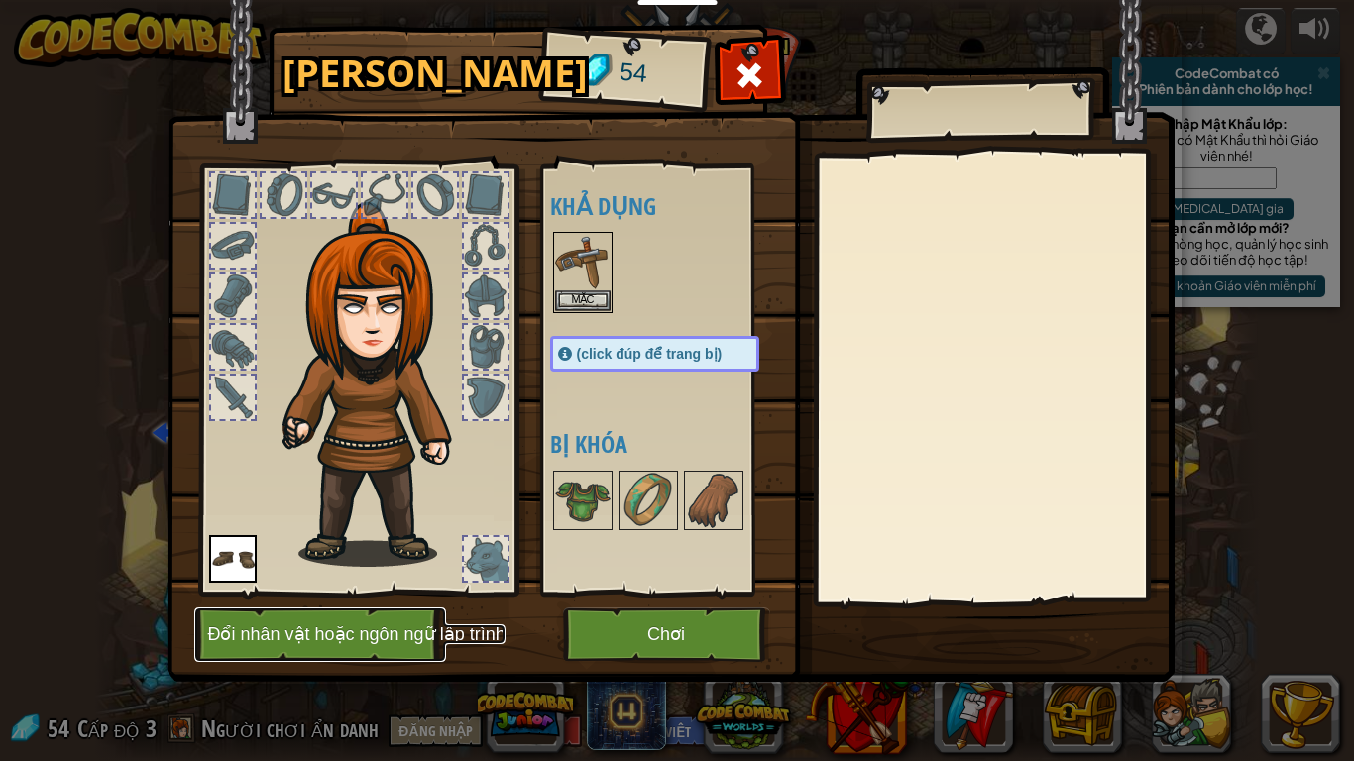
click at [365, 601] on button "Đổi nhân vật hoặc ngôn ngữ lập trình" at bounding box center [320, 635] width 252 height 55
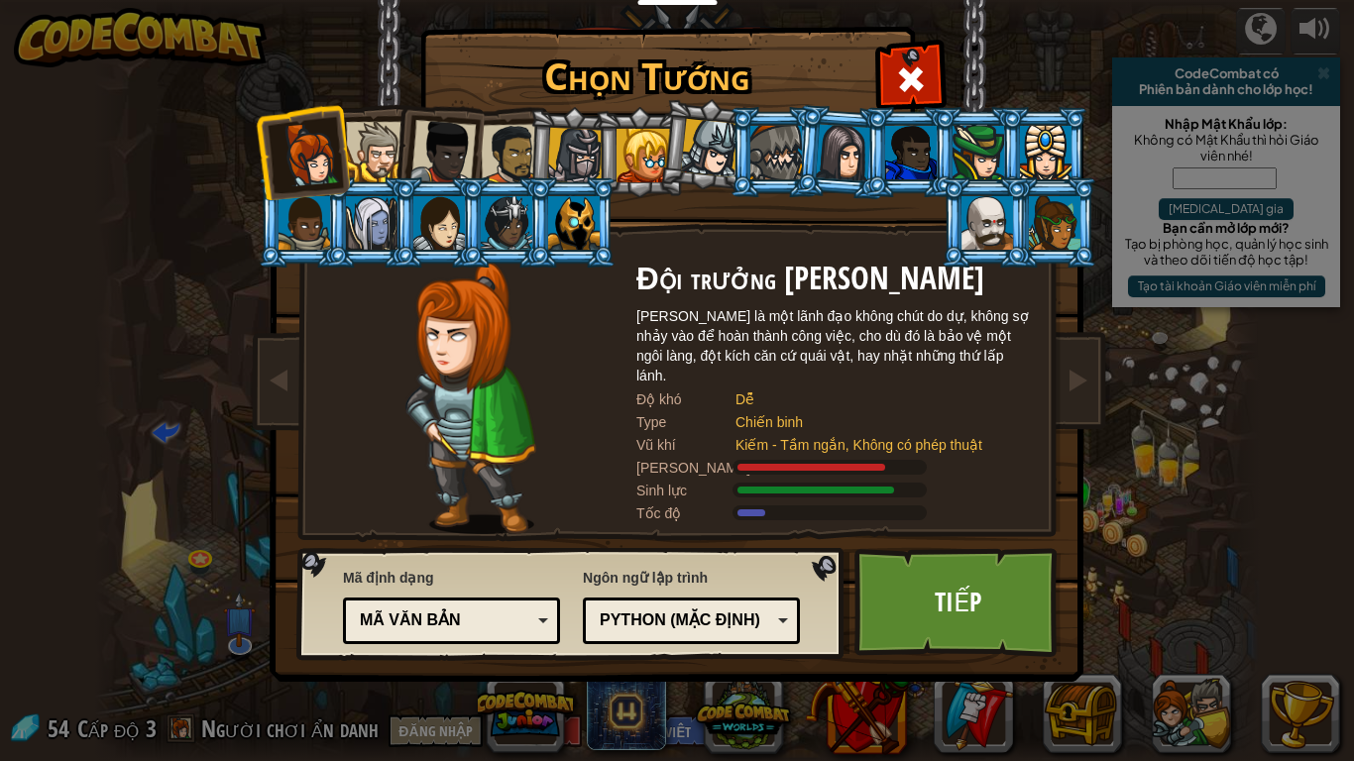
click at [903, 80] on span at bounding box center [911, 79] width 32 height 32
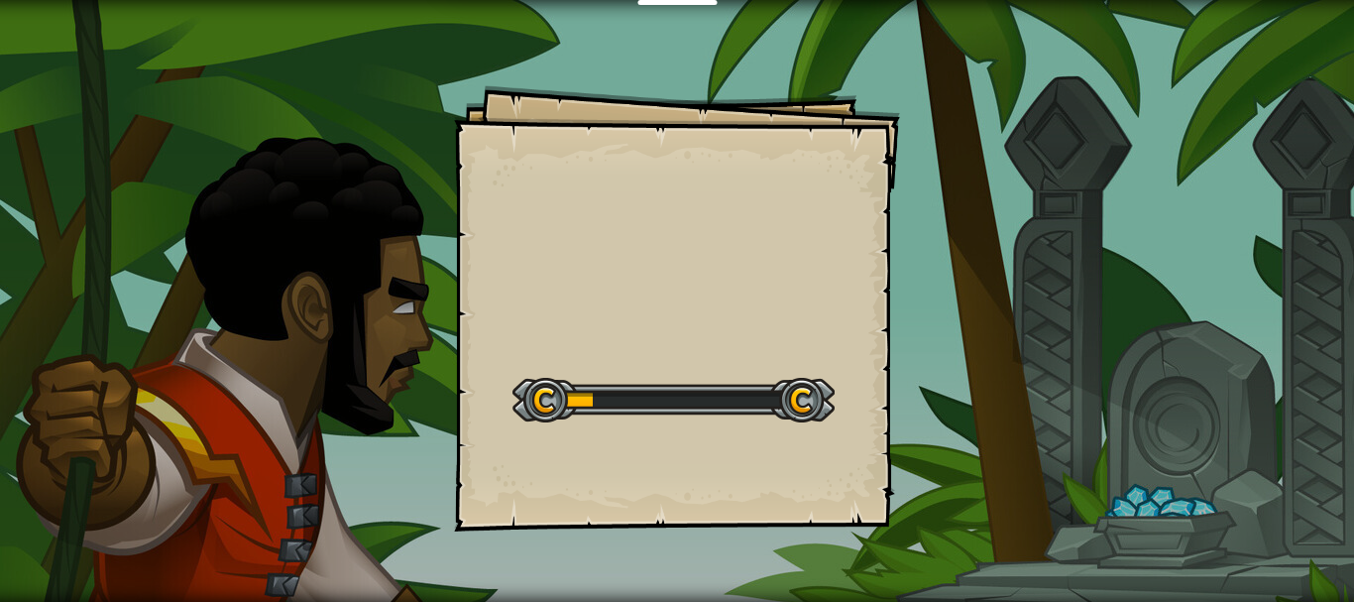
select select "vi"
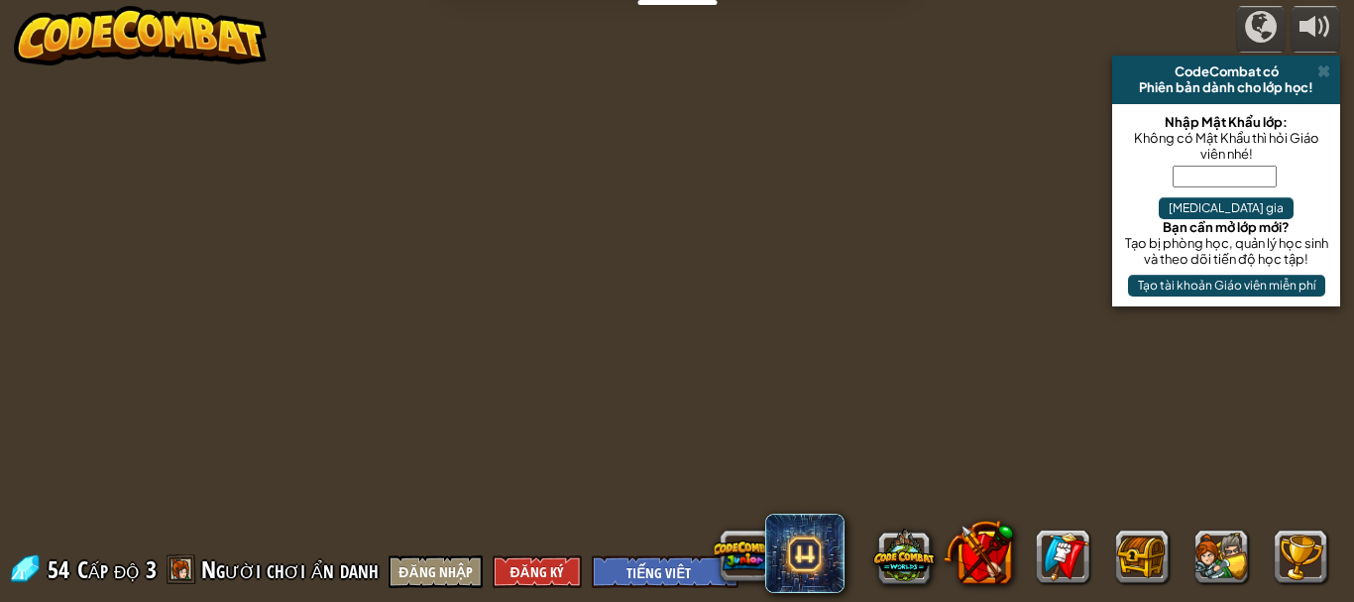
select select "vi"
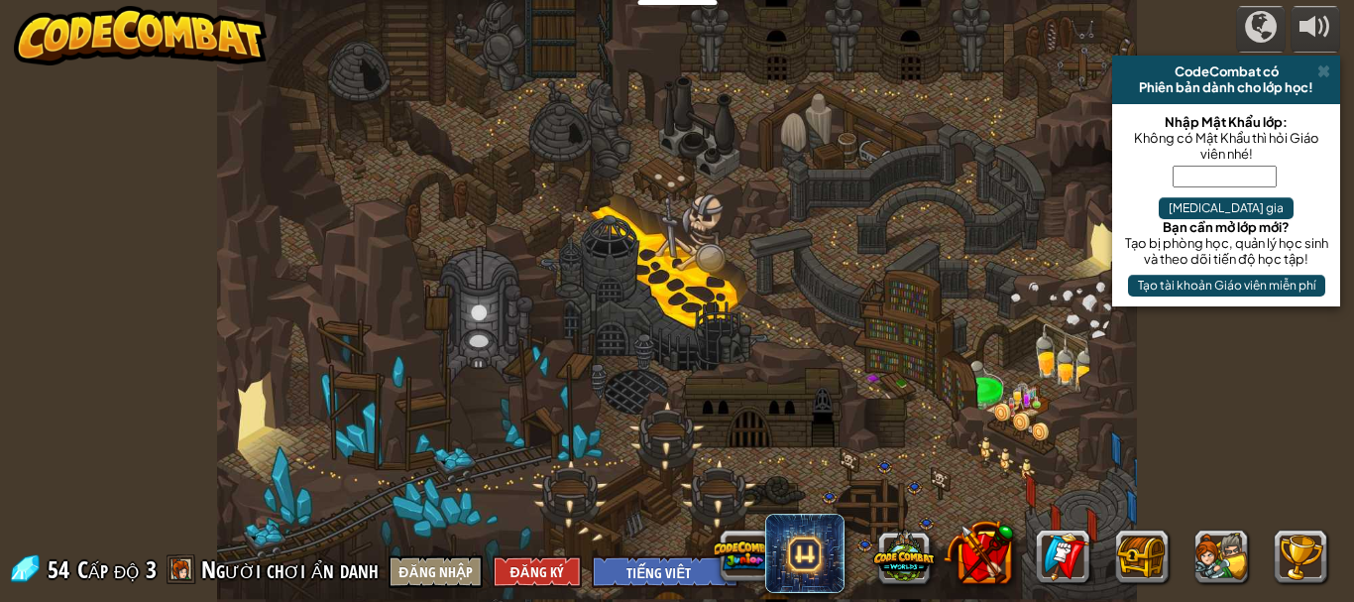
select select "vi"
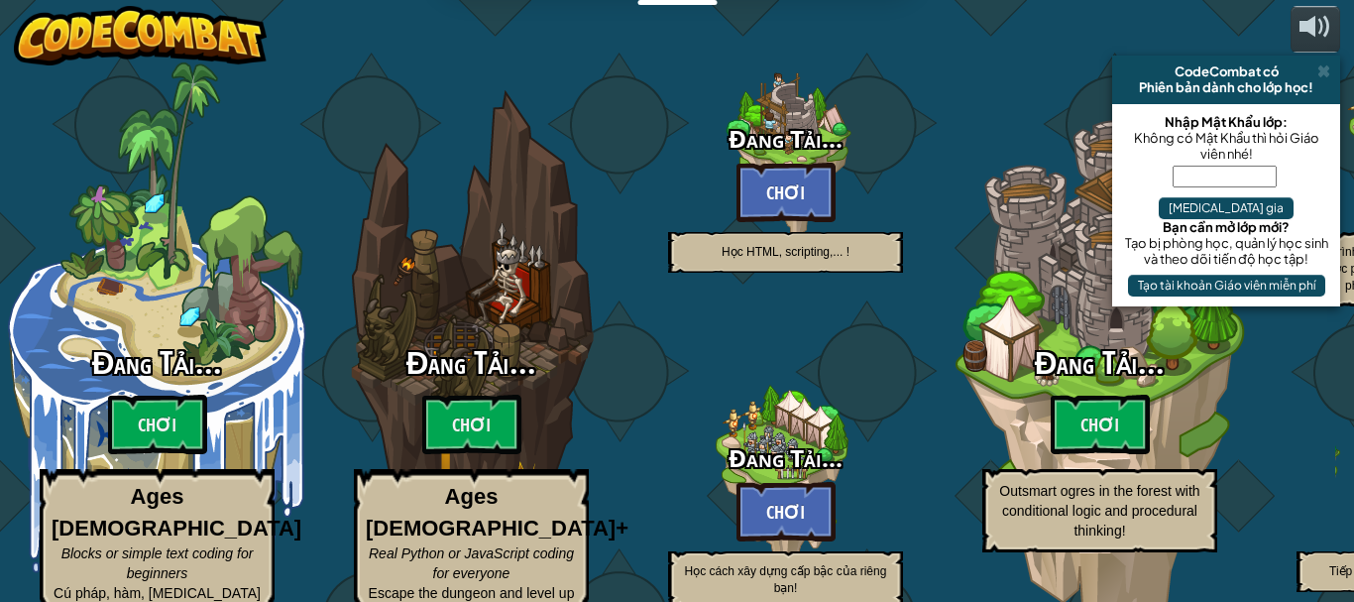
select select "vi"
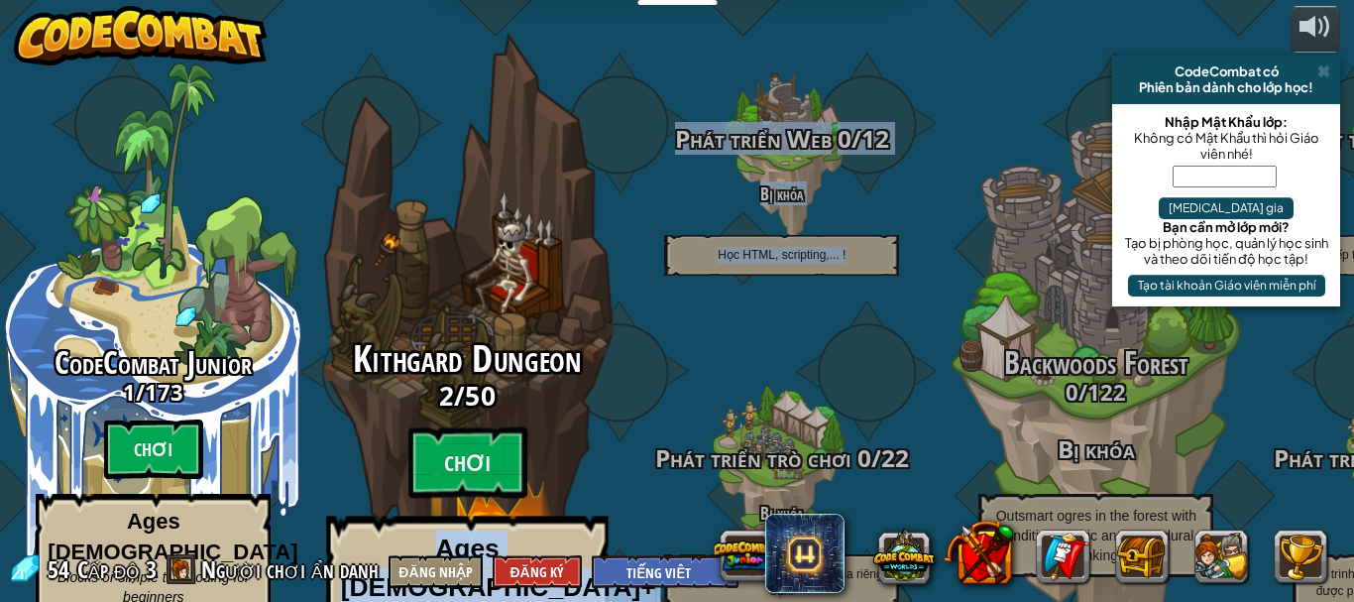
drag, startPoint x: 916, startPoint y: 330, endPoint x: 560, endPoint y: 365, distance: 357.6
click at [560, 365] on div "CodeCombat Junior 1 / 173 Chơi Ages [DEMOGRAPHIC_DATA] Blocks or simple text co…" at bounding box center [675, 301] width 1358 height 602
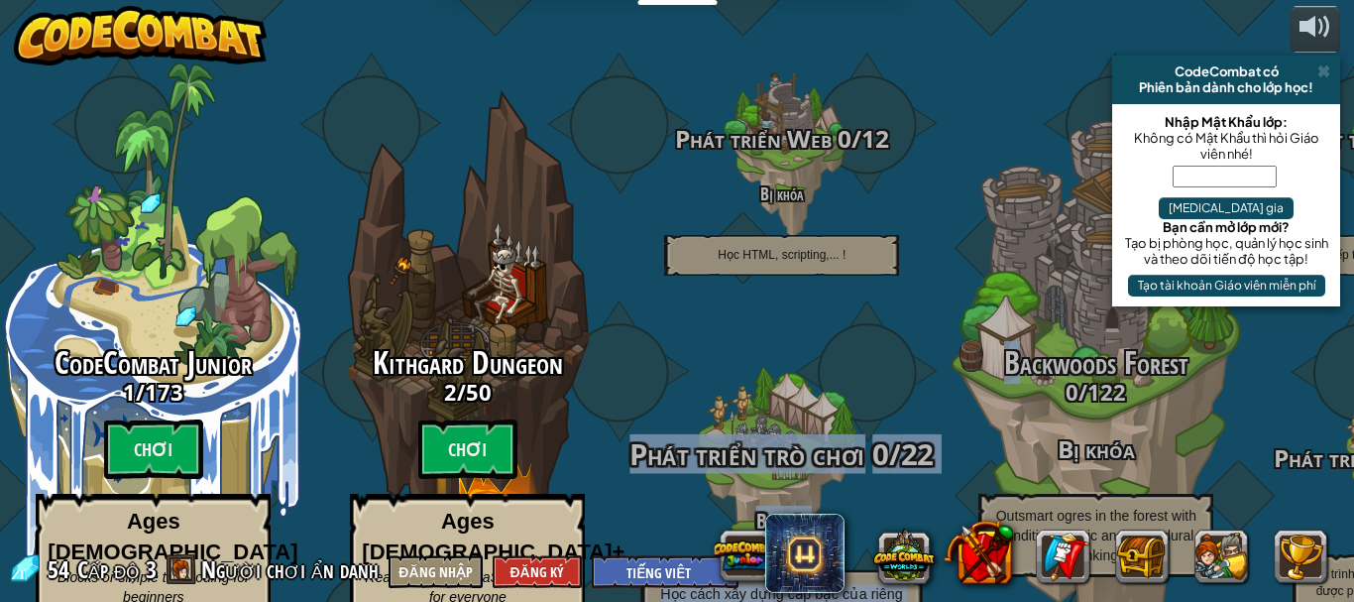
drag, startPoint x: 859, startPoint y: 319, endPoint x: 644, endPoint y: 346, distance: 216.8
click at [638, 347] on div "CodeCombat Junior 1 / 173 Chơi Ages [DEMOGRAPHIC_DATA] Blocks or simple text co…" at bounding box center [675, 301] width 1358 height 602
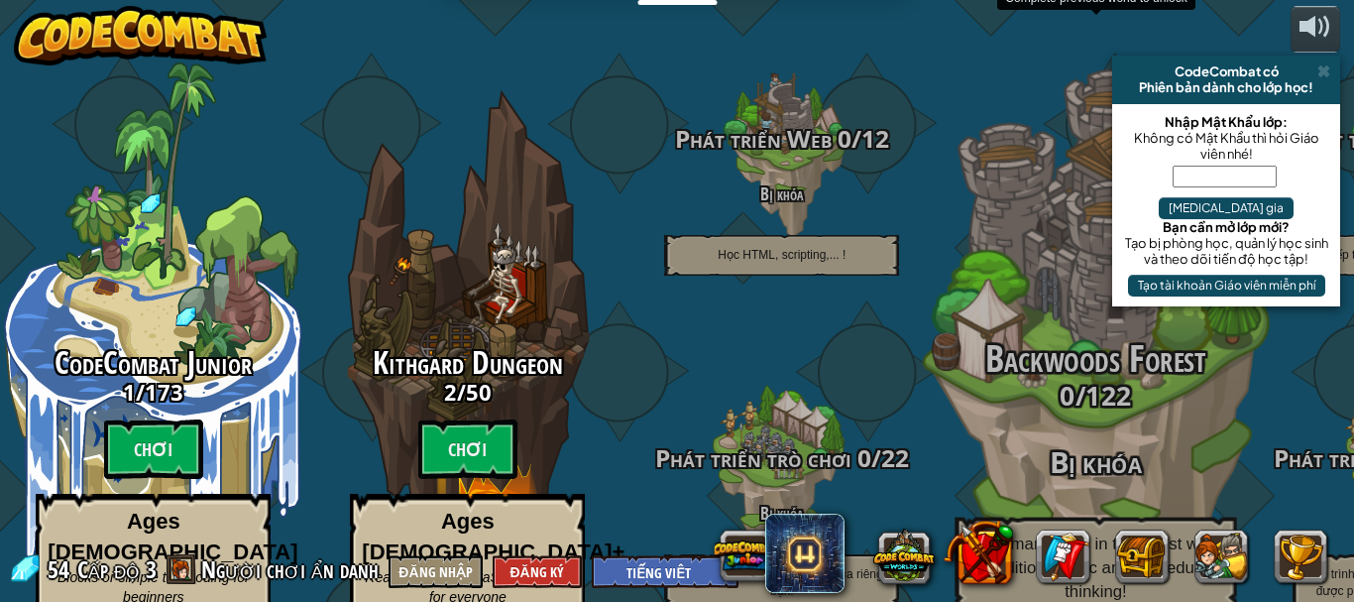
click at [1078, 333] on span "Backwoods Forest" at bounding box center [1095, 359] width 221 height 52
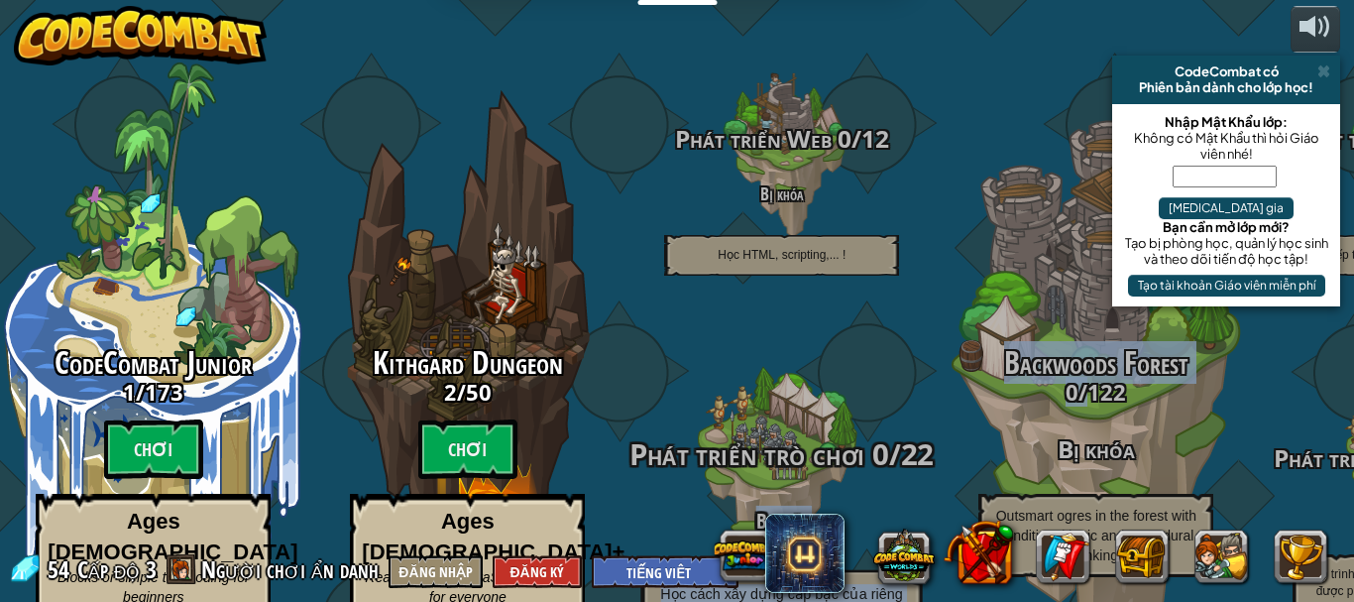
drag, startPoint x: 1082, startPoint y: 332, endPoint x: 630, endPoint y: 437, distance: 463.1
click at [630, 437] on div "CodeCombat Junior 1 / 173 Chơi Ages [DEMOGRAPHIC_DATA] Blocks or simple text co…" at bounding box center [675, 301] width 1358 height 602
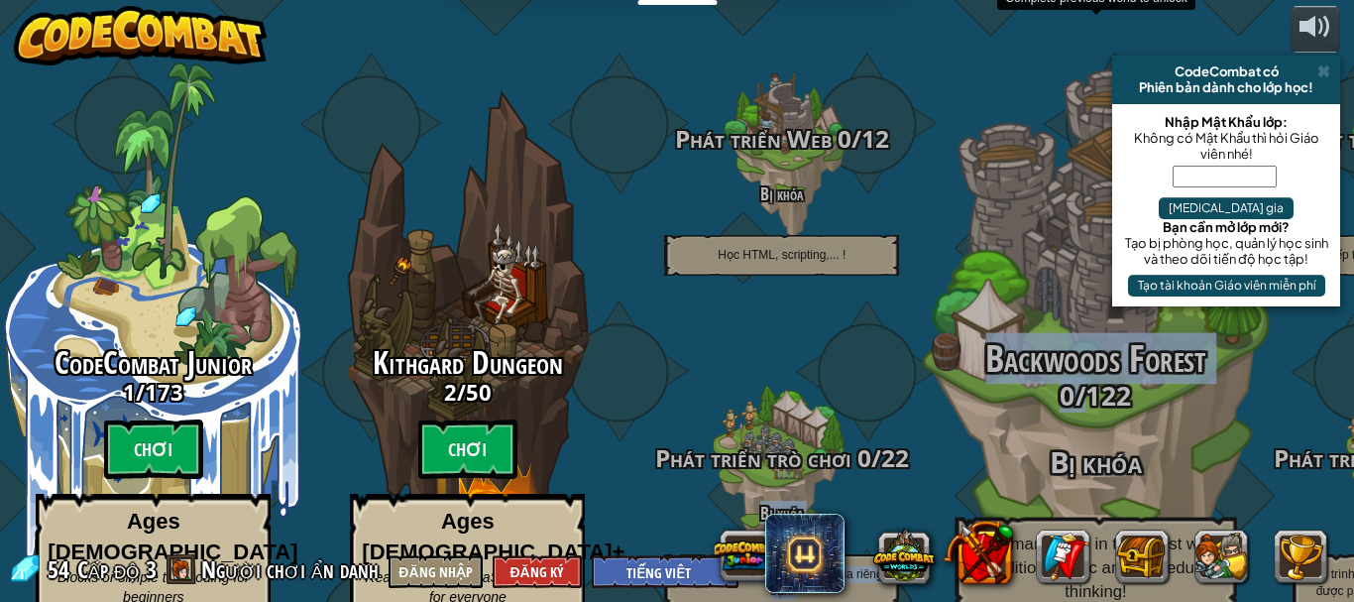
click at [998, 338] on span "Backwoods Forest" at bounding box center [1095, 359] width 221 height 52
click at [993, 338] on span "Backwoods Forest" at bounding box center [1095, 359] width 221 height 52
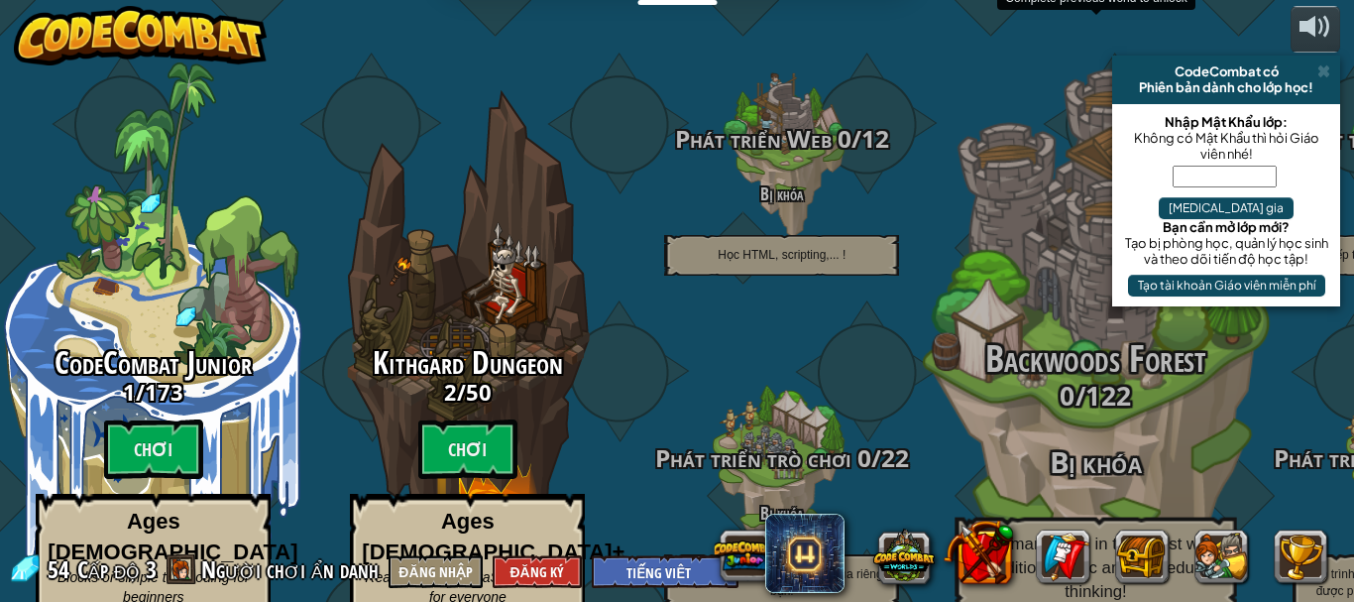
click at [1053, 269] on div "Backwoods Forest 0 / 122 Bị khóa Outsmart ogres in the forest with conditional …" at bounding box center [1096, 377] width 377 height 754
